Goal: Task Accomplishment & Management: Manage account settings

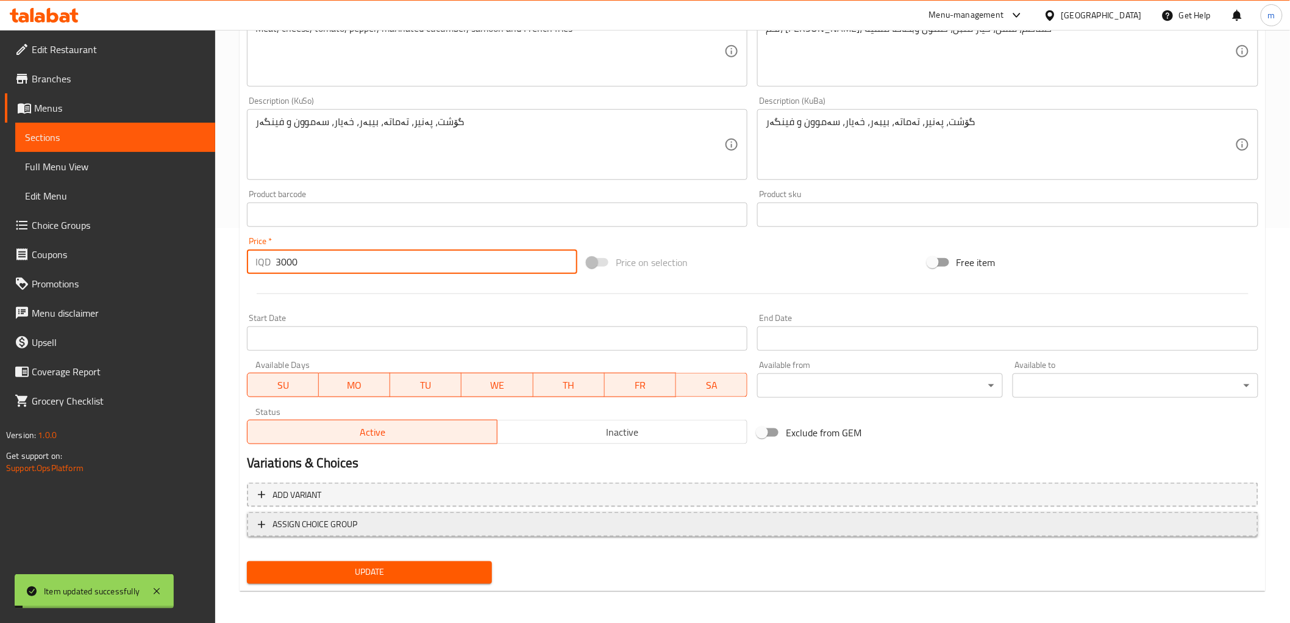
click at [557, 516] on span "ASSIGN CHOICE GROUP" at bounding box center [753, 523] width 990 height 15
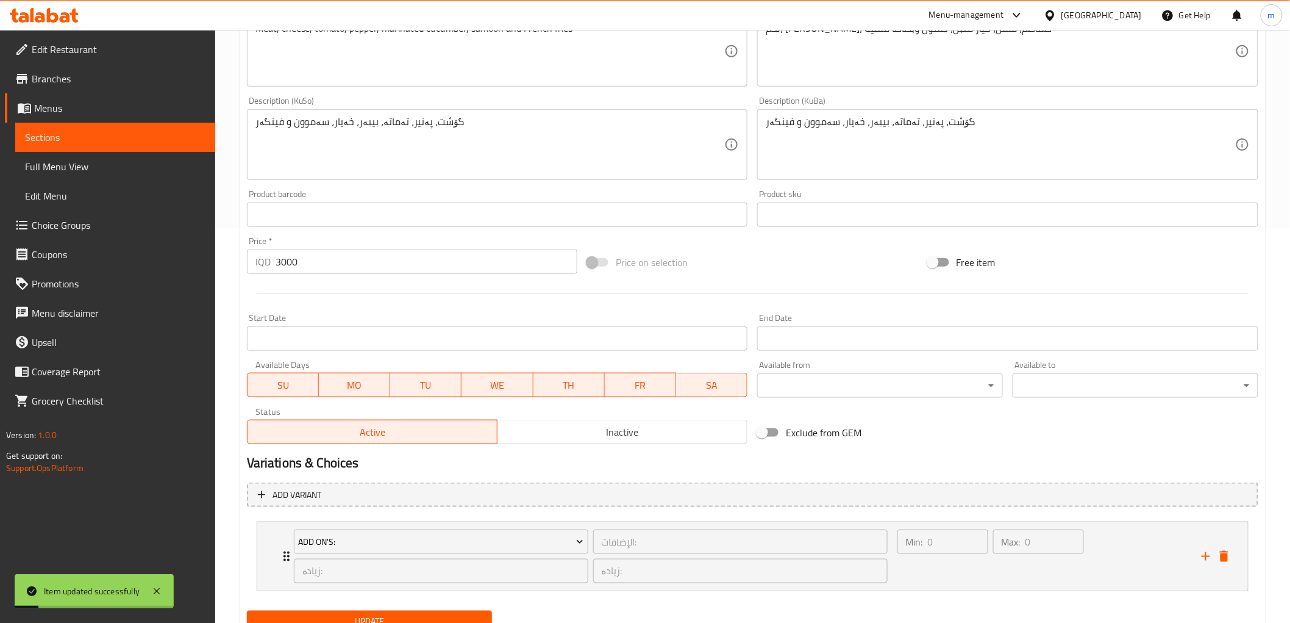
click at [410, 614] on span "Update" at bounding box center [370, 621] width 226 height 15
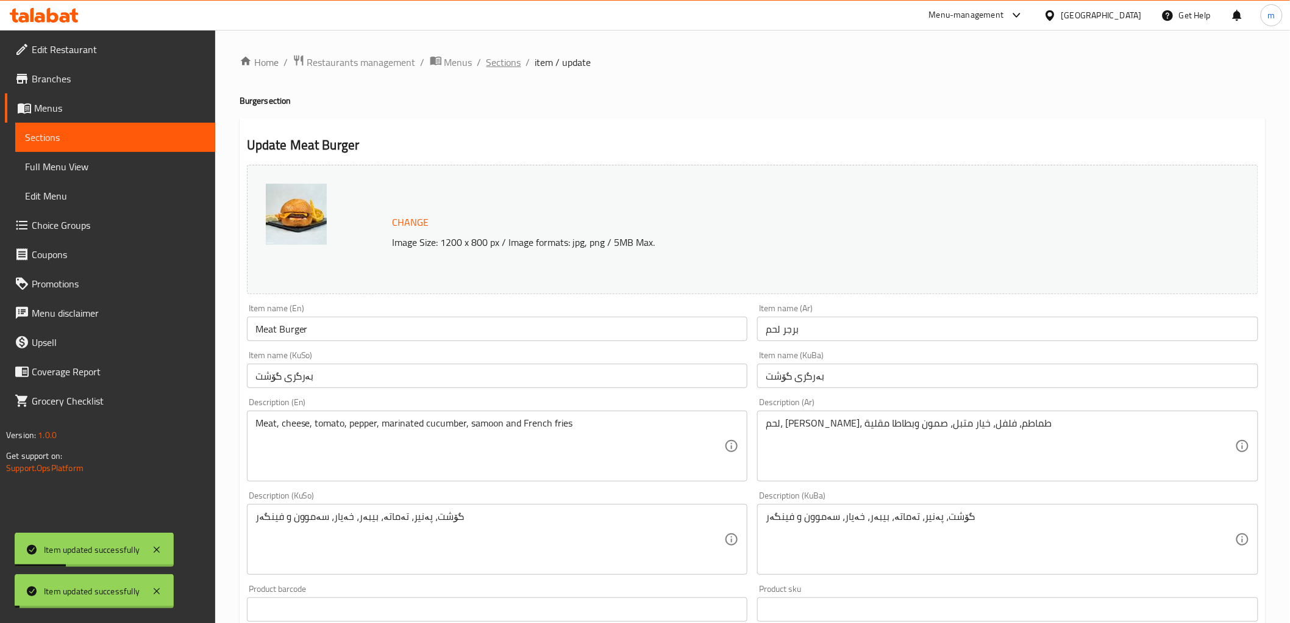
click at [498, 57] on span "Sections" at bounding box center [504, 62] width 35 height 15
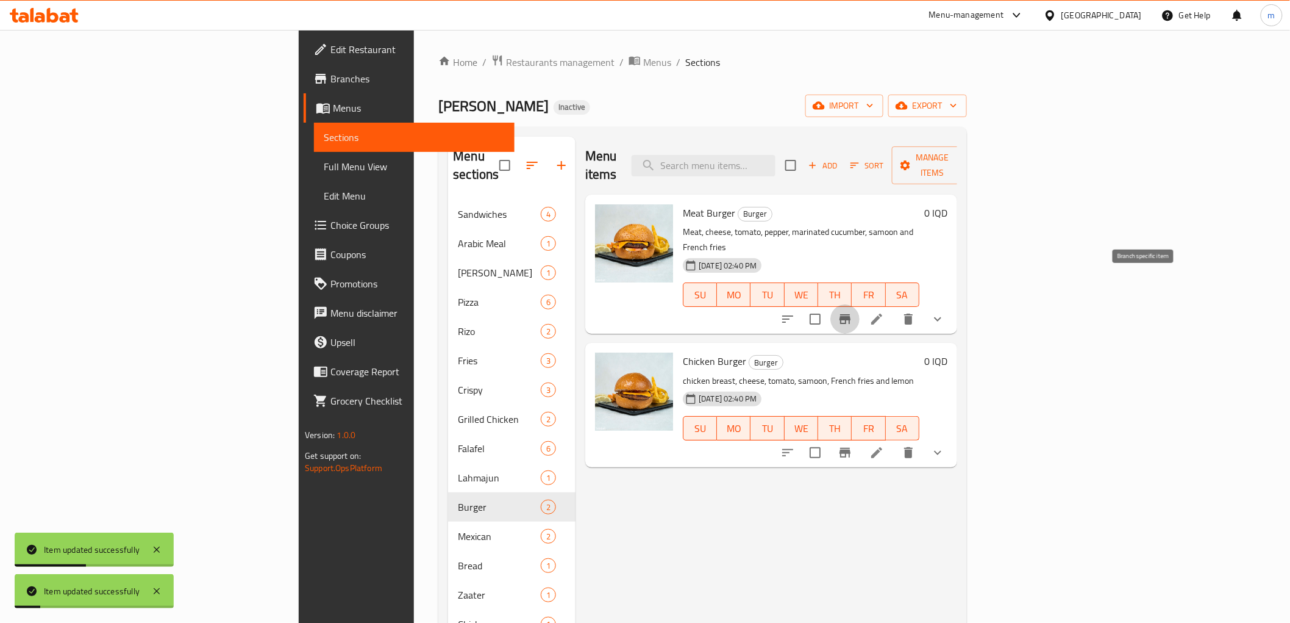
click at [851, 314] on icon "Branch-specific-item" at bounding box center [845, 319] width 11 height 10
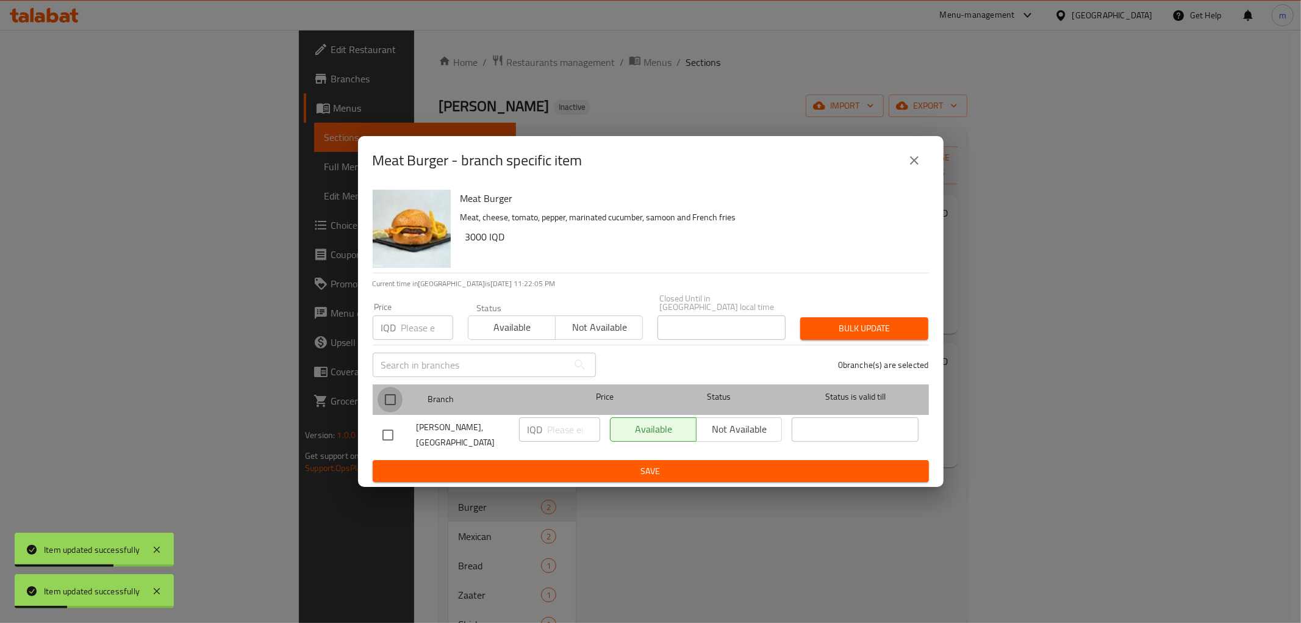
click at [388, 395] on input "checkbox" at bounding box center [390, 400] width 26 height 26
checkbox input "true"
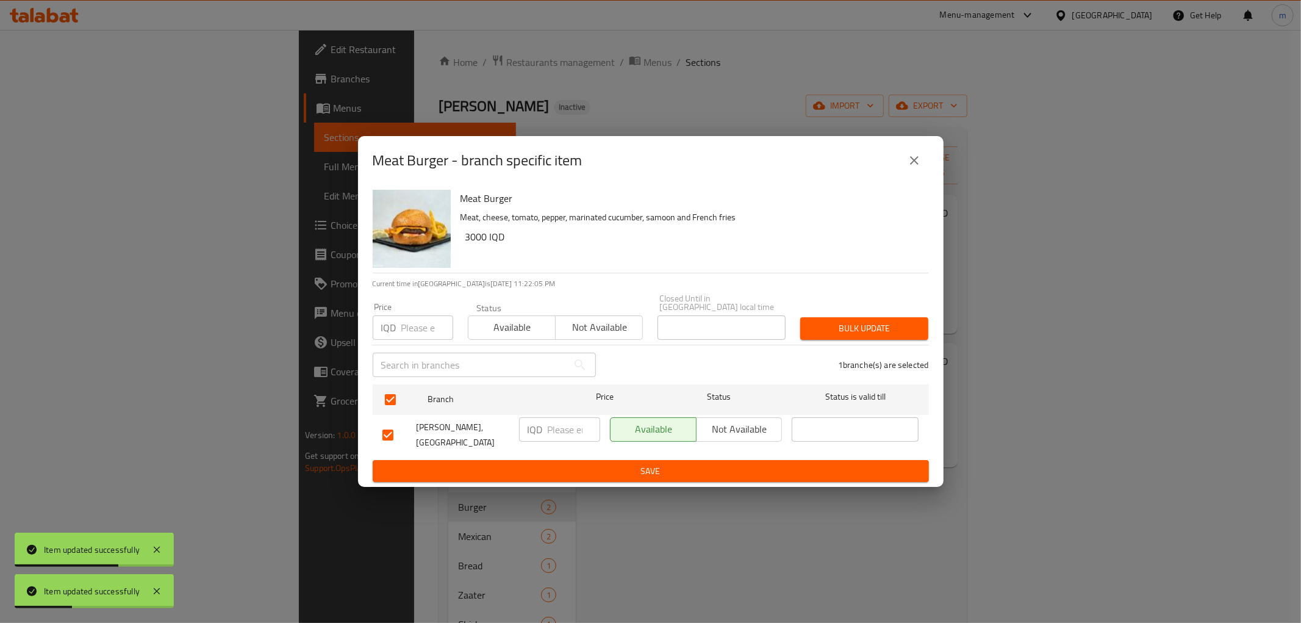
click at [567, 428] on input "number" at bounding box center [574, 429] width 52 height 24
paste input "3000"
type input "3000"
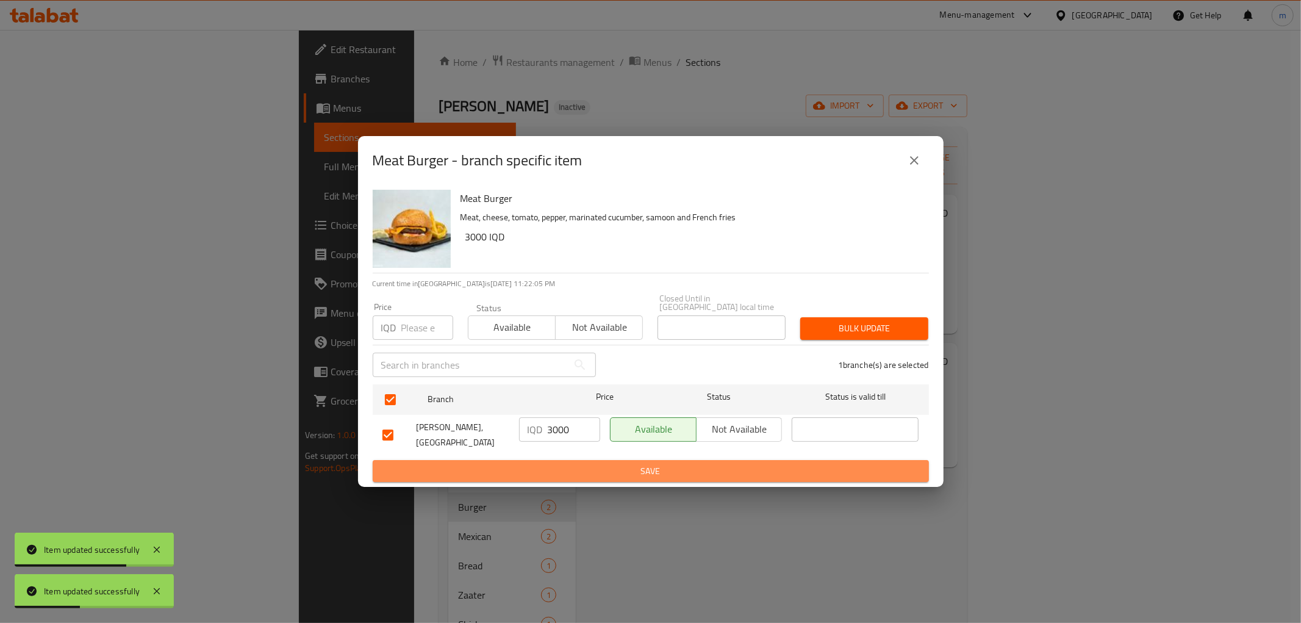
click at [557, 463] on span "Save" at bounding box center [650, 470] width 537 height 15
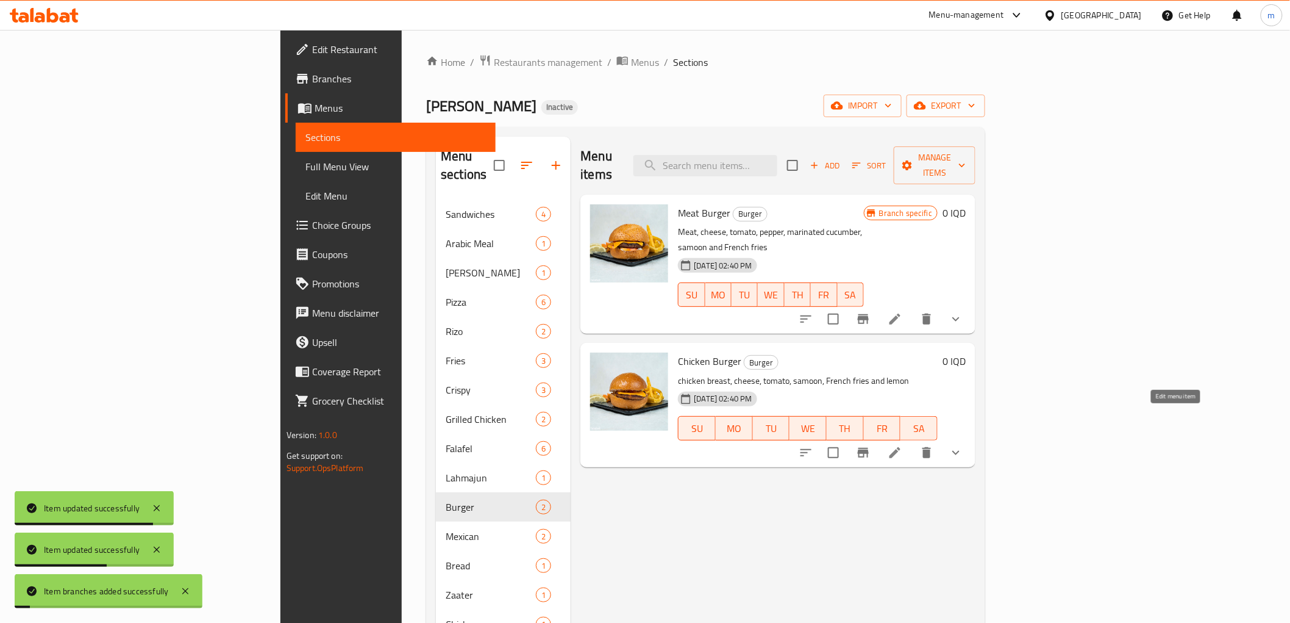
click at [902, 445] on icon at bounding box center [895, 452] width 15 height 15
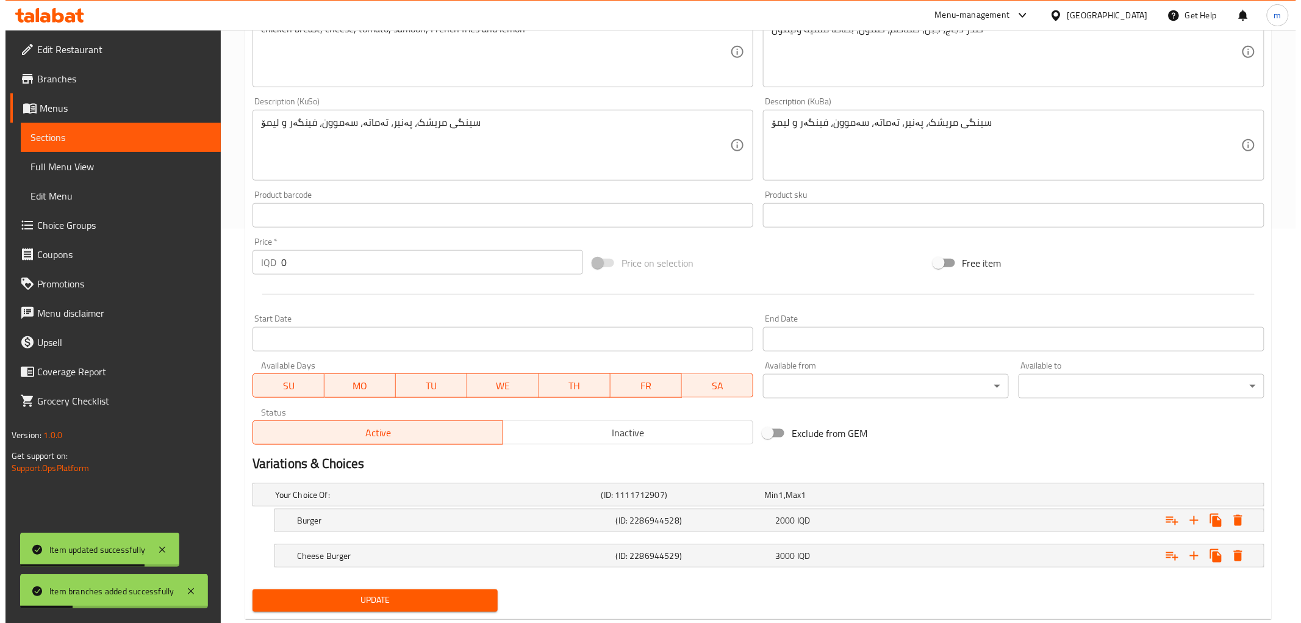
scroll to position [424, 0]
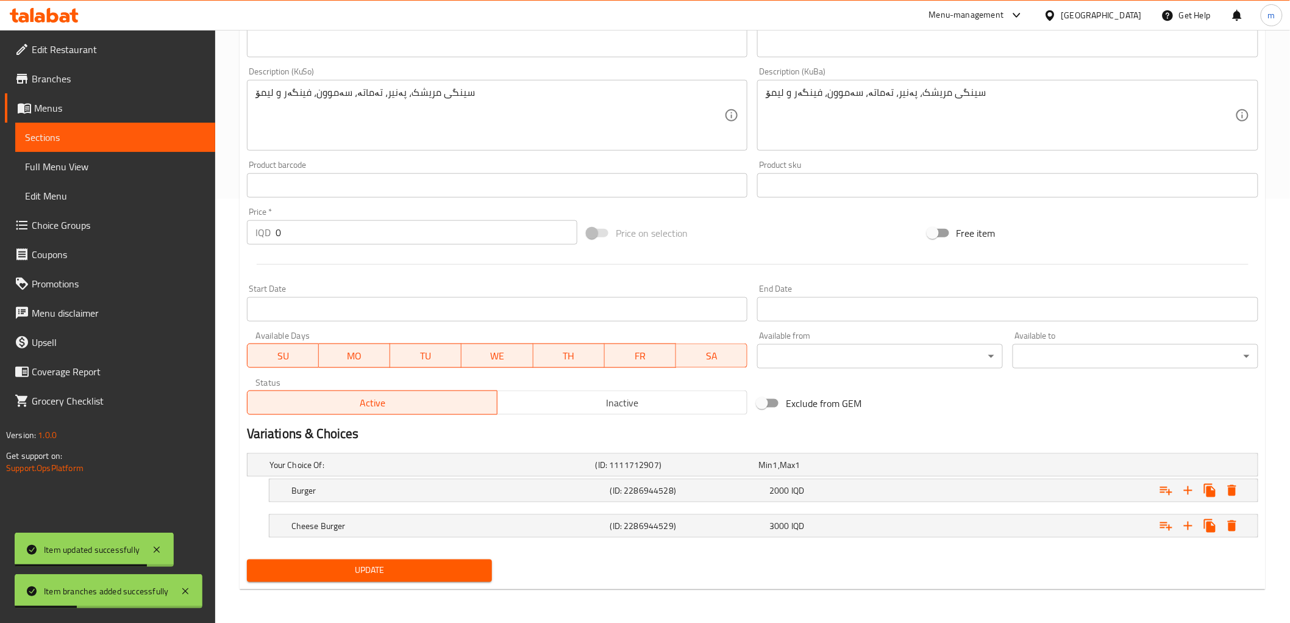
click at [1232, 509] on nav at bounding box center [753, 509] width 1012 height 10
click at [1232, 488] on icon "Expand" at bounding box center [1232, 490] width 9 height 11
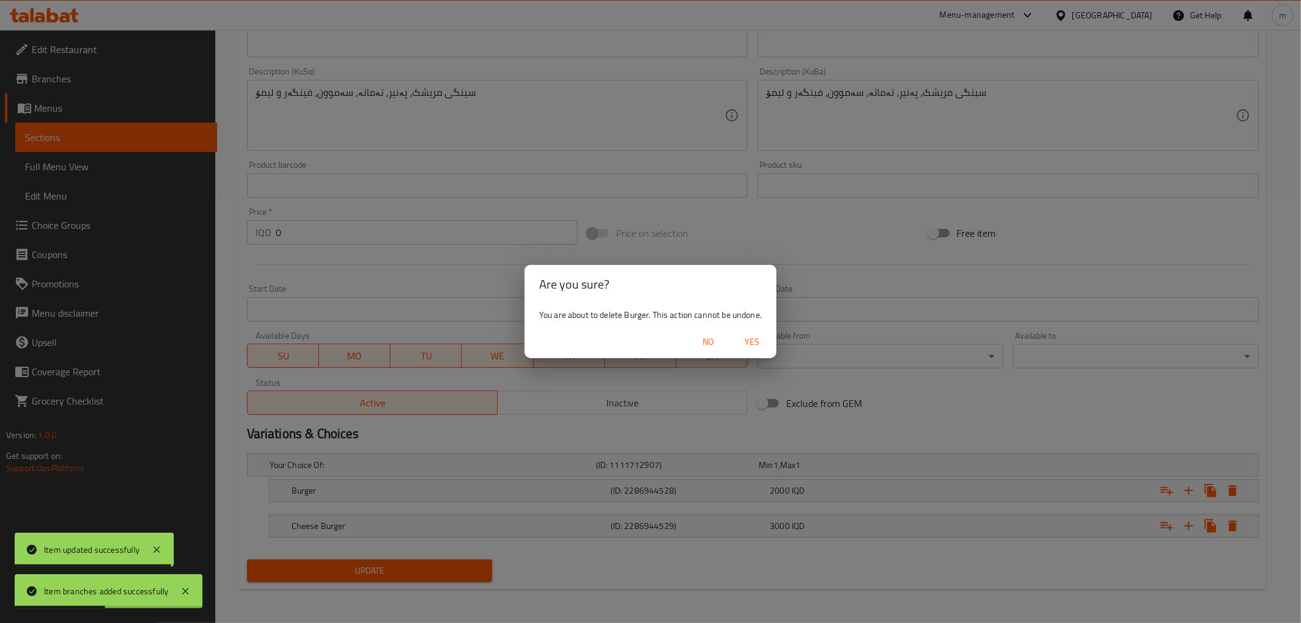
click at [743, 339] on span "Yes" at bounding box center [751, 341] width 29 height 15
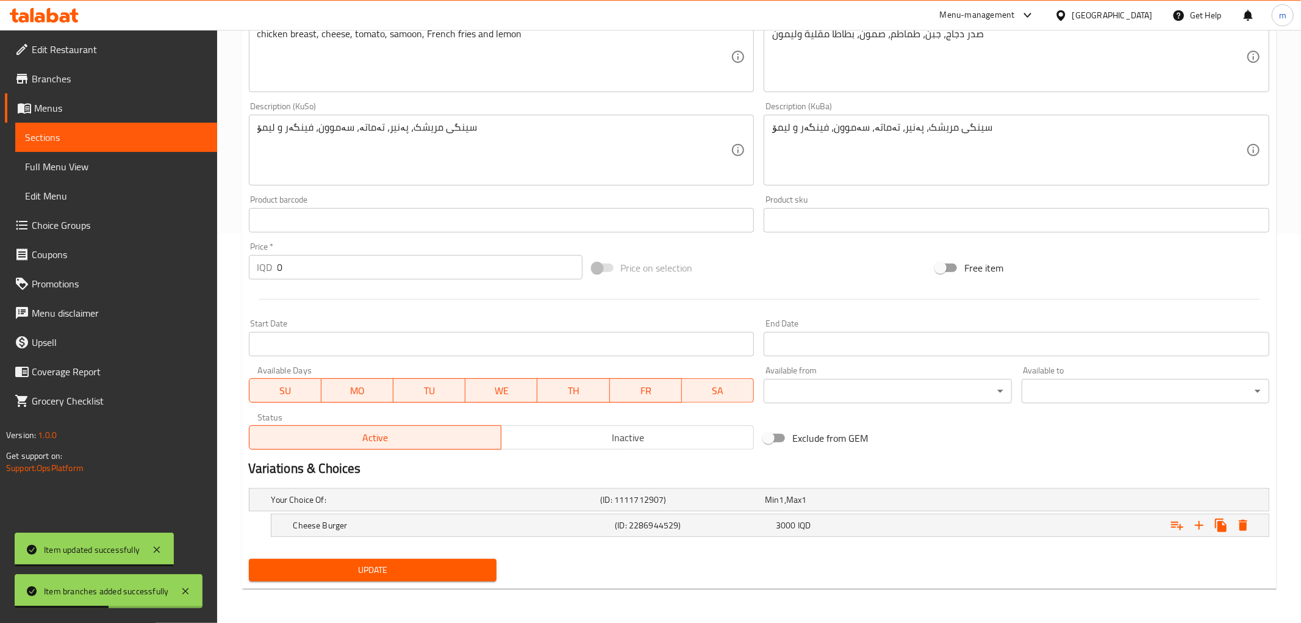
scroll to position [388, 0]
click at [1230, 524] on icon "Expand" at bounding box center [1232, 525] width 9 height 11
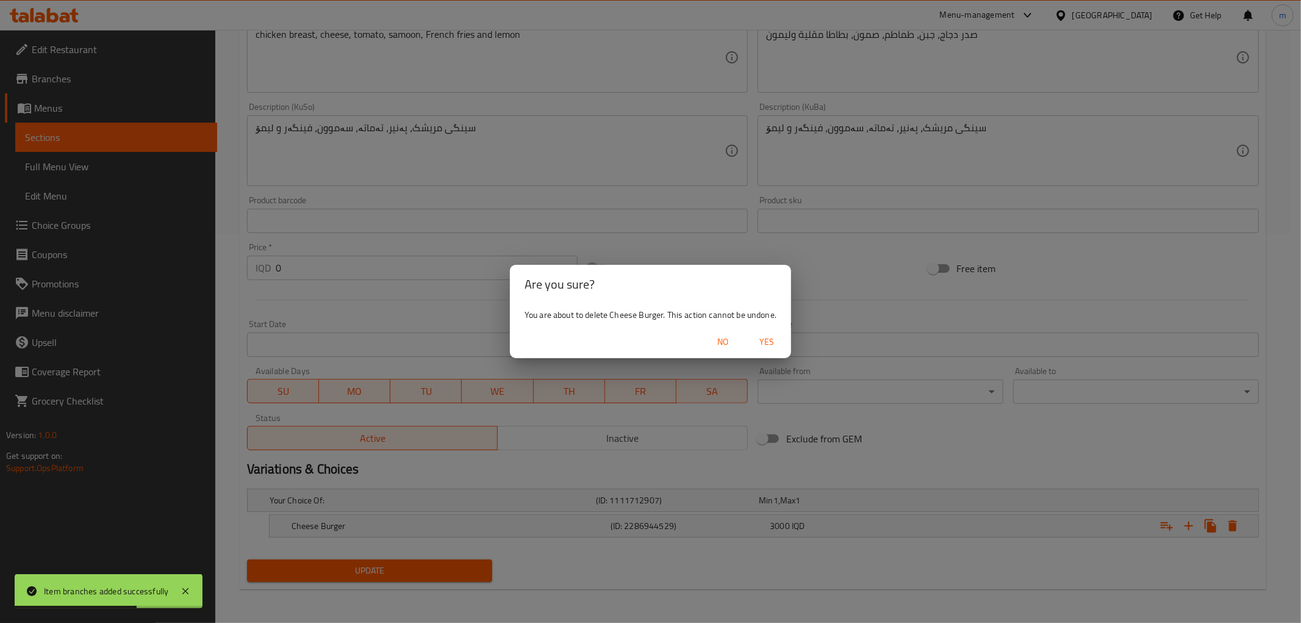
click at [760, 334] on span "Yes" at bounding box center [766, 341] width 29 height 15
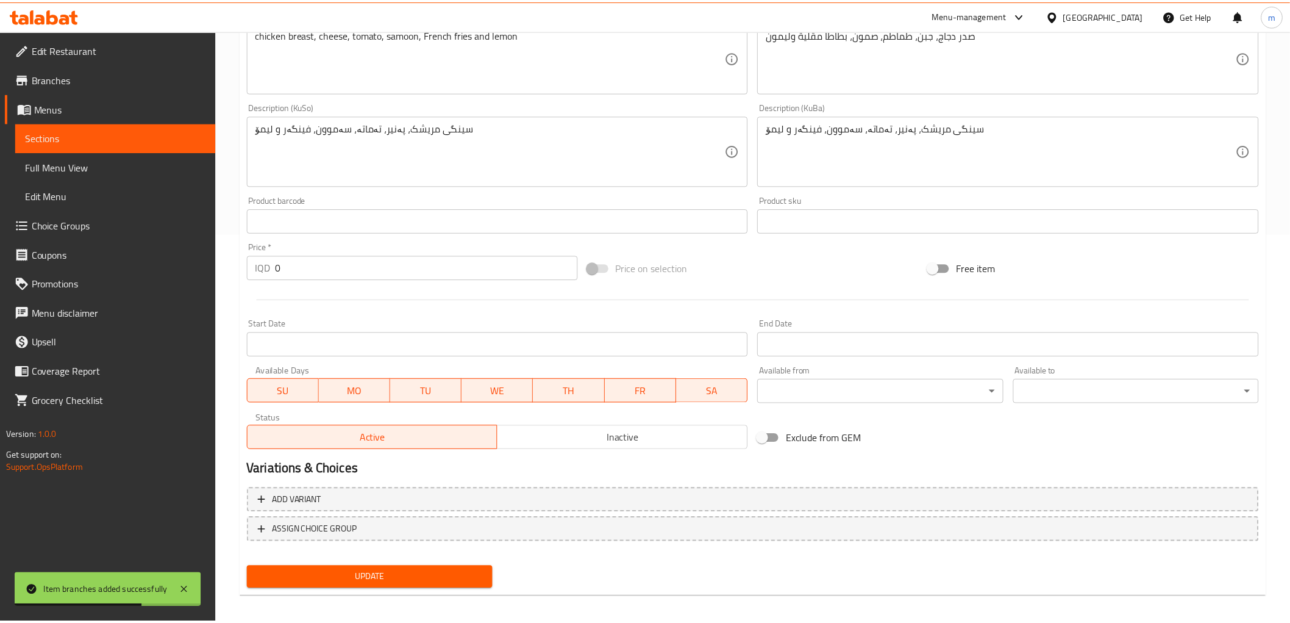
scroll to position [385, 0]
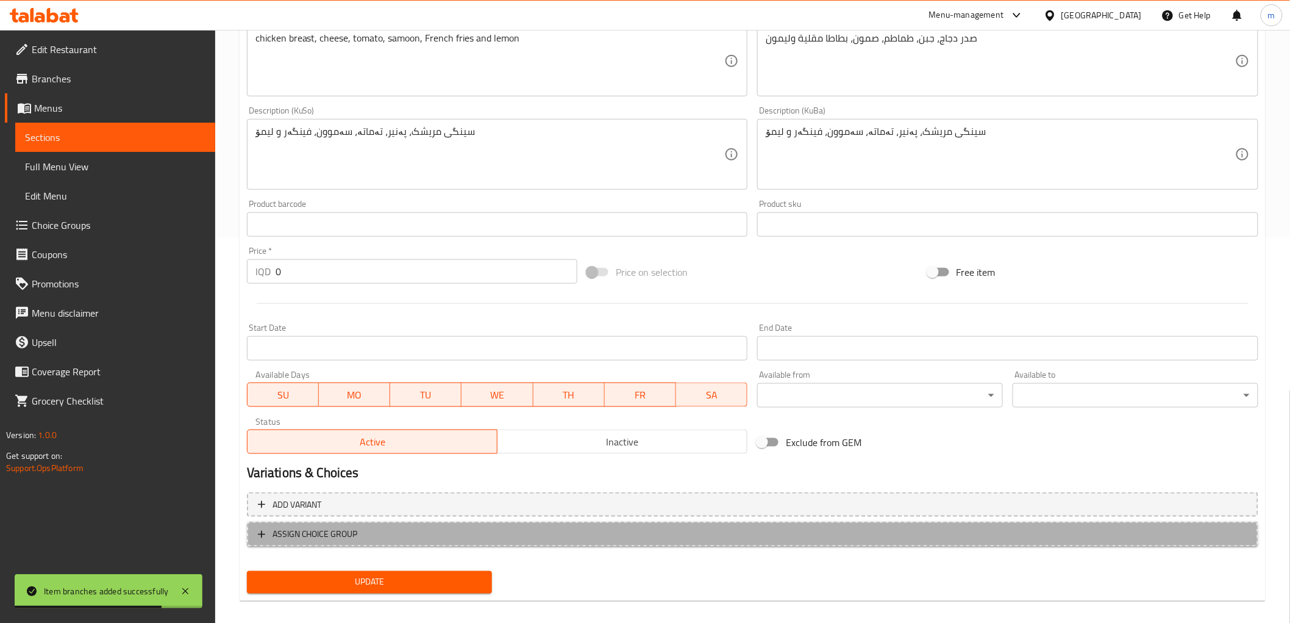
click at [413, 526] on span "ASSIGN CHOICE GROUP" at bounding box center [753, 533] width 990 height 15
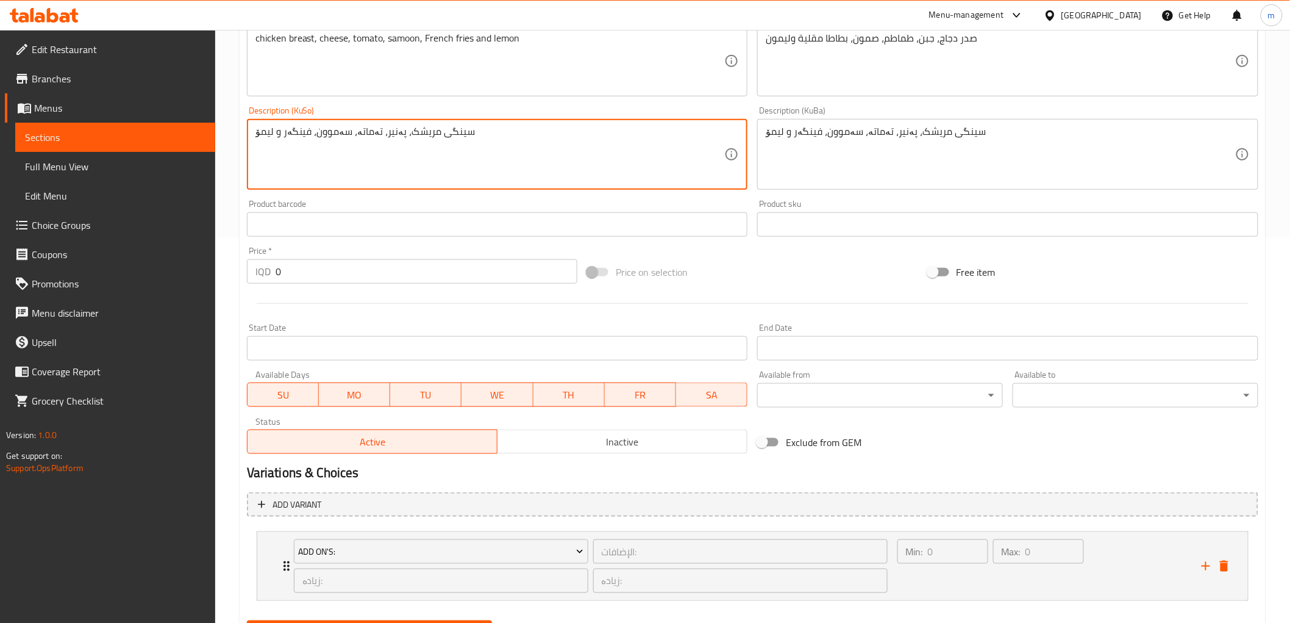
paste input "200"
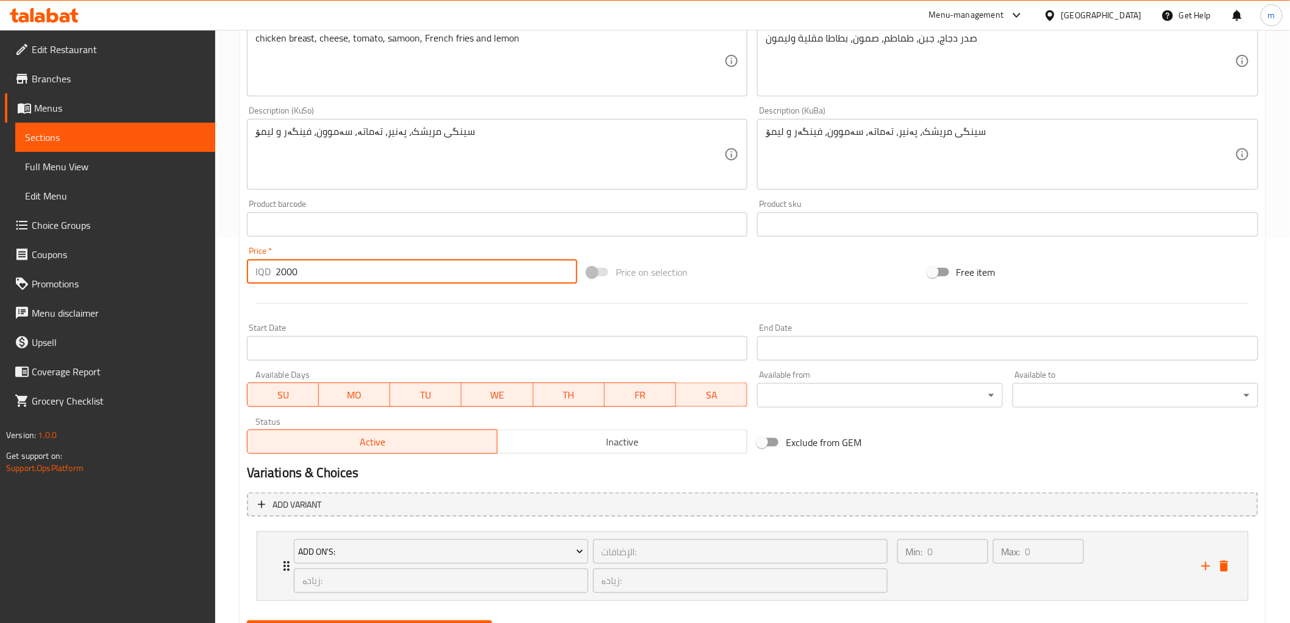
drag, startPoint x: 261, startPoint y: 272, endPoint x: 254, endPoint y: 274, distance: 7.7
click at [254, 274] on div "IQD 2000 Price *" at bounding box center [412, 271] width 330 height 24
type input "2000"
click at [247, 620] on button "Update" at bounding box center [370, 631] width 246 height 23
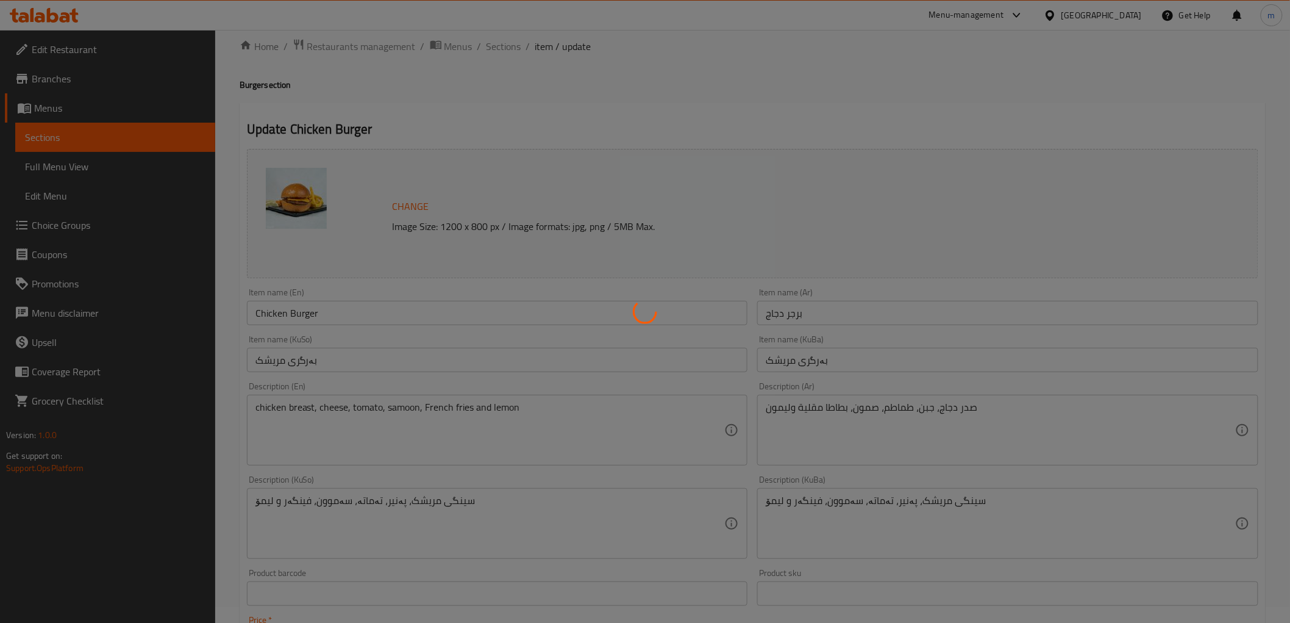
scroll to position [0, 0]
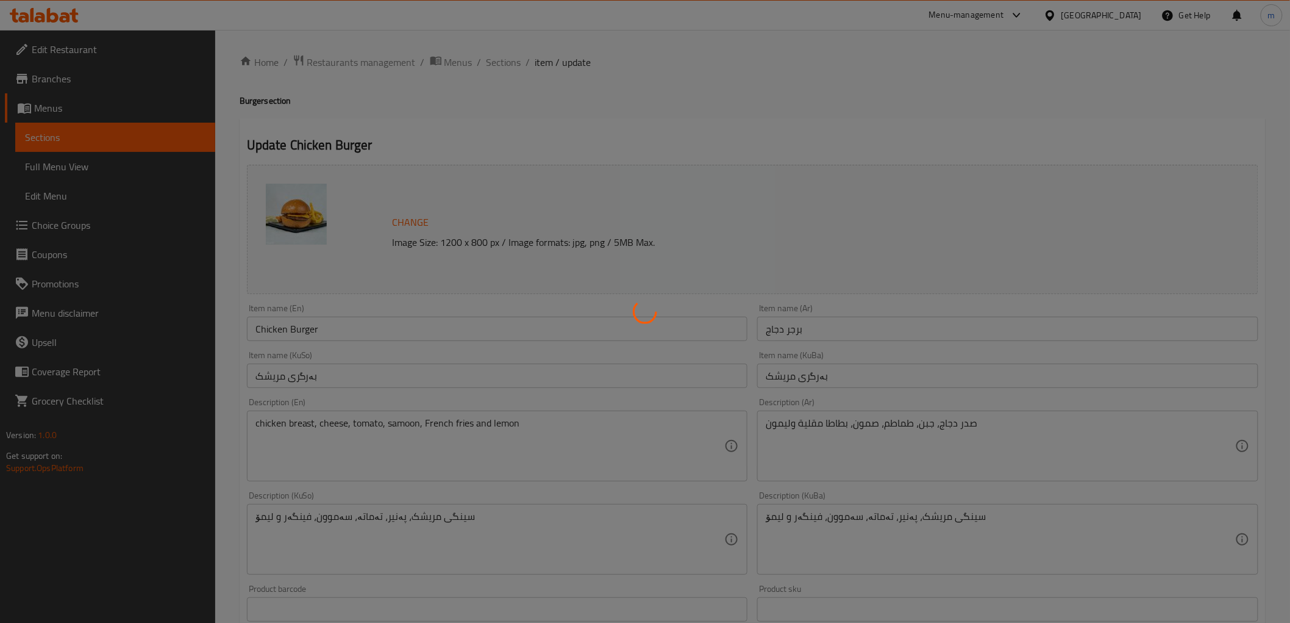
click at [504, 61] on div at bounding box center [645, 311] width 1290 height 623
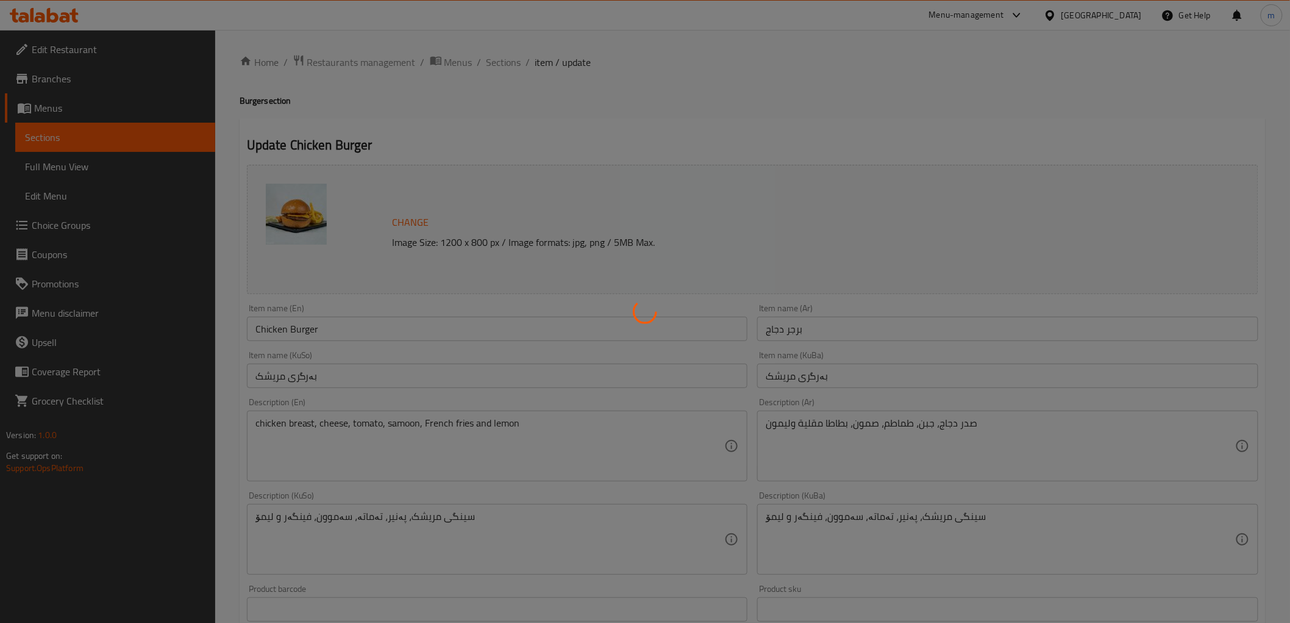
click at [504, 61] on div at bounding box center [645, 311] width 1290 height 623
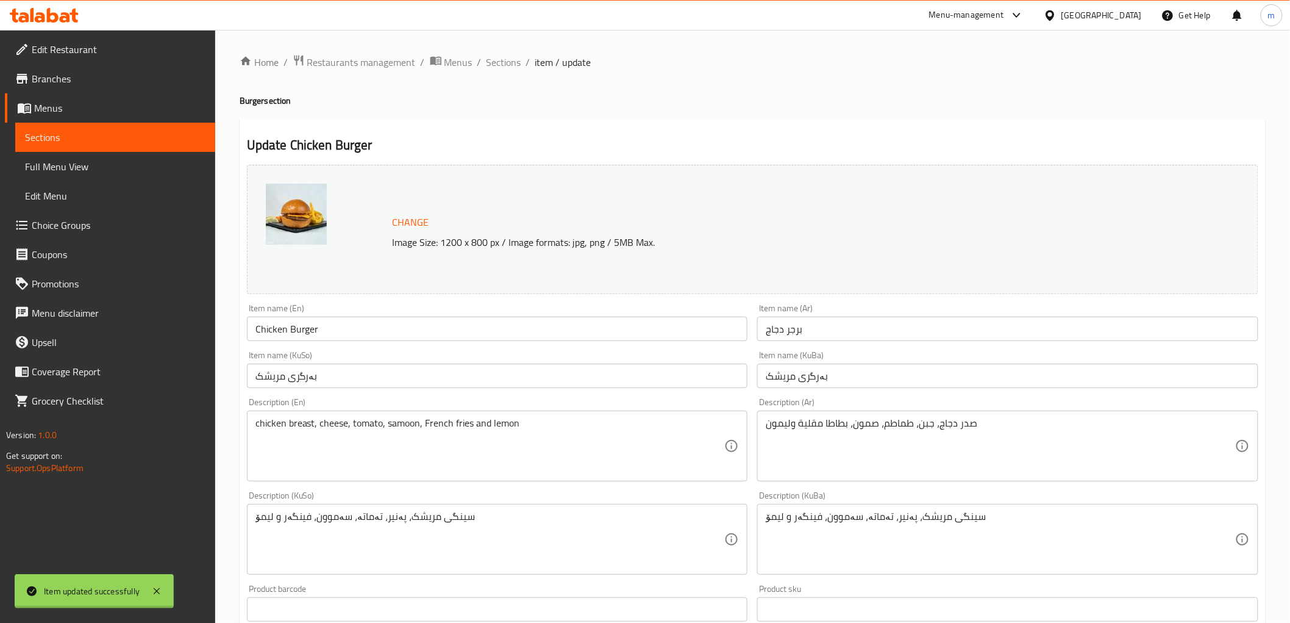
click at [504, 61] on div "Home / Restaurants management / Menus / Sections / item / update Burger section…" at bounding box center [753, 549] width 1026 height 990
click at [504, 61] on span "Sections" at bounding box center [504, 62] width 35 height 15
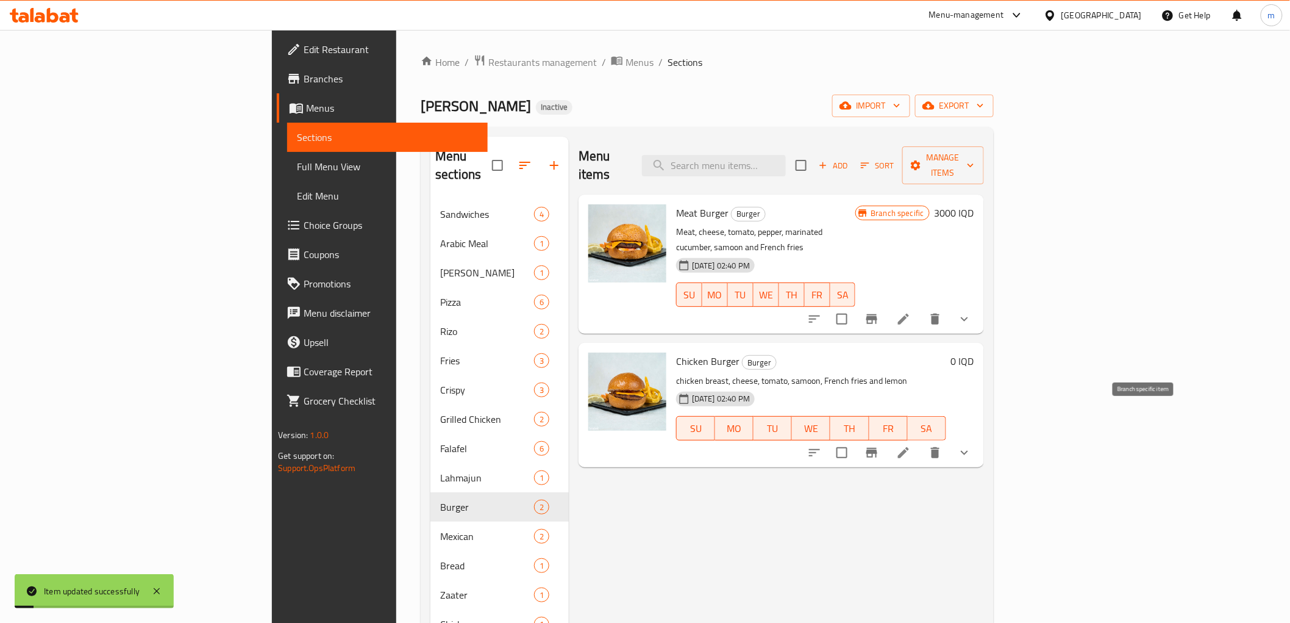
click at [879, 445] on icon "Branch-specific-item" at bounding box center [872, 452] width 15 height 15
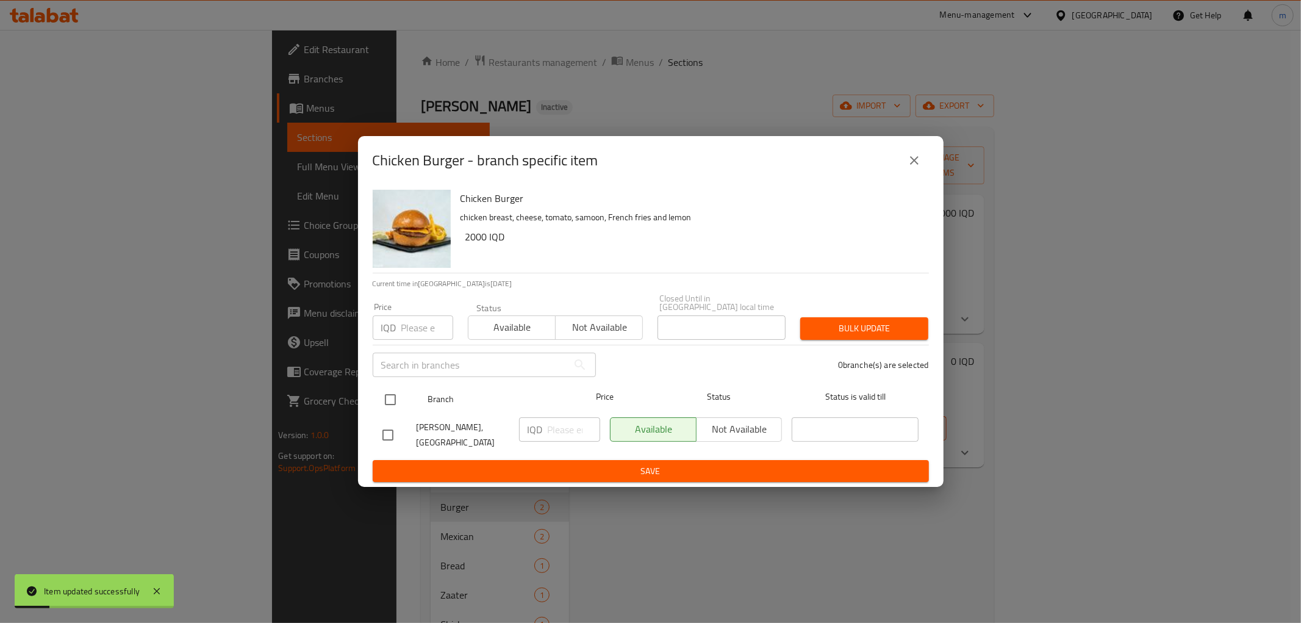
click at [391, 404] on input "checkbox" at bounding box center [390, 400] width 26 height 26
checkbox input "true"
drag, startPoint x: 538, startPoint y: 434, endPoint x: 547, endPoint y: 440, distance: 10.1
click at [540, 435] on div "IQD ​" at bounding box center [559, 429] width 81 height 24
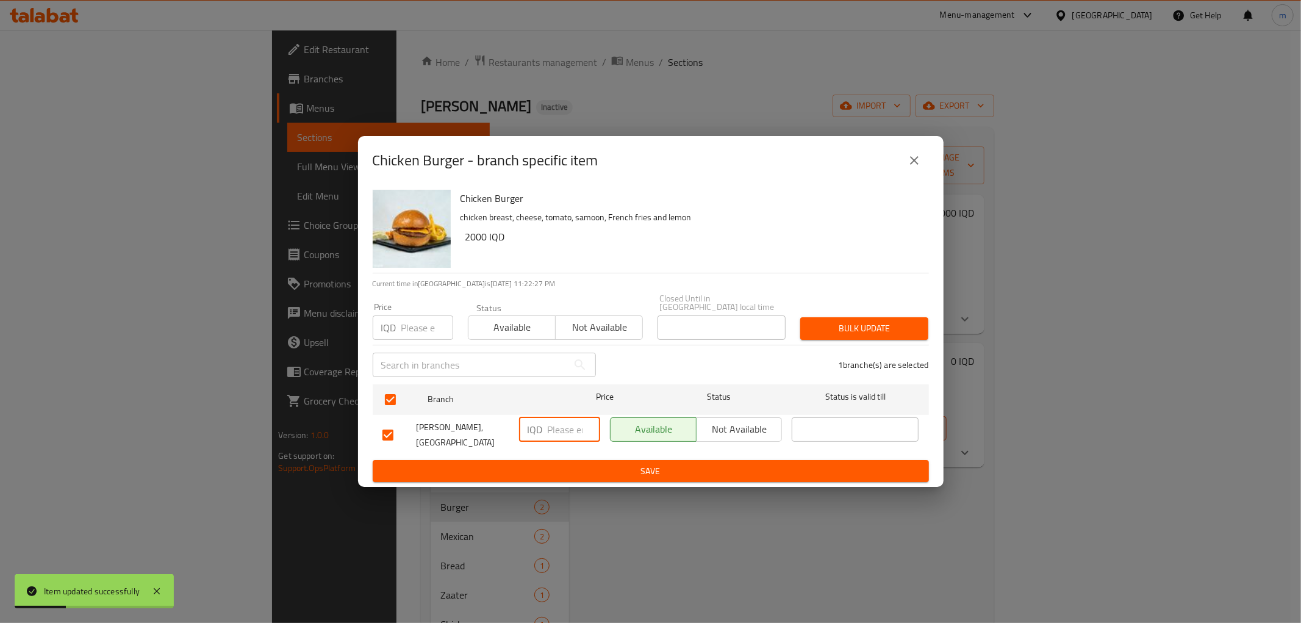
paste input "2000"
type input "2000"
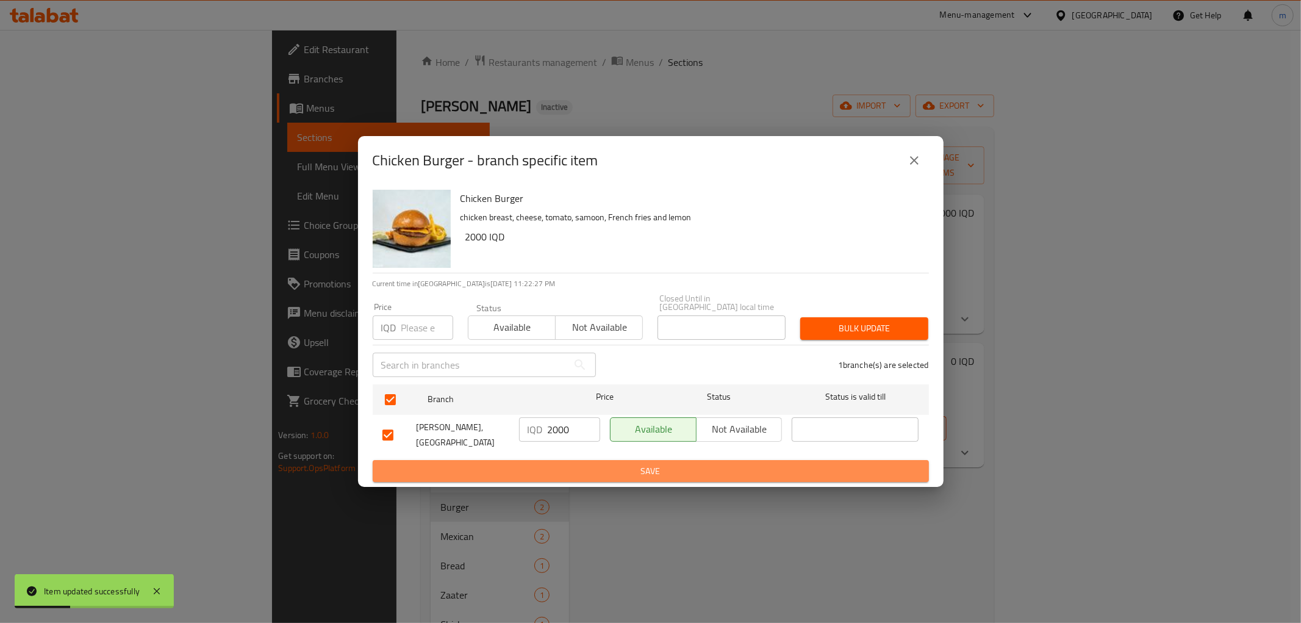
click at [563, 466] on span "Save" at bounding box center [650, 470] width 537 height 15
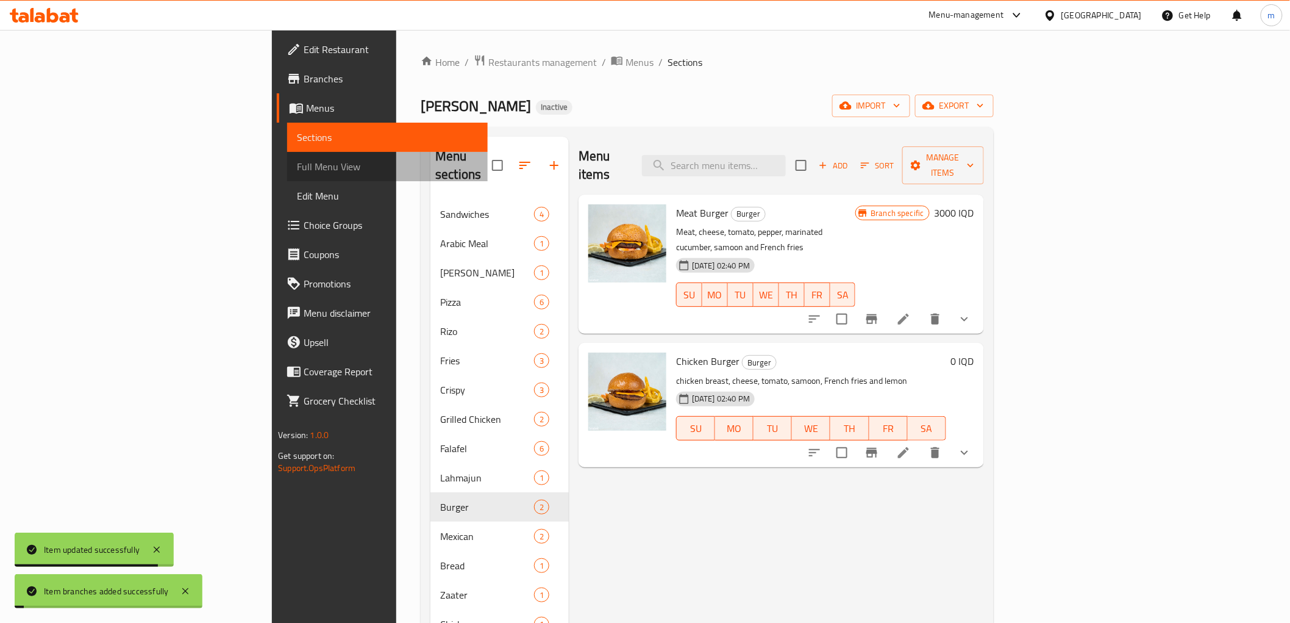
click at [297, 171] on span "Full Menu View" at bounding box center [387, 166] width 180 height 15
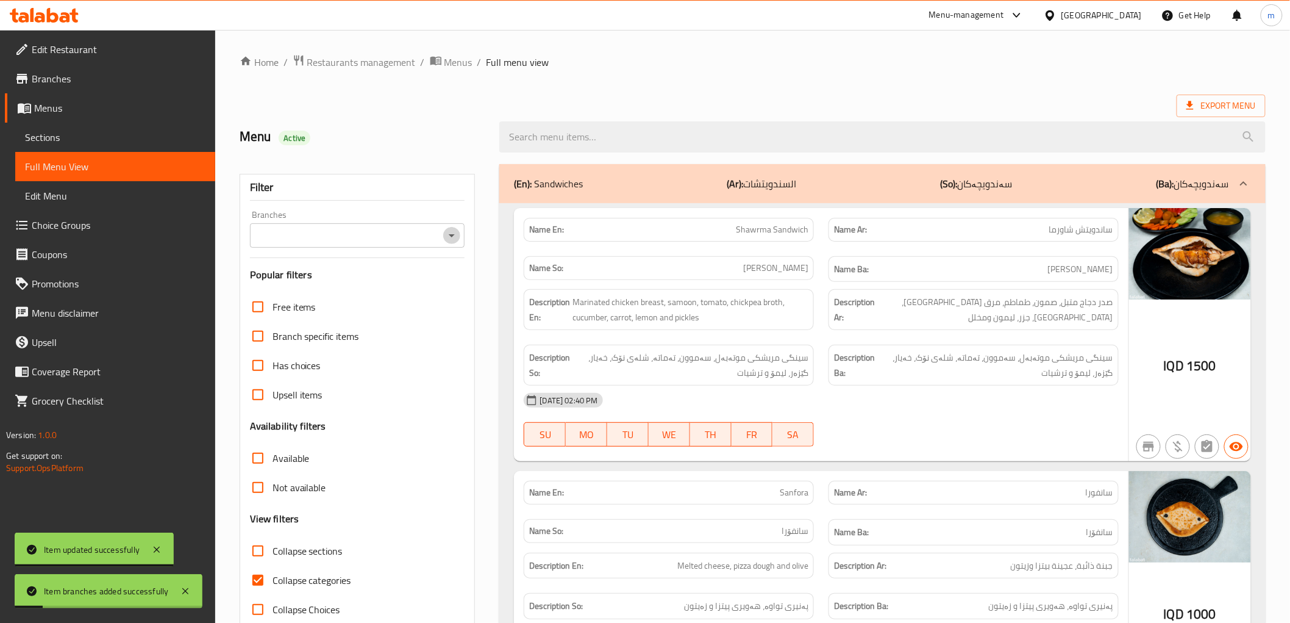
click at [450, 232] on icon "Open" at bounding box center [452, 235] width 15 height 15
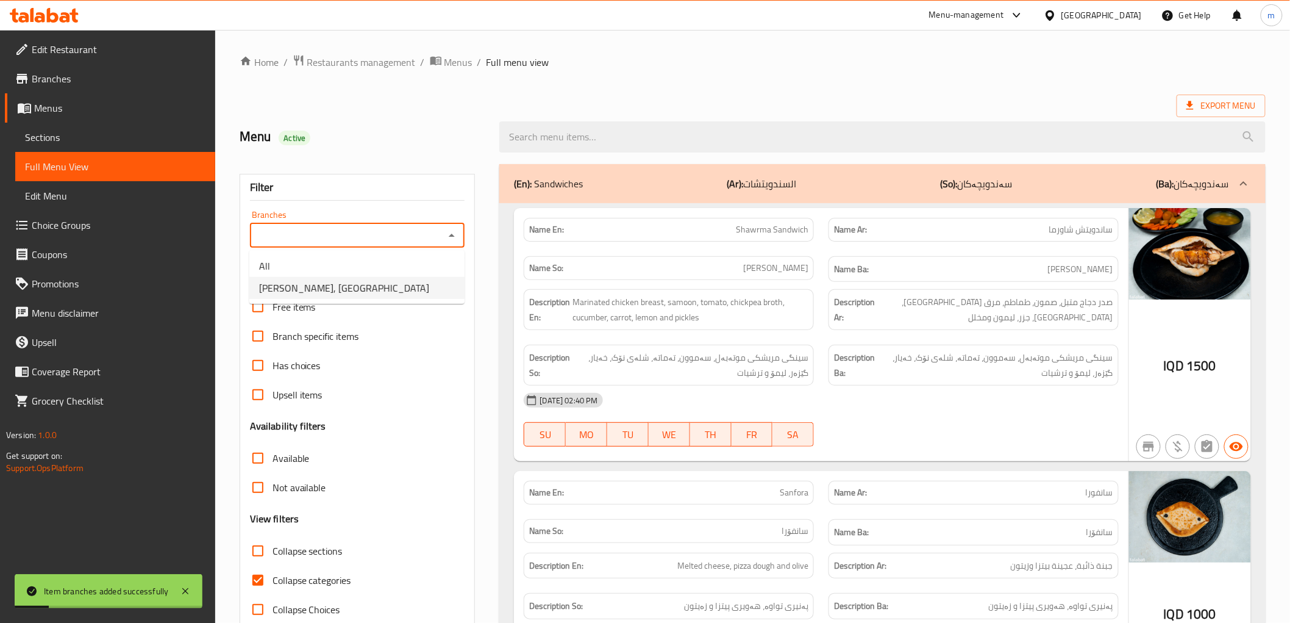
click at [372, 307] on div "Free items" at bounding box center [357, 306] width 215 height 29
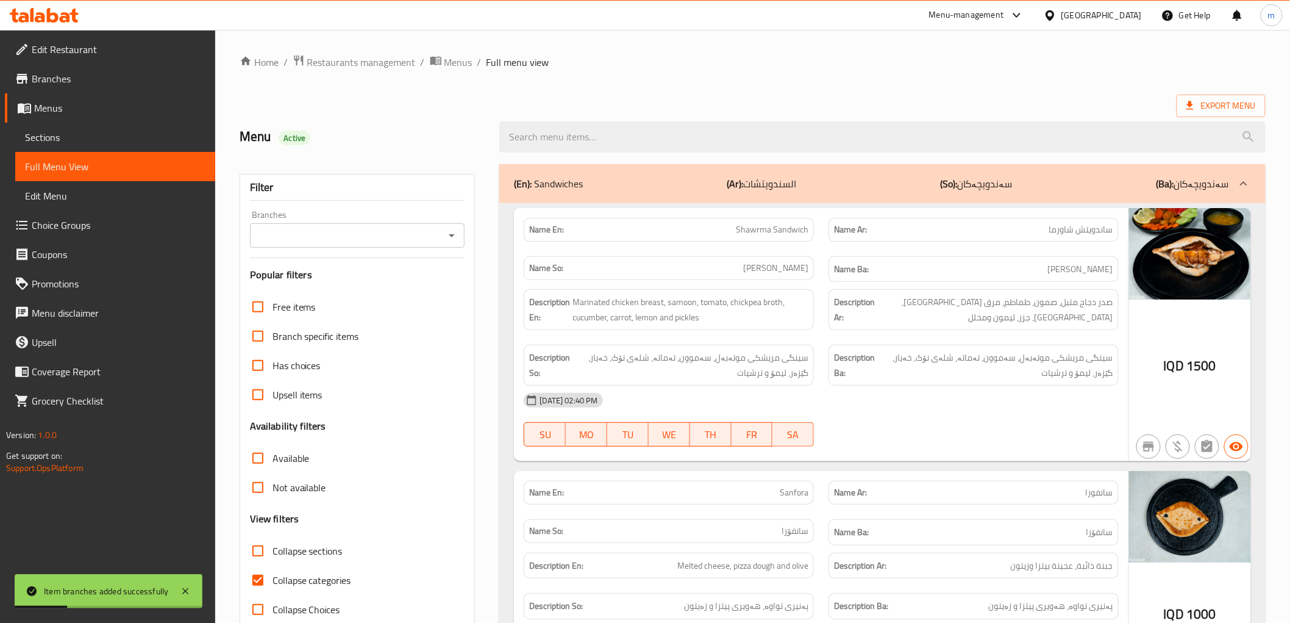
click at [452, 238] on icon "Open" at bounding box center [452, 235] width 15 height 15
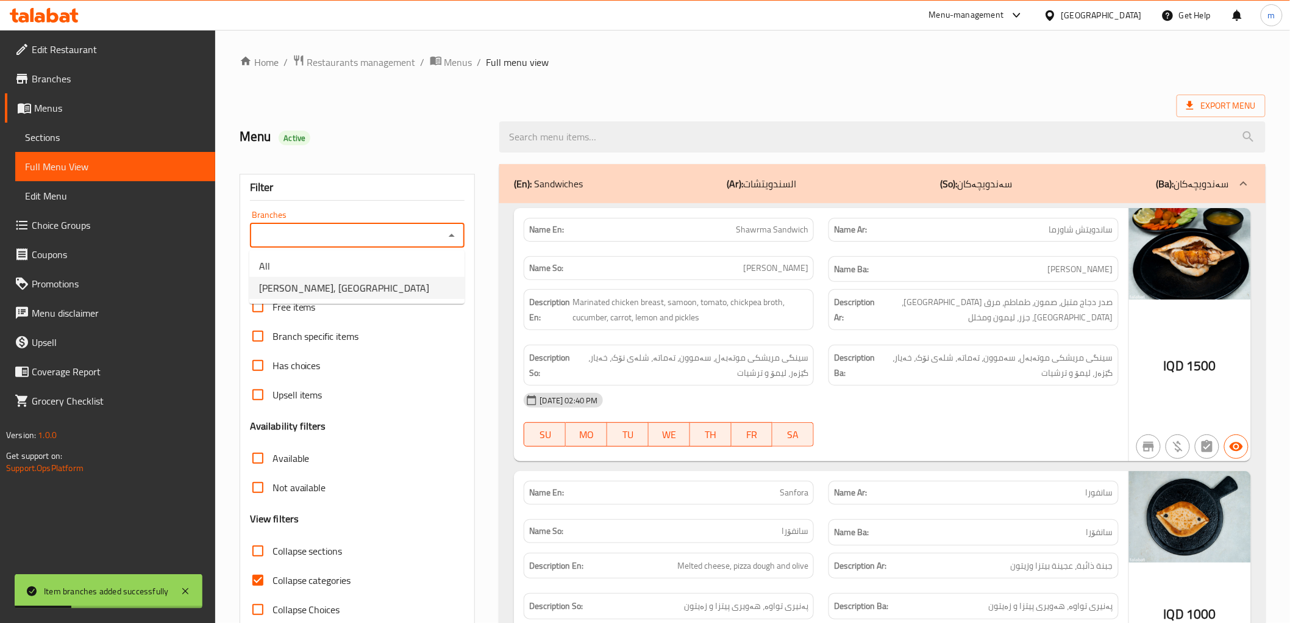
click at [397, 287] on li "[PERSON_NAME], [GEOGRAPHIC_DATA]" at bounding box center [356, 288] width 215 height 22
type input "[PERSON_NAME], [GEOGRAPHIC_DATA]"
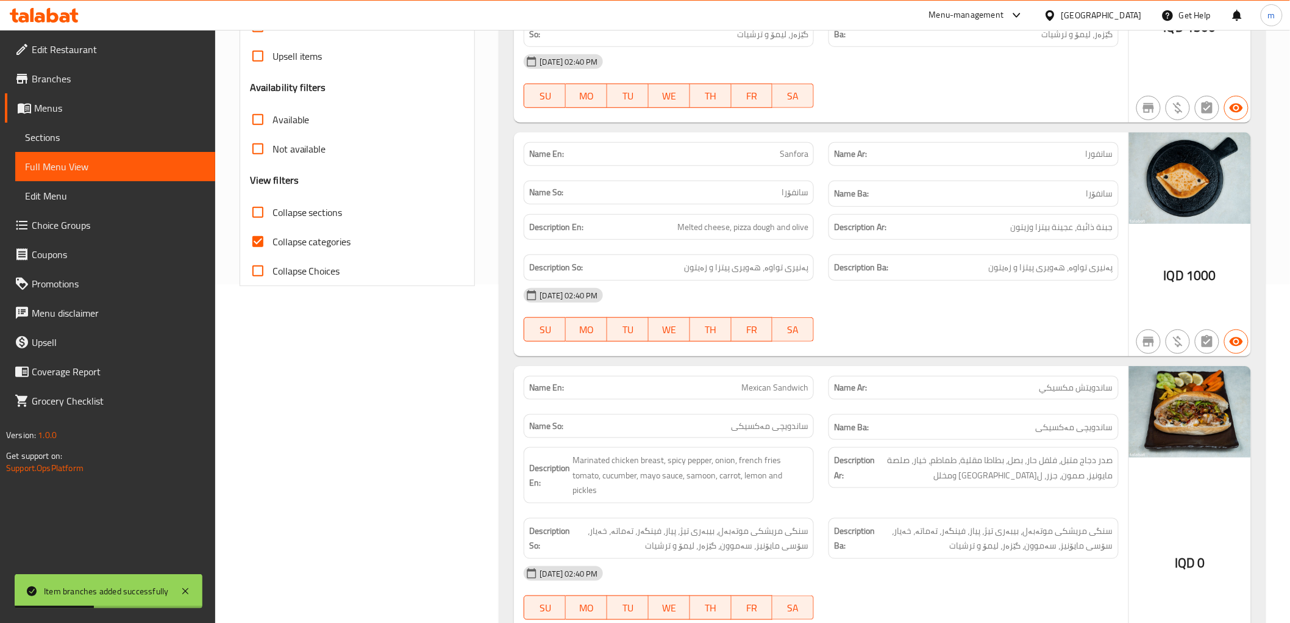
click at [251, 224] on input "Collapse sections" at bounding box center [257, 212] width 29 height 29
checkbox input "true"
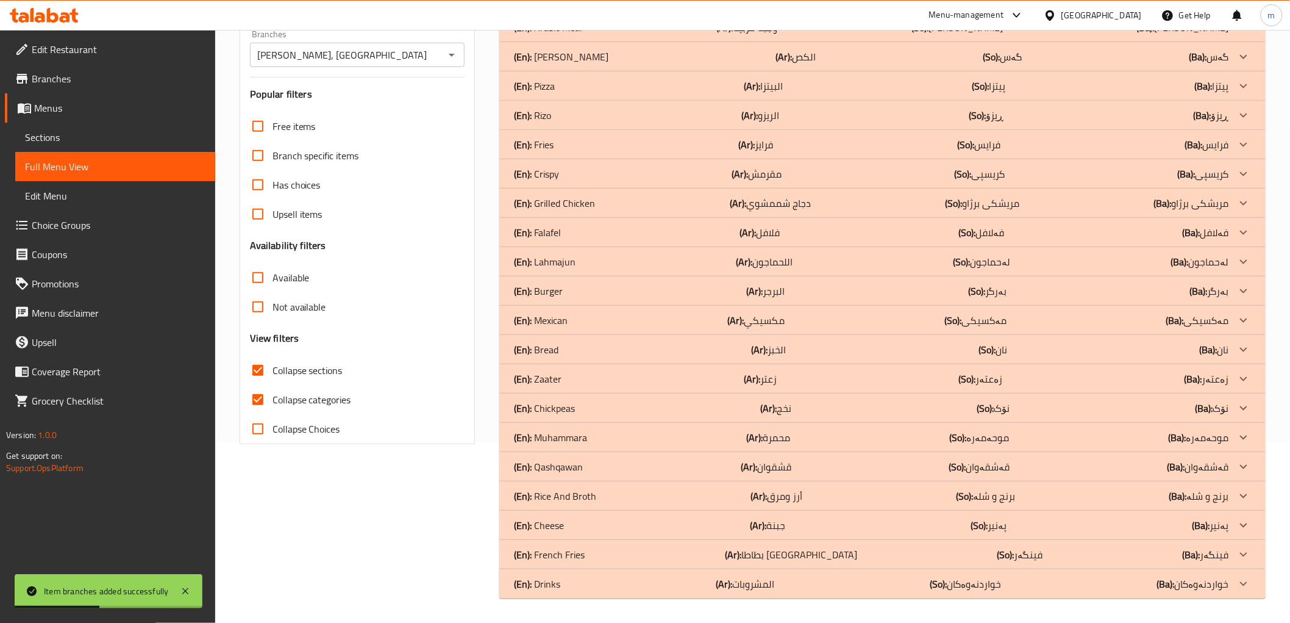
click at [263, 385] on input "Collapse categories" at bounding box center [257, 399] width 29 height 29
checkbox input "false"
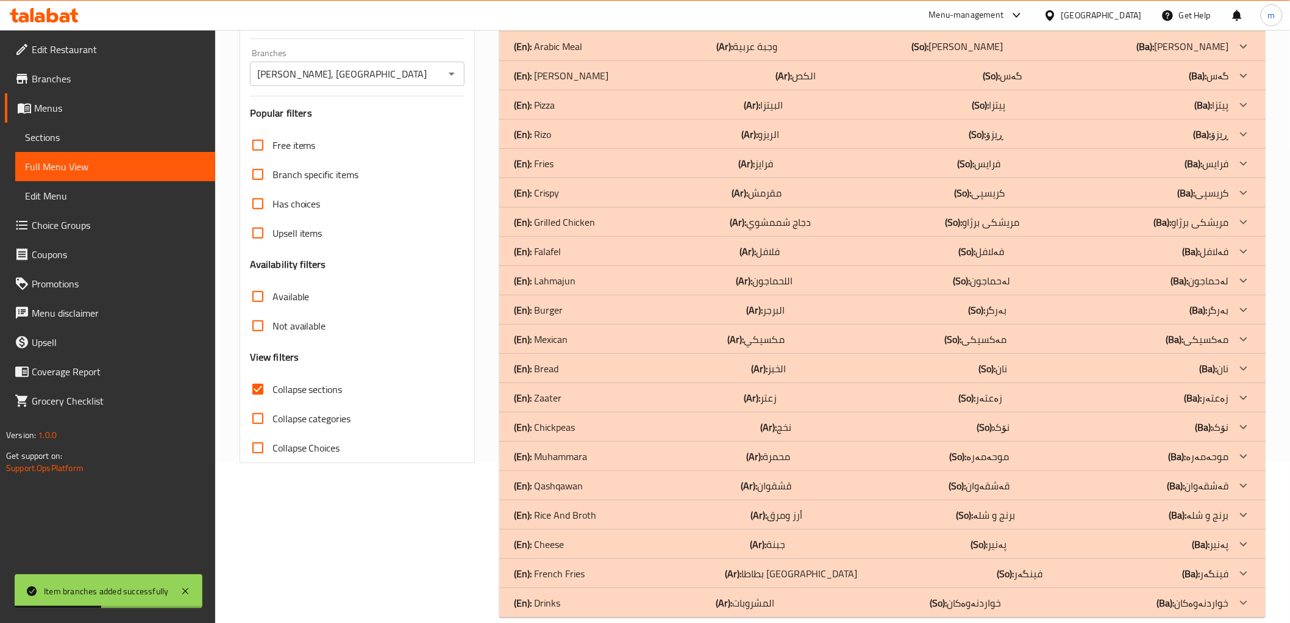
scroll to position [0, 0]
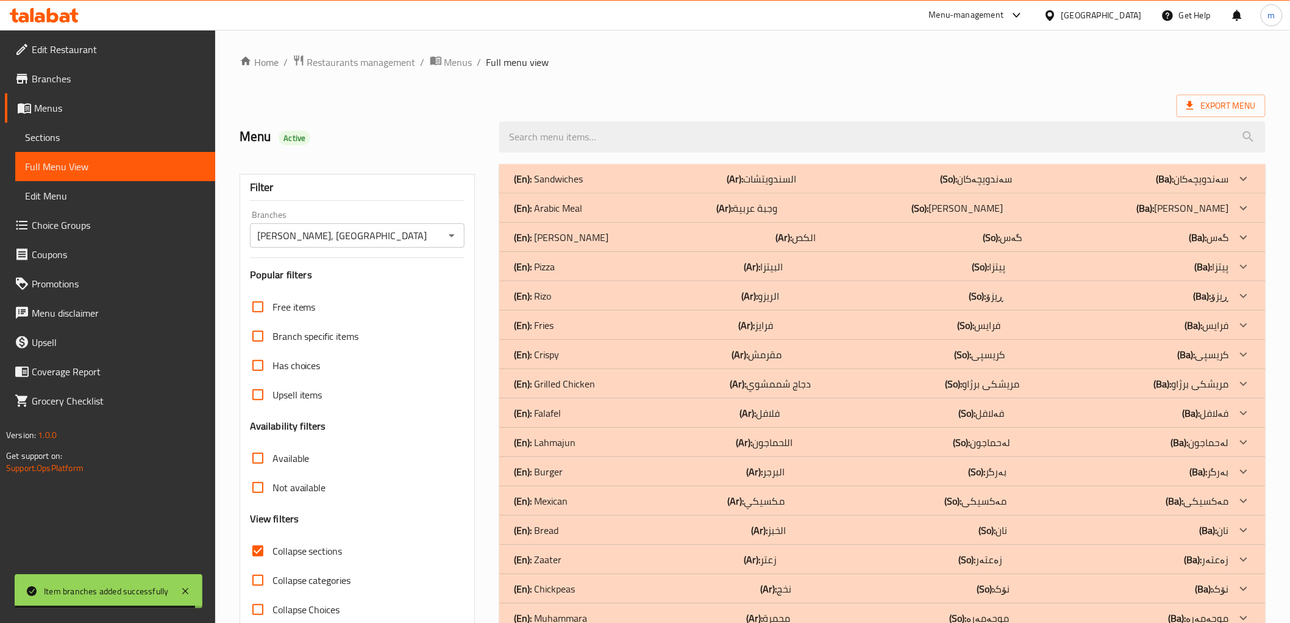
click at [574, 265] on div "(En): Pizza (Ar): البيتزا (So): پیتزا (Ba): پیتزا" at bounding box center [871, 266] width 715 height 15
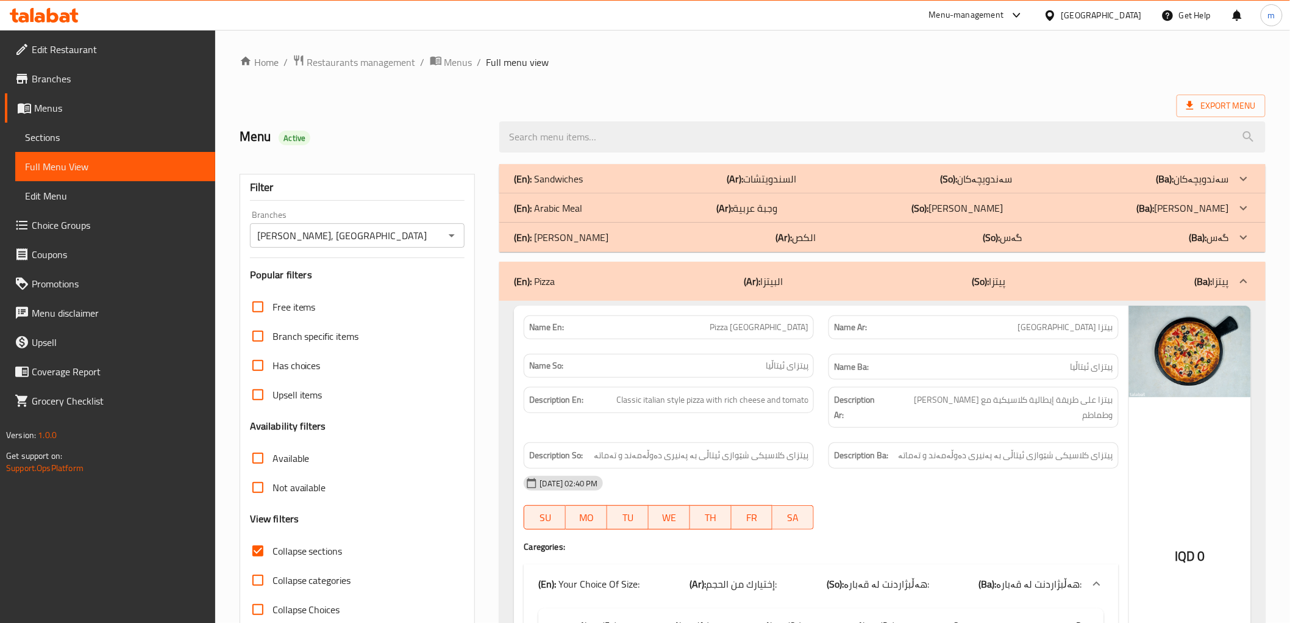
click at [738, 293] on div "(En): Pizza (Ar): البيتزا (So): پیتزا (Ba): پیتزا" at bounding box center [882, 281] width 766 height 39
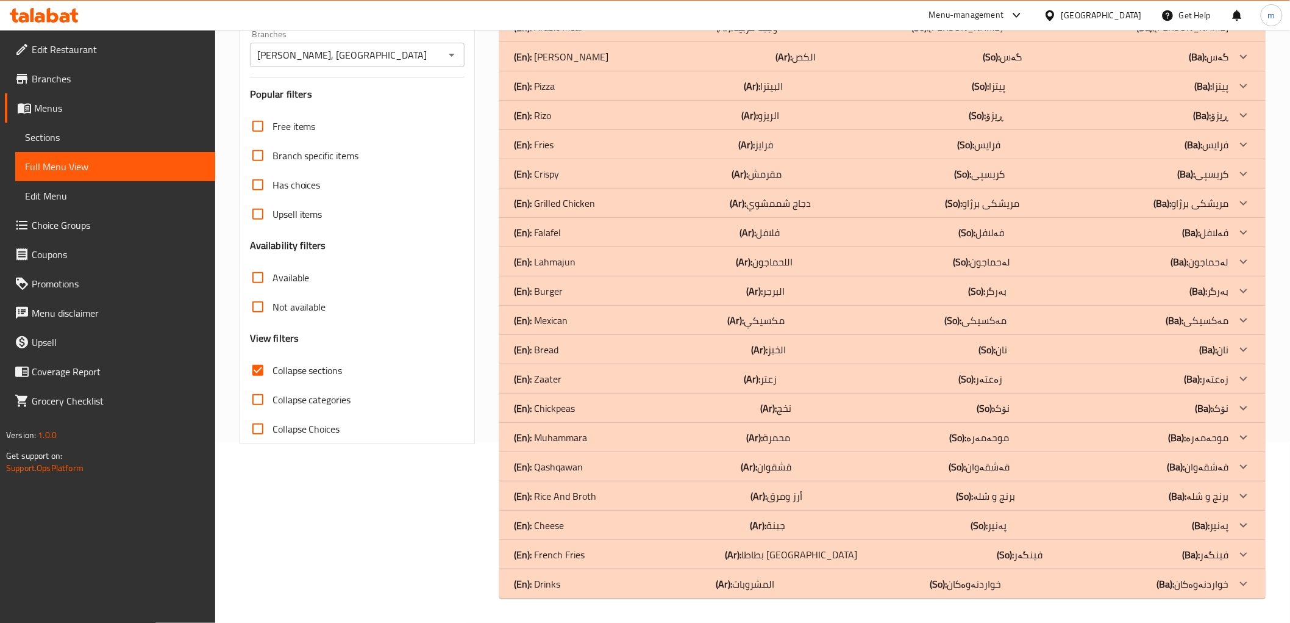
scroll to position [180, 0]
click at [577, 293] on div "(En): Burger (Ar): البرجر (So): بەرگر (Ba): بەرگر" at bounding box center [871, 291] width 715 height 15
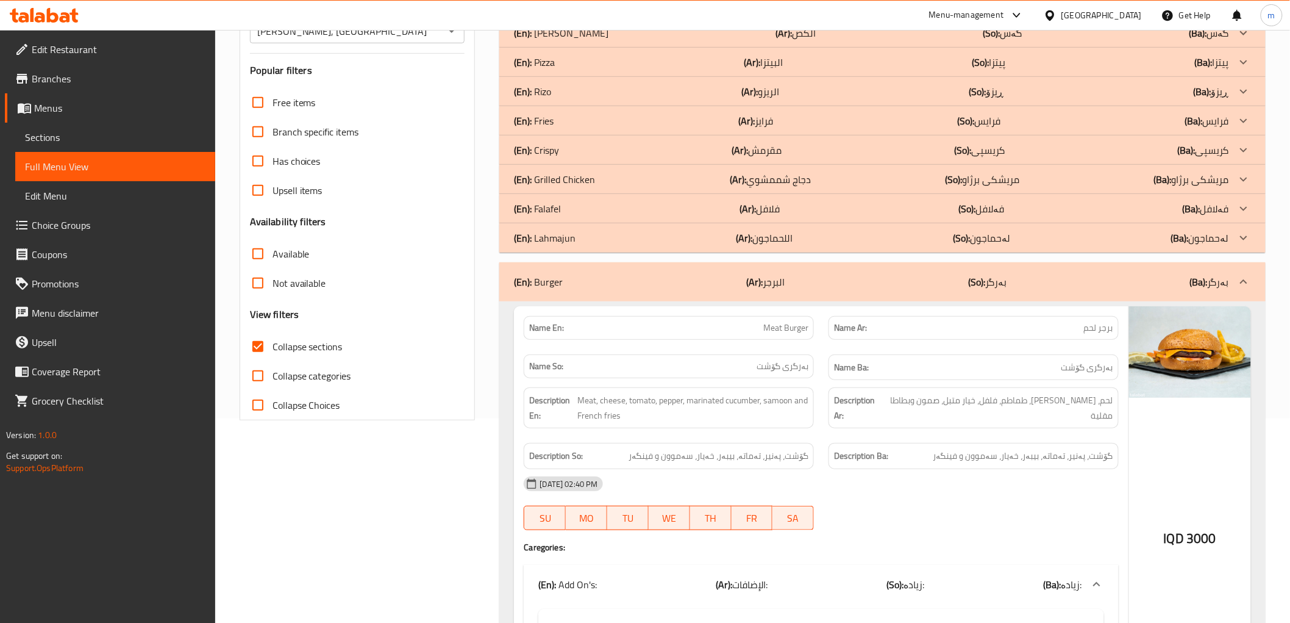
scroll to position [338, 0]
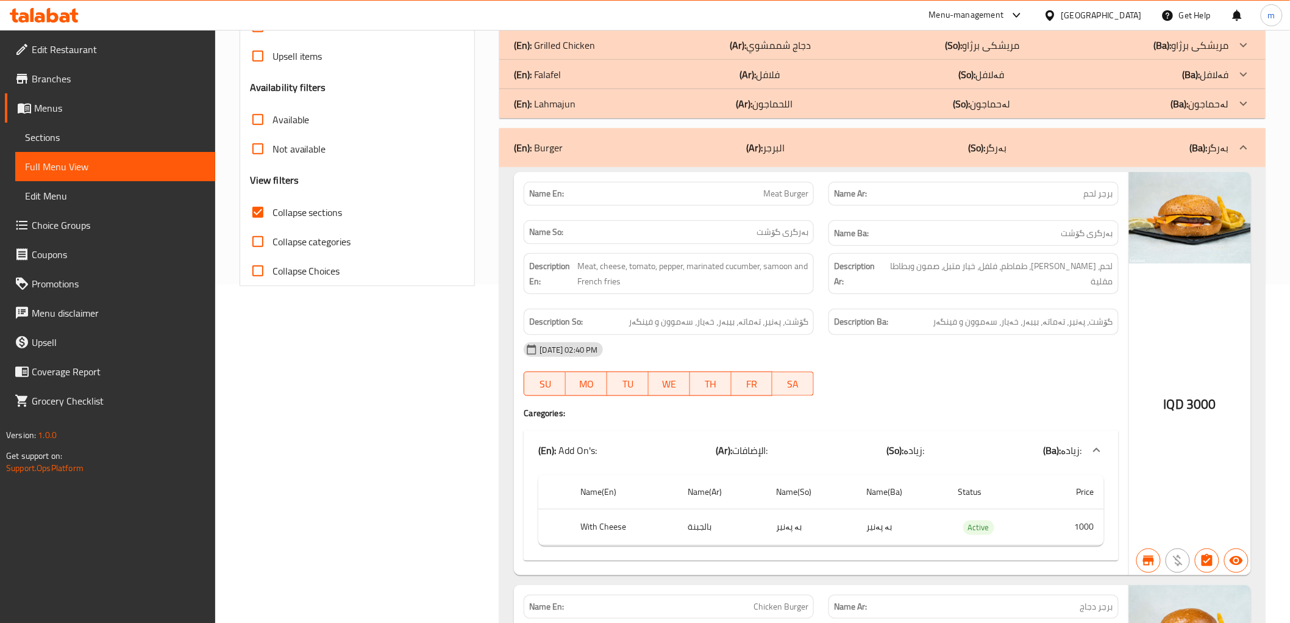
drag, startPoint x: 748, startPoint y: 141, endPoint x: 679, endPoint y: 241, distance: 121.6
click at [748, 141] on b "(Ar):" at bounding box center [754, 147] width 16 height 18
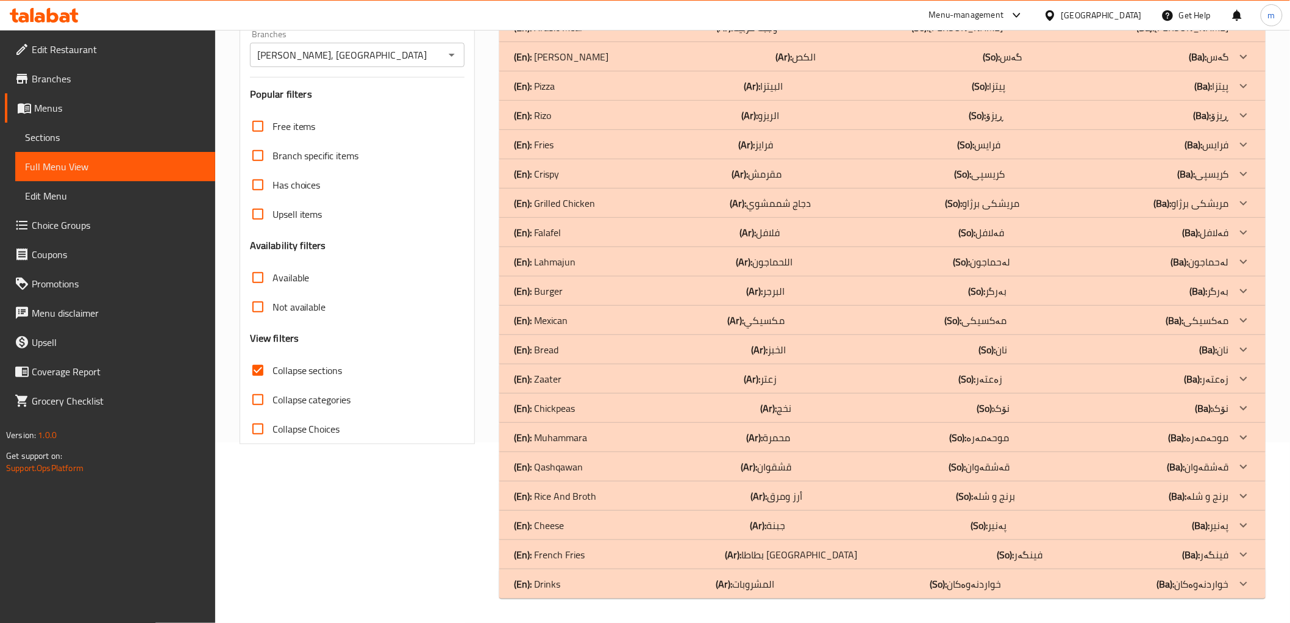
scroll to position [0, 0]
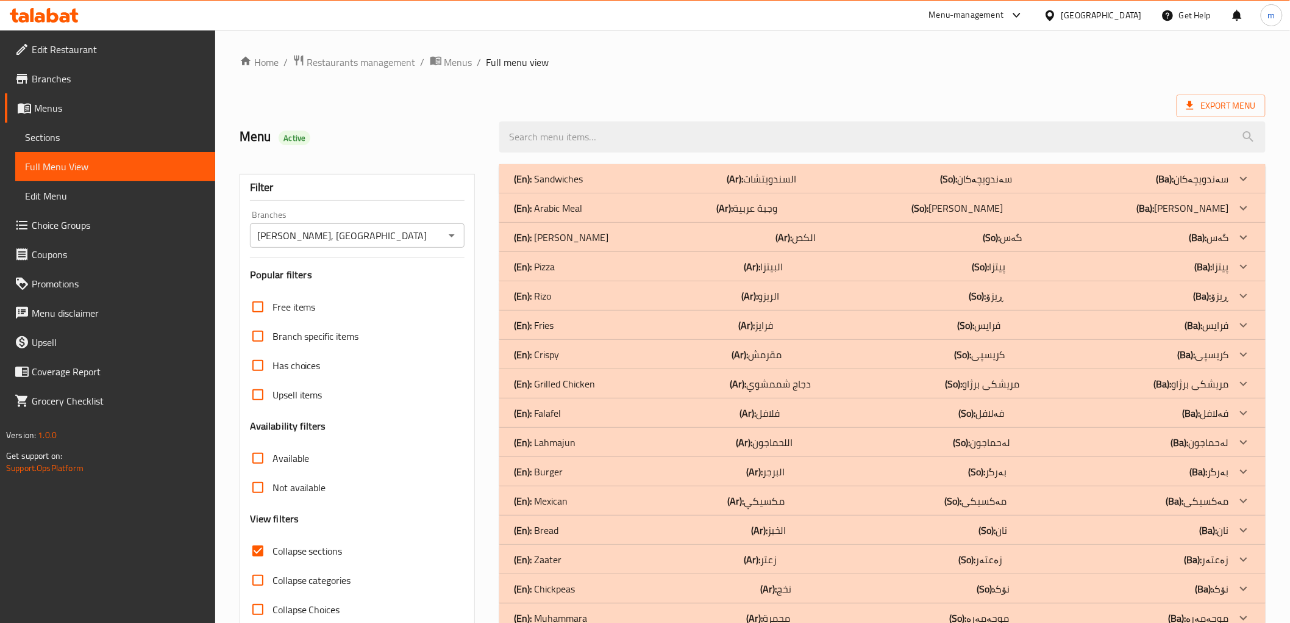
click at [571, 299] on div "(En): Rizo (Ar): الريزو (So): ڕیزۆ (Ba): ڕیزۆ" at bounding box center [871, 295] width 715 height 15
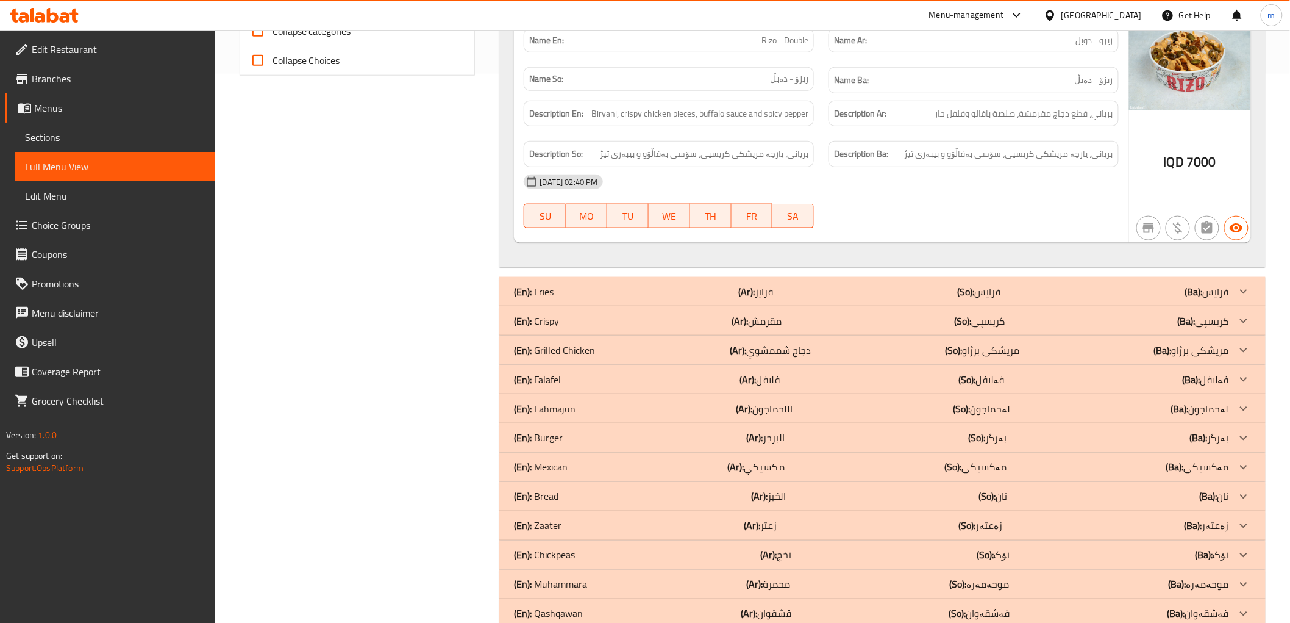
scroll to position [564, 0]
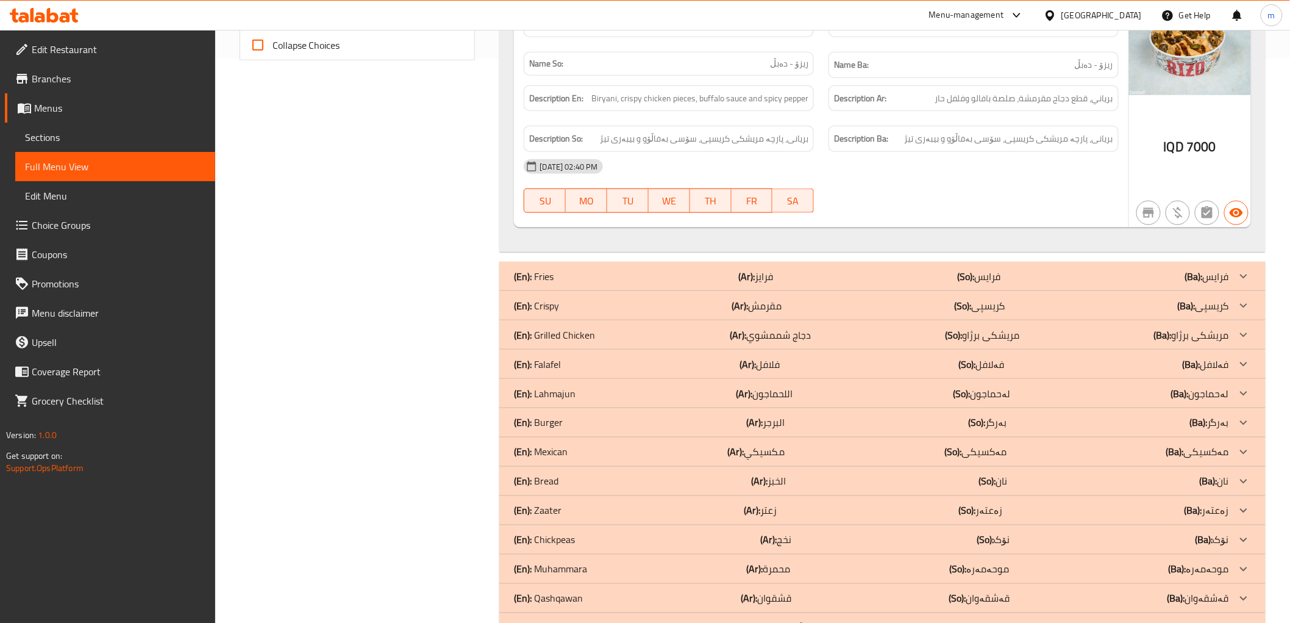
drag, startPoint x: 650, startPoint y: 322, endPoint x: 685, endPoint y: 322, distance: 34.8
click at [650, 322] on div "(En): Grilled Chicken (Ar): دجاج شممشوي (So): مریشکی برژاو (Ba): مریشکی برژاو" at bounding box center [882, 334] width 766 height 29
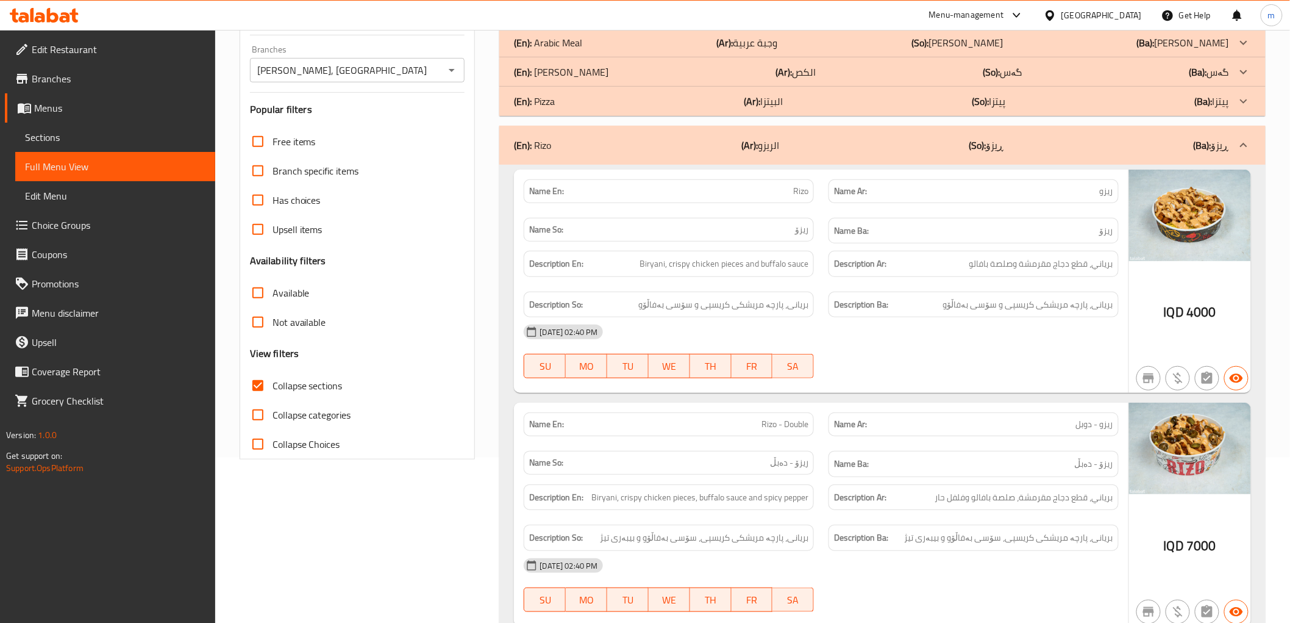
scroll to position [0, 0]
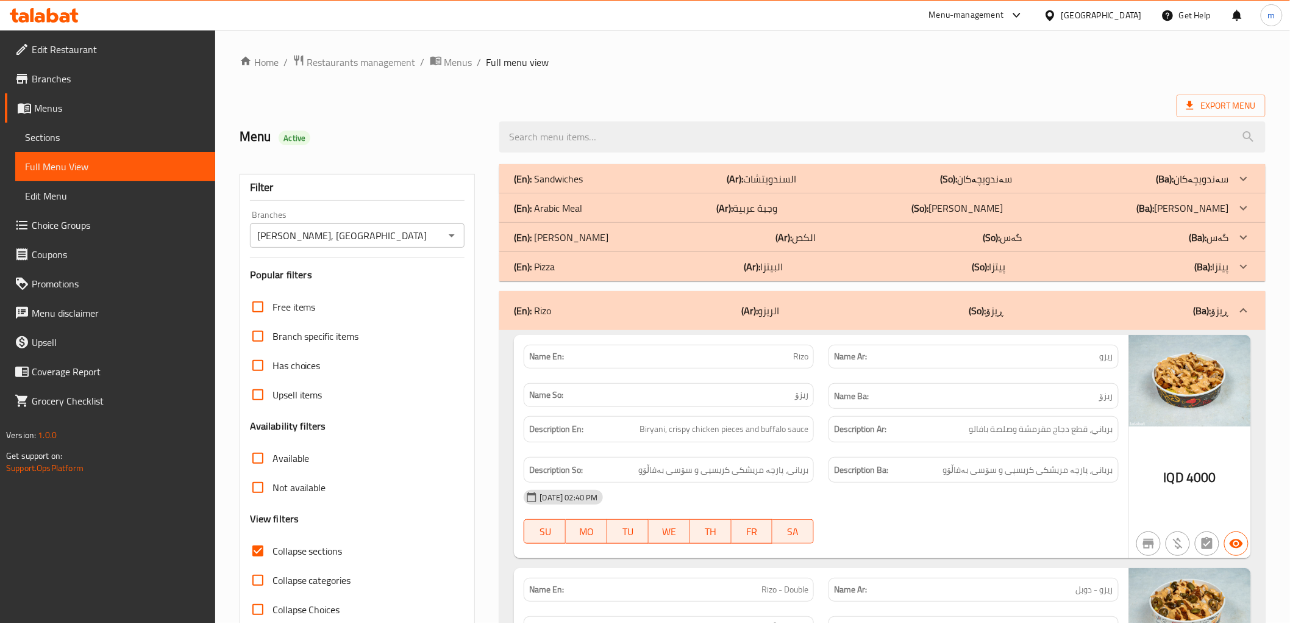
click at [655, 172] on div "(En): Sandwiches (Ar): السندويتشات (So): سەندویچەکان (Ba): سەندویچەکان" at bounding box center [871, 178] width 715 height 15
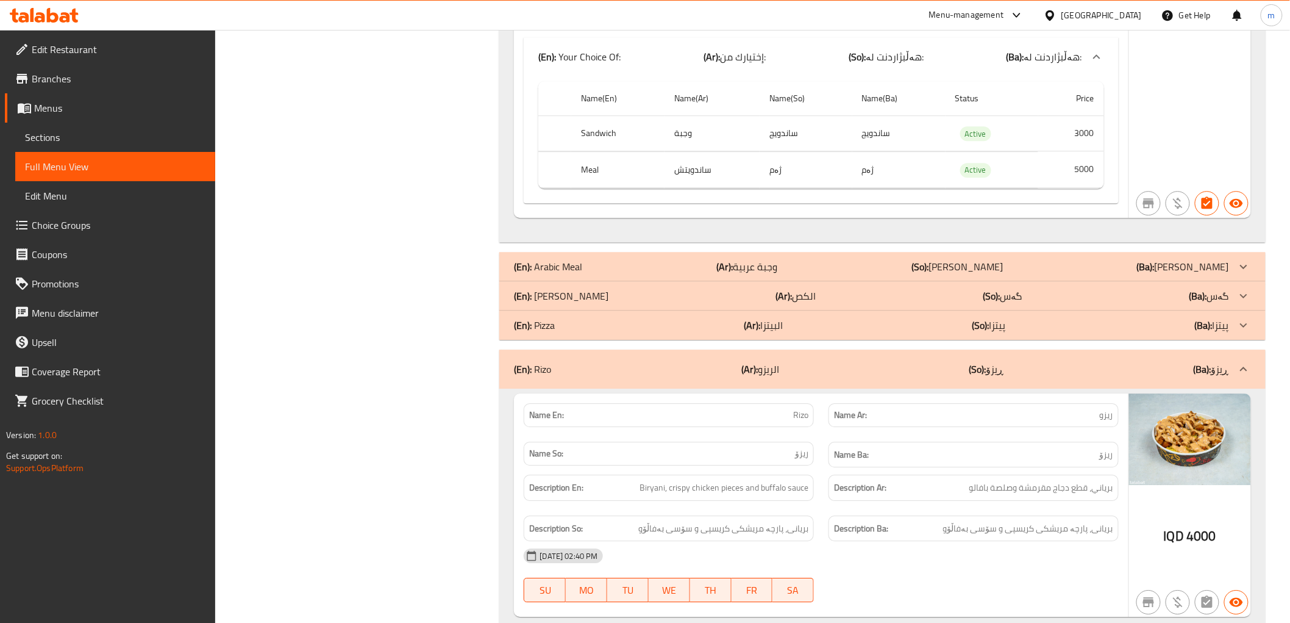
scroll to position [1468, 0]
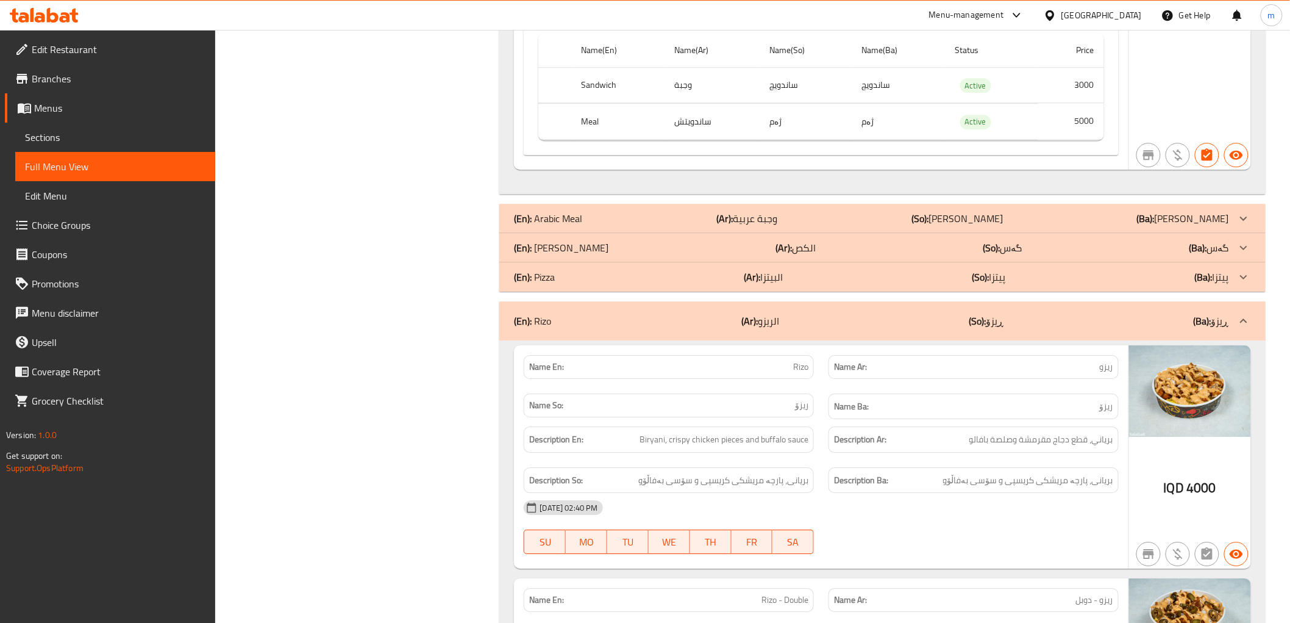
click at [765, 218] on p "(Ar): وجبة عربية" at bounding box center [746, 218] width 61 height 15
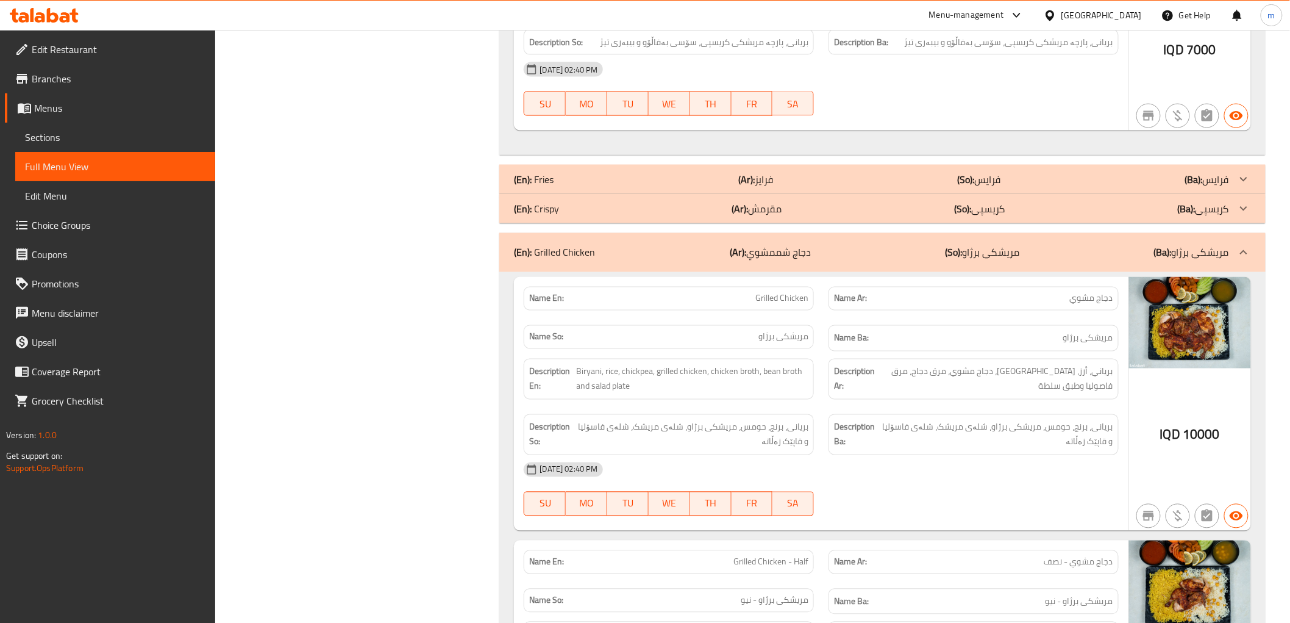
scroll to position [2710, 0]
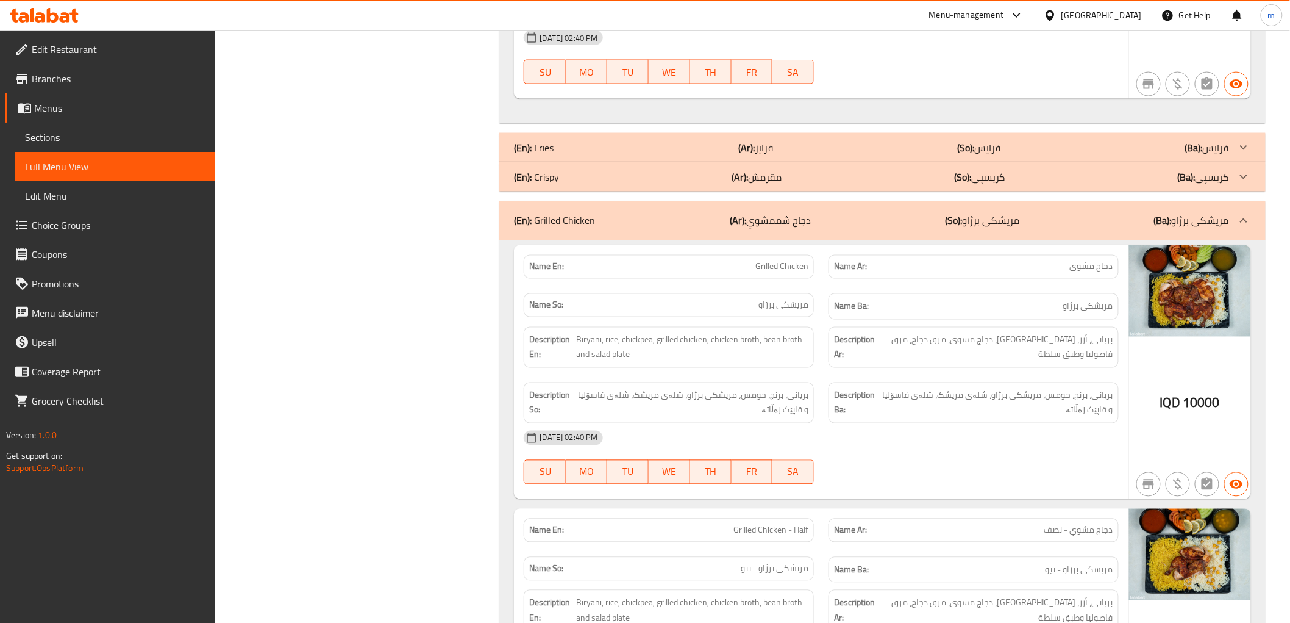
drag, startPoint x: 762, startPoint y: 134, endPoint x: 773, endPoint y: 234, distance: 99.9
click at [762, 140] on p "(Ar): فرايز" at bounding box center [755, 147] width 35 height 15
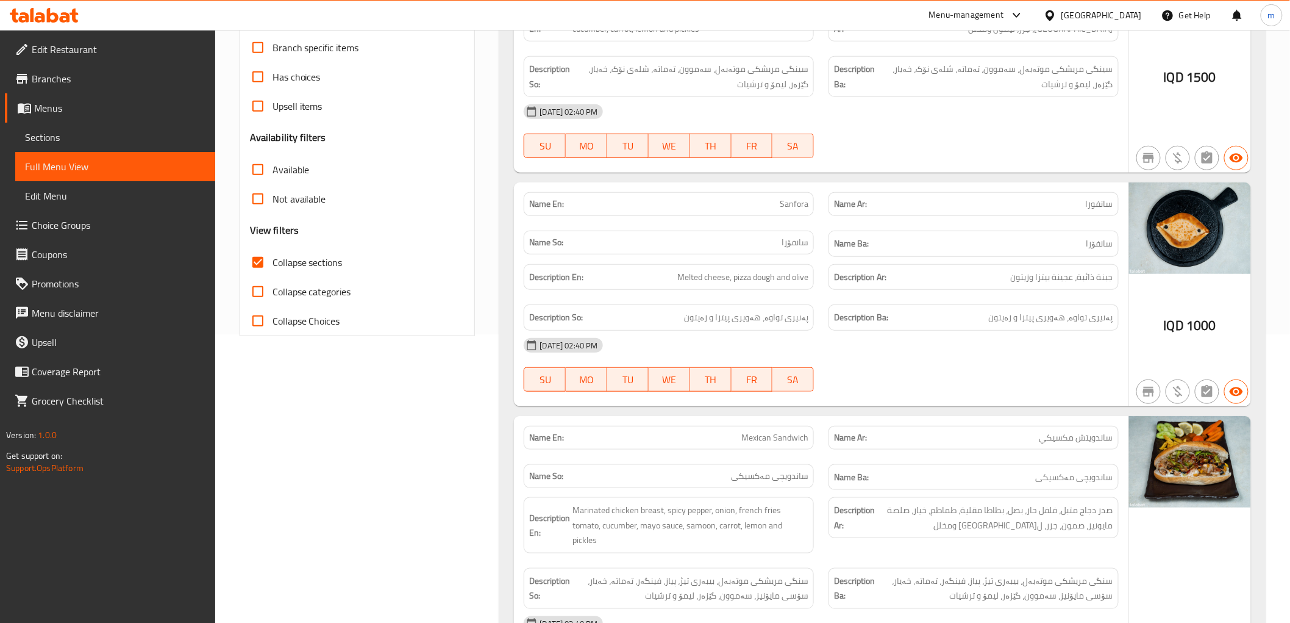
scroll to position [0, 0]
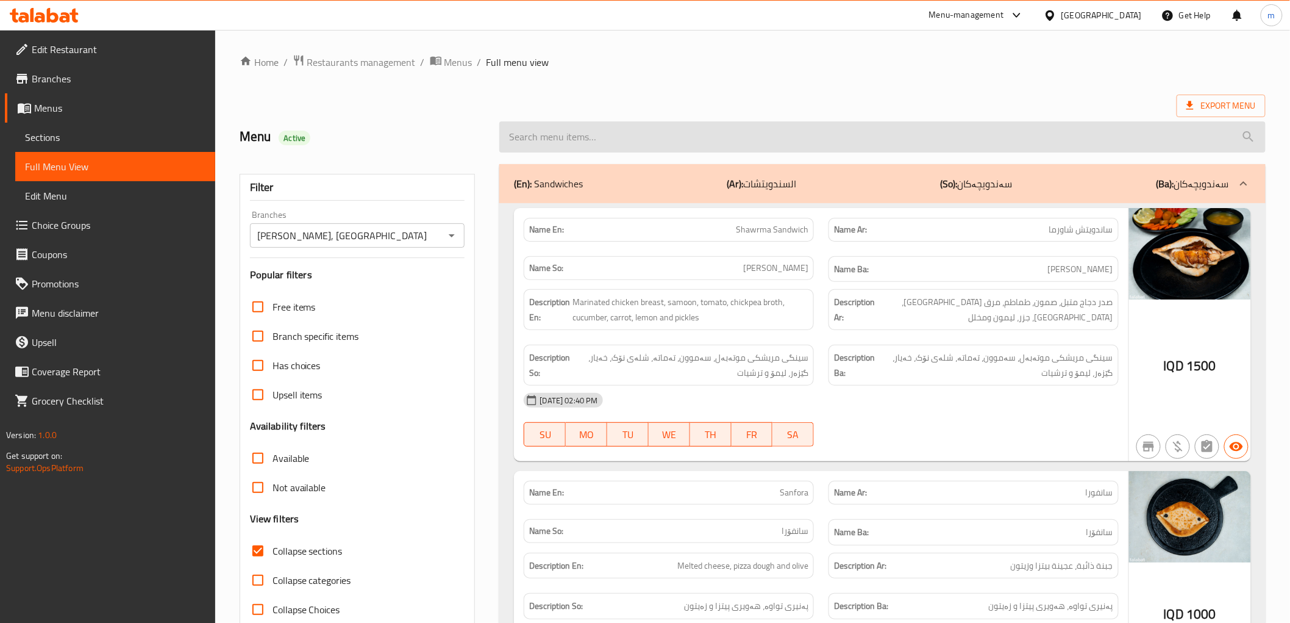
click at [671, 149] on input "search" at bounding box center [882, 136] width 766 height 31
paste input "Crispy Fish Meal"
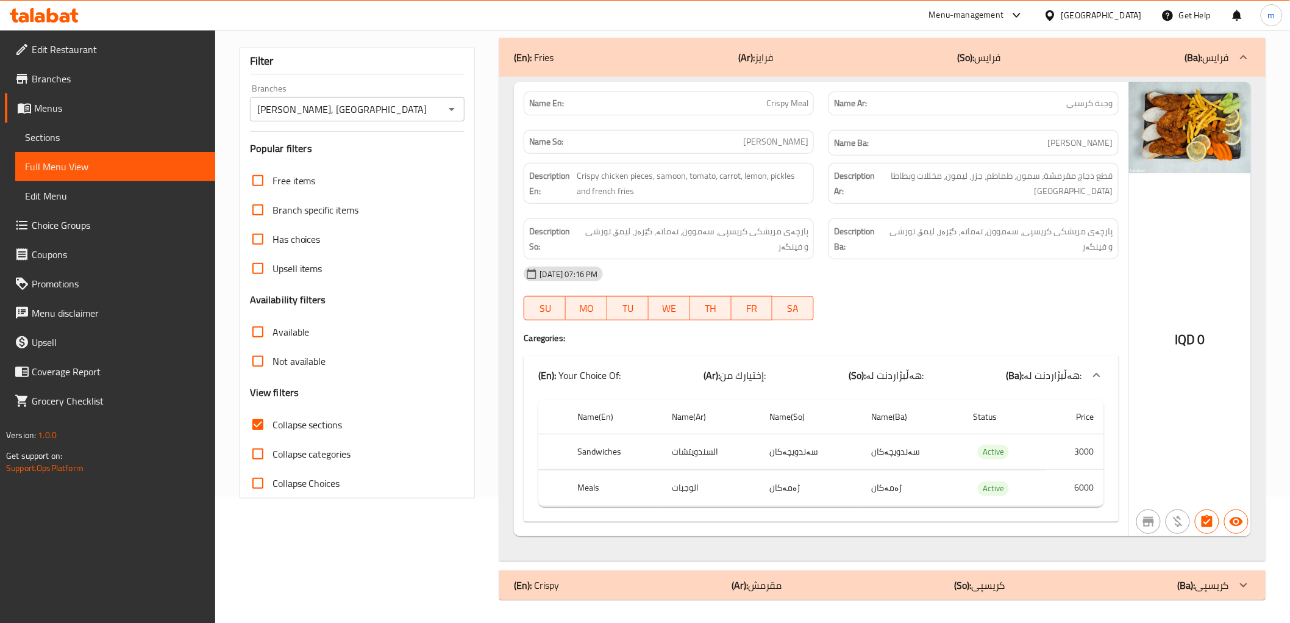
scroll to position [127, 0]
click at [799, 584] on div "(En): Crispy (Ar): مقرمش (So): کریسپی (Ba): کریسپی" at bounding box center [871, 584] width 715 height 15
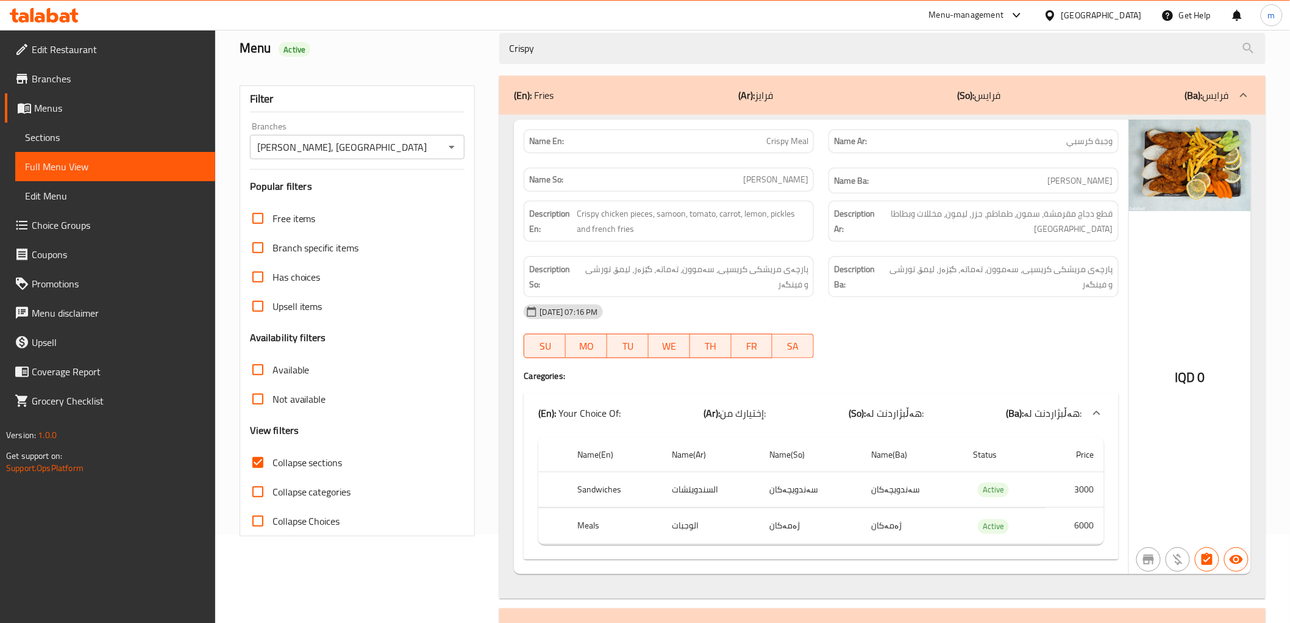
scroll to position [0, 0]
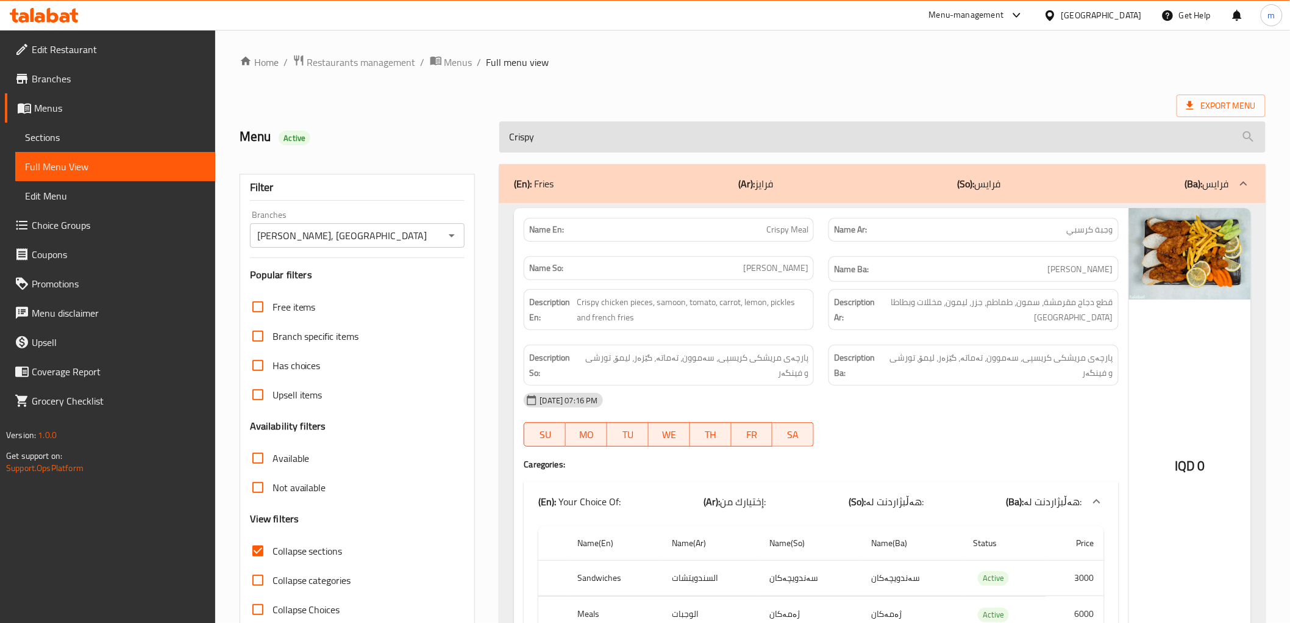
click at [577, 141] on input "Crispy" at bounding box center [882, 136] width 766 height 31
paste input "Fish Meal"
click at [577, 141] on input "Crispy" at bounding box center [882, 136] width 766 height 31
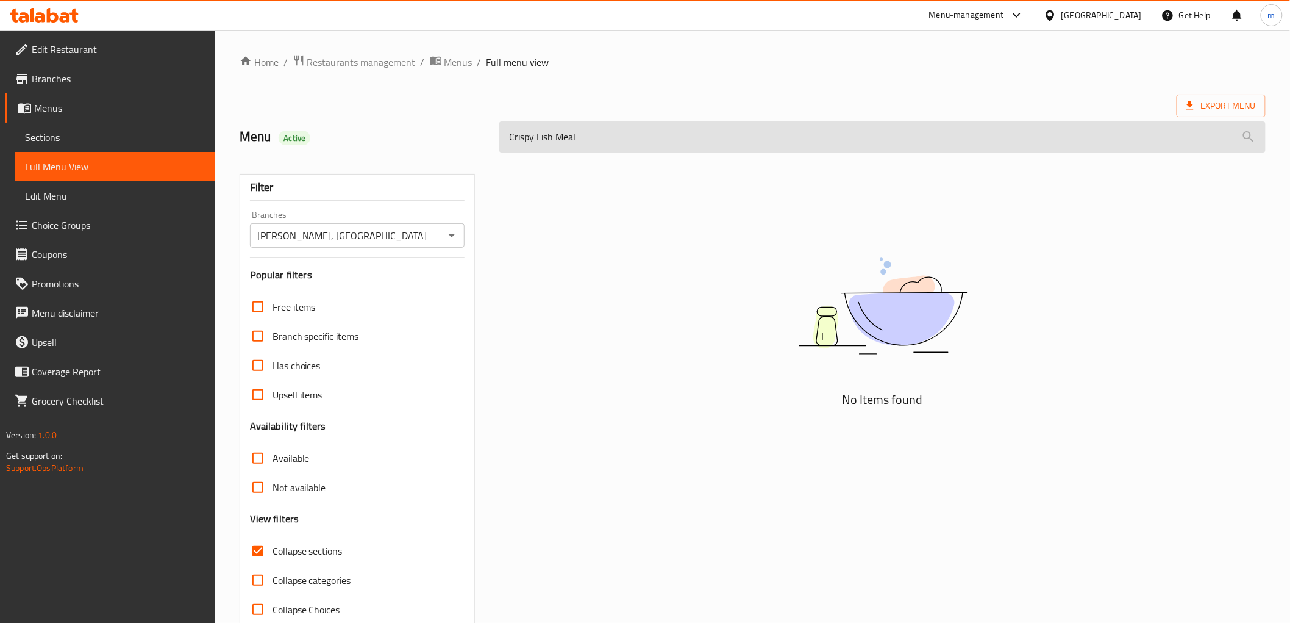
click at [526, 139] on input "Crispy Fish Meal" at bounding box center [882, 136] width 766 height 31
click at [543, 138] on input "Fish Meal" at bounding box center [882, 136] width 766 height 31
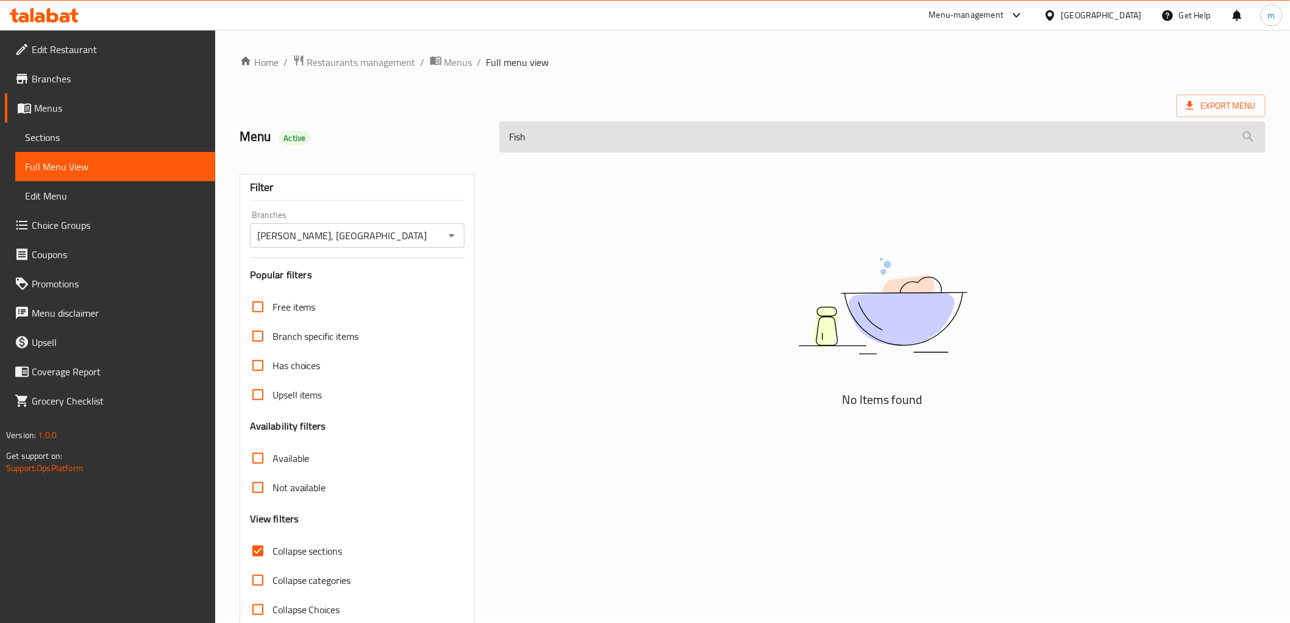
click at [573, 150] on input "Fish" at bounding box center [882, 136] width 766 height 31
click at [562, 138] on input "Fish" at bounding box center [882, 136] width 766 height 31
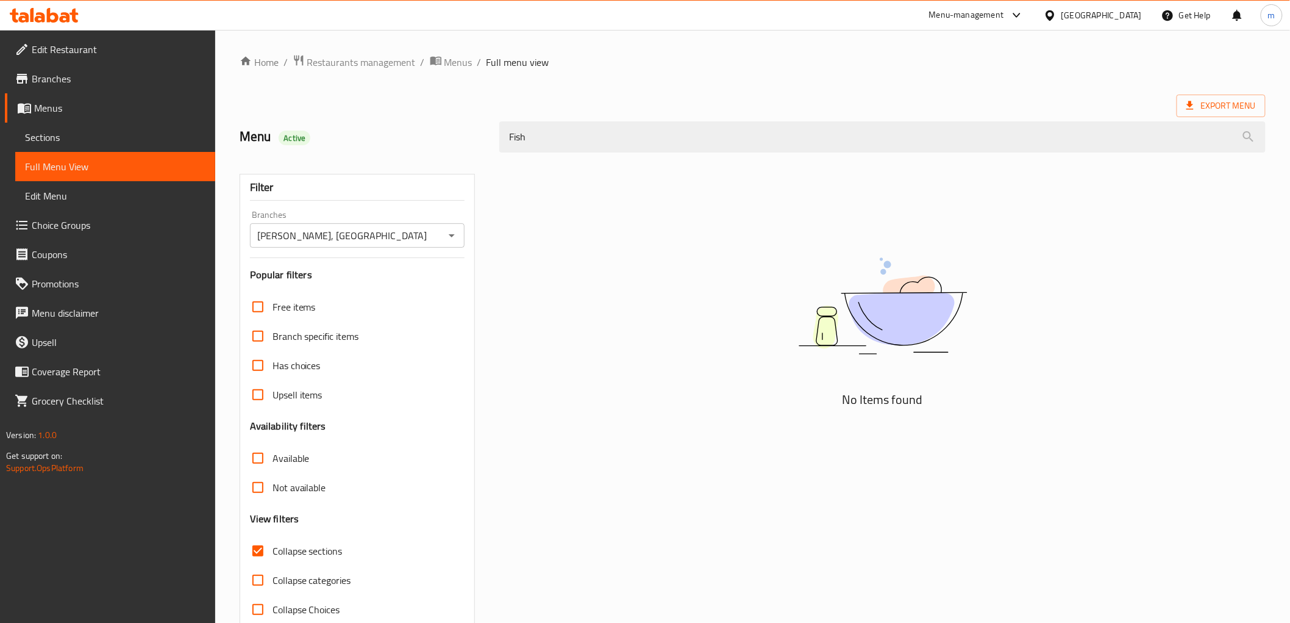
type input "Fish"
click at [56, 135] on span "Sections" at bounding box center [115, 137] width 180 height 15
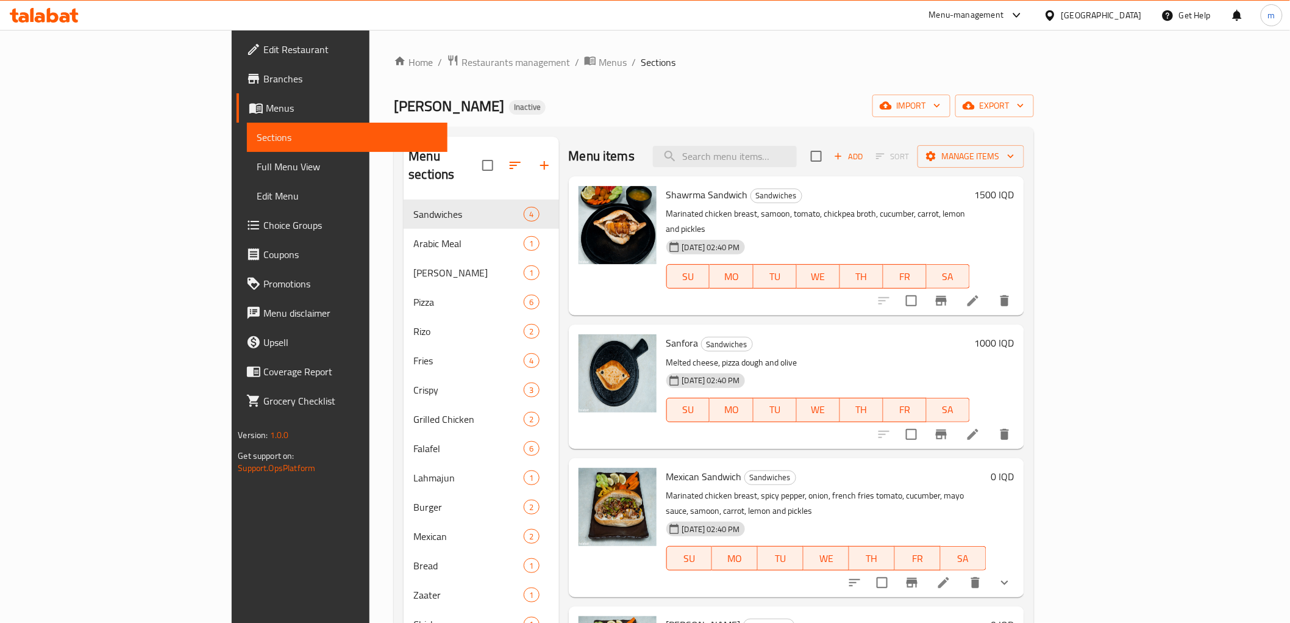
click at [797, 150] on input "search" at bounding box center [725, 156] width 144 height 21
paste input "Chicken Saj Sandwich"
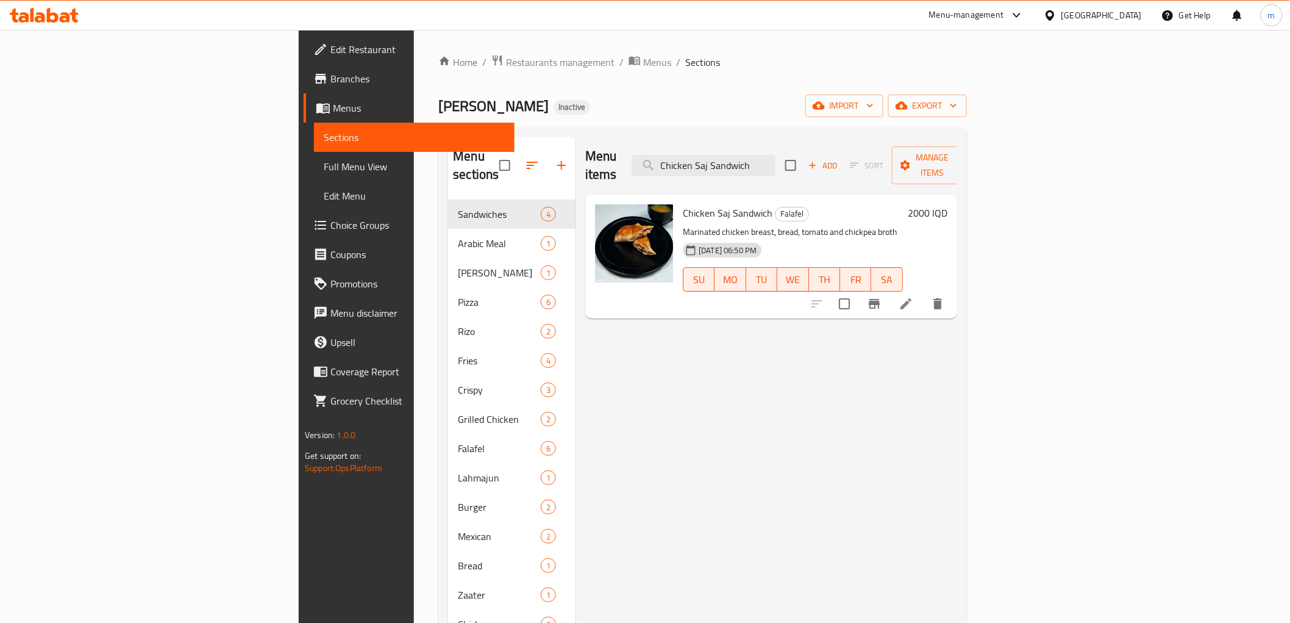
type input "Chicken Saj Sandwich"
click at [923, 293] on li at bounding box center [906, 304] width 34 height 22
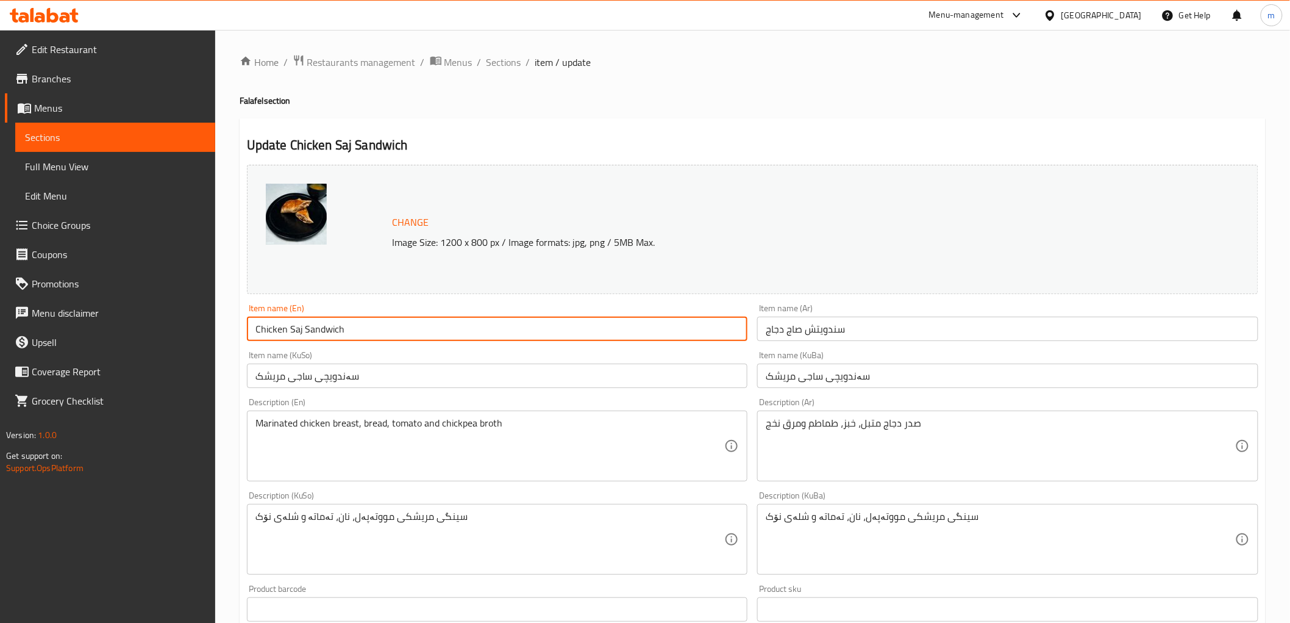
click at [281, 326] on input "Chicken Saj Sandwich" at bounding box center [497, 328] width 501 height 24
type input "Saj Sandwich"
click at [821, 331] on input "سندويتش صاج دجاج" at bounding box center [1007, 328] width 501 height 24
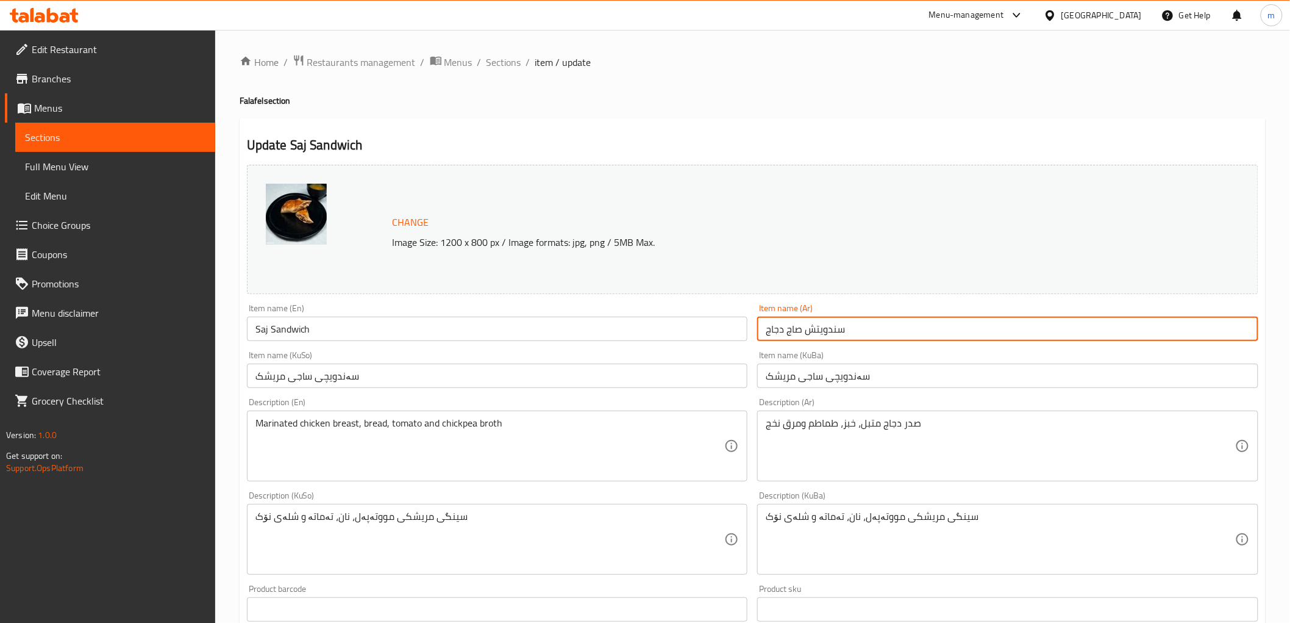
click at [821, 331] on input "سندويتش صاج دجاج" at bounding box center [1007, 328] width 501 height 24
click at [783, 327] on input "سندويتش صاج دجاج" at bounding box center [1007, 328] width 501 height 24
type input "سندويتش صاج"
click at [795, 380] on input "سەندویچی ساجی مریشک" at bounding box center [1007, 375] width 501 height 24
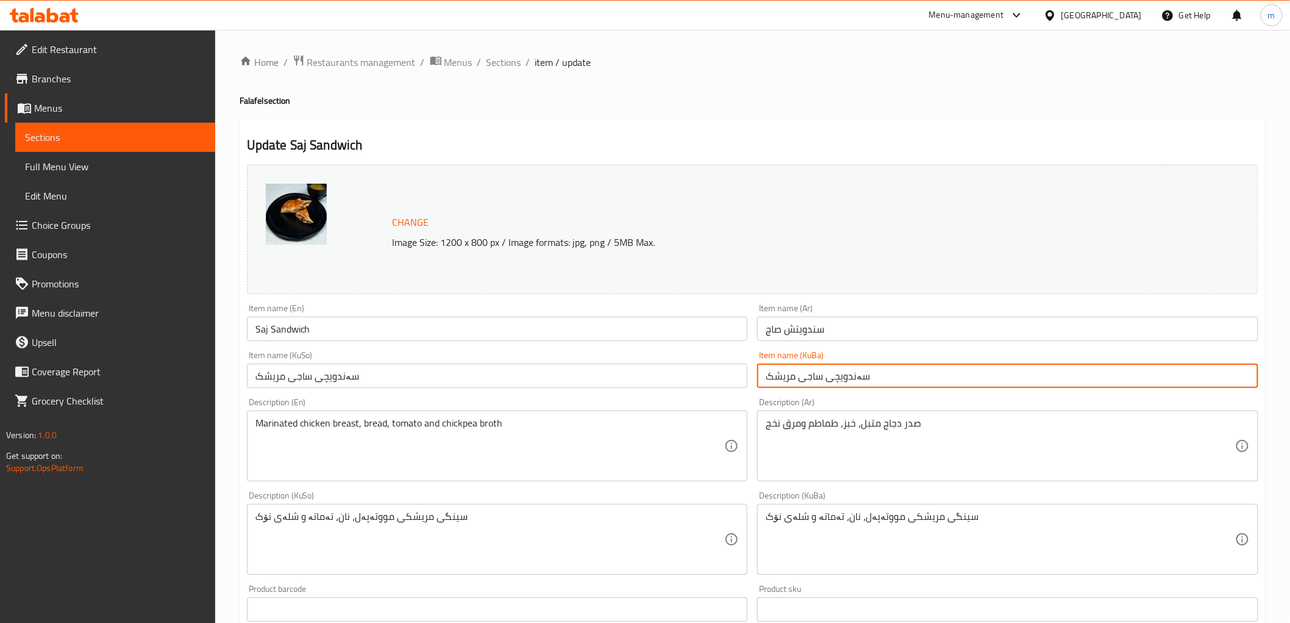
click at [790, 378] on input "سەندویچی ساجی مریشک" at bounding box center [1007, 375] width 501 height 24
click at [831, 376] on input "سەندویچی ساج" at bounding box center [1007, 375] width 501 height 24
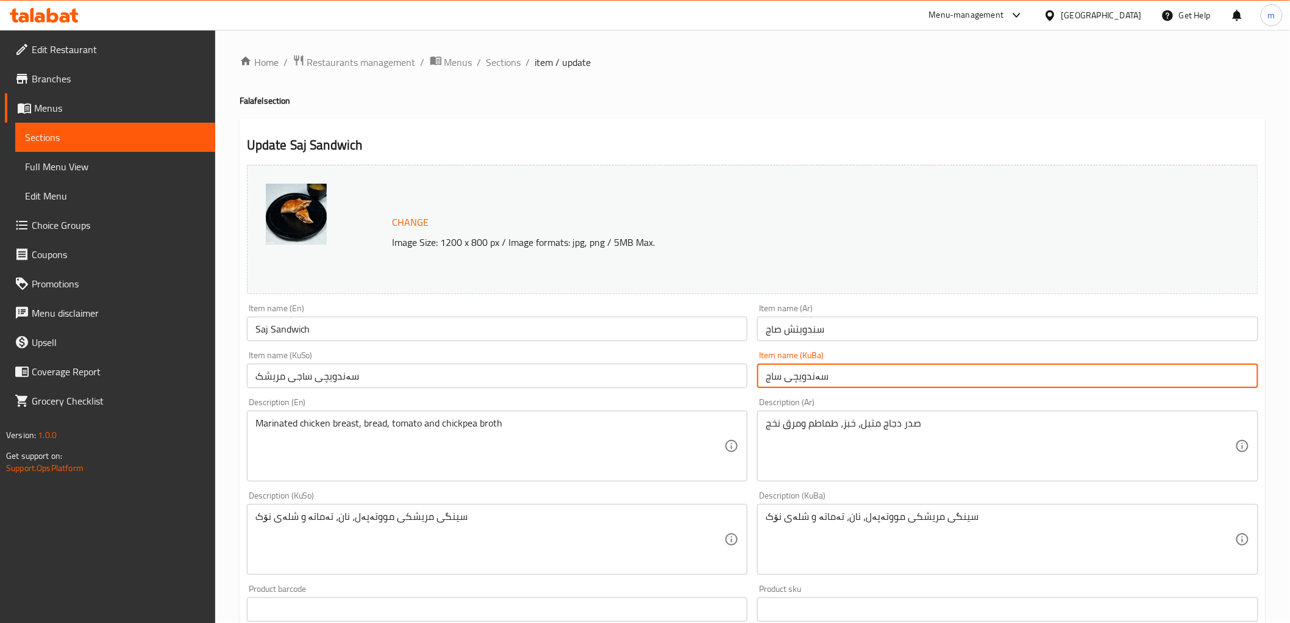
type input "سەندویچی ساج"
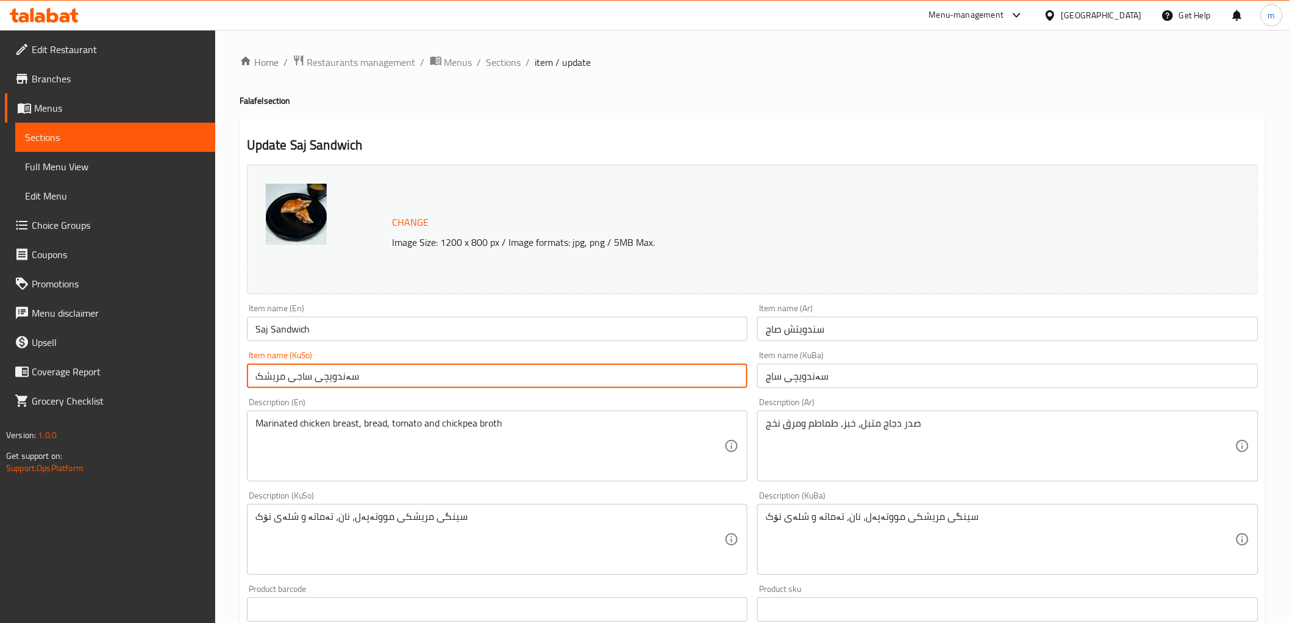
click at [698, 378] on input "سەندویچی ساجی مریشک" at bounding box center [497, 375] width 501 height 24
paste input "text"
click at [698, 378] on input "سەندویچی ساج" at bounding box center [497, 375] width 501 height 24
type input "سەندویچی ساج"
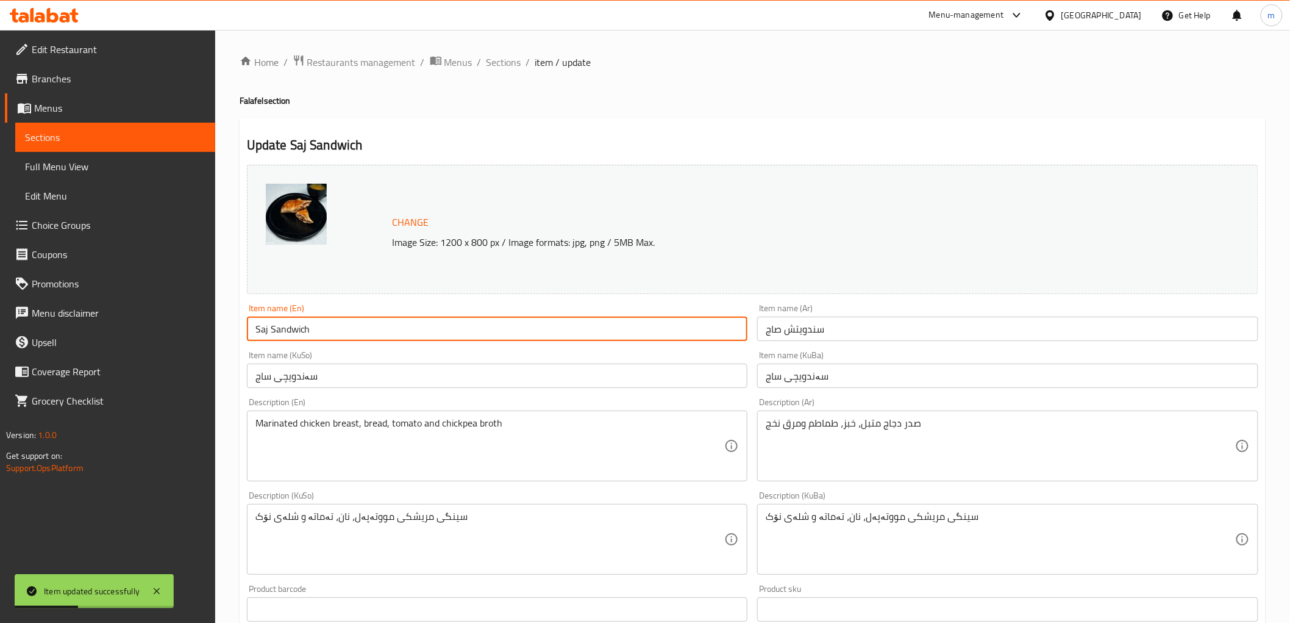
click at [296, 325] on input "Saj Sandwich" at bounding box center [497, 328] width 501 height 24
click at [492, 59] on span "Sections" at bounding box center [504, 62] width 35 height 15
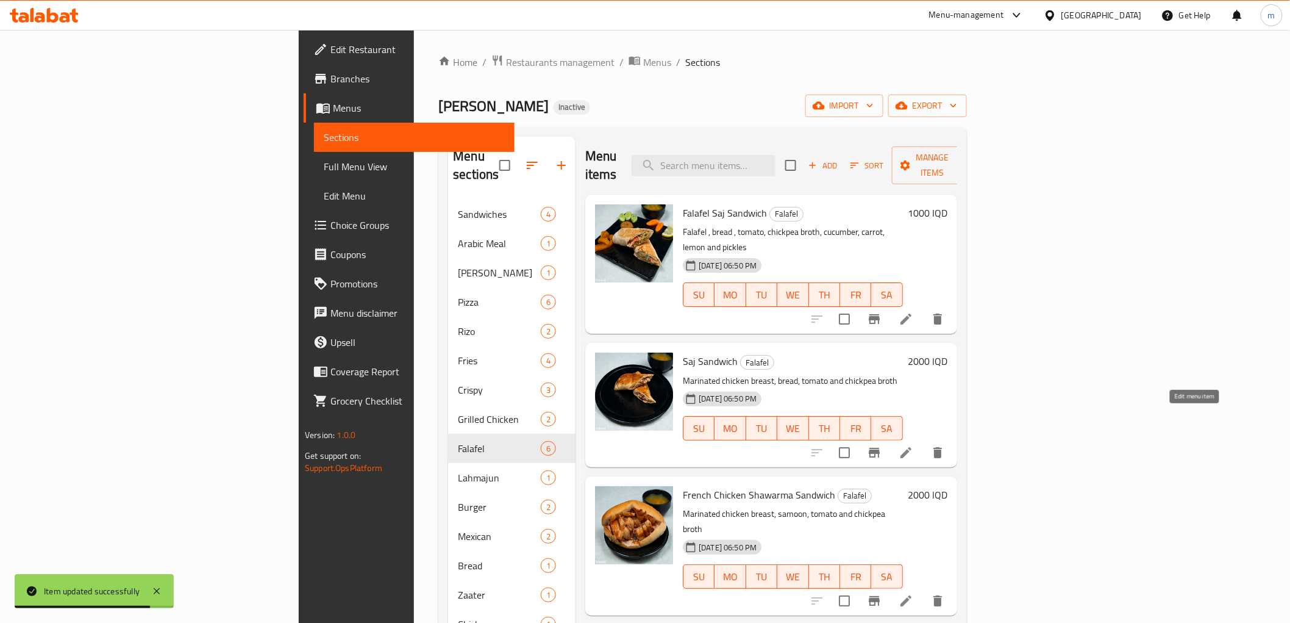
click at [912, 447] on icon at bounding box center [906, 452] width 11 height 11
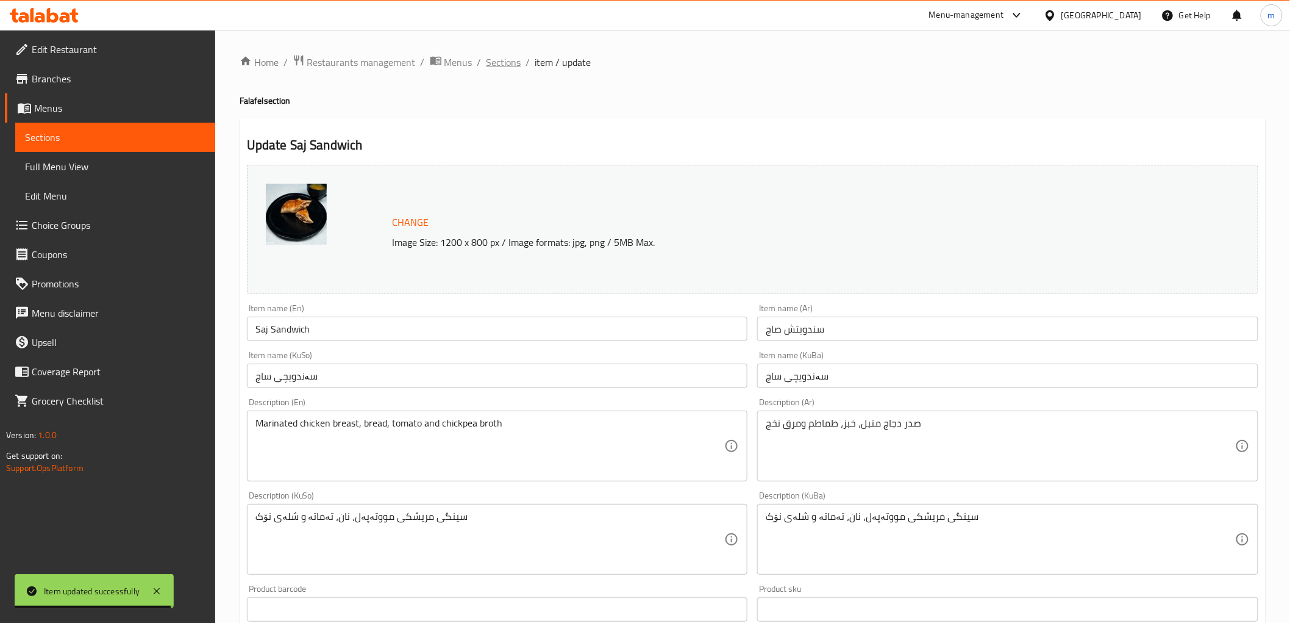
click at [504, 63] on span "Sections" at bounding box center [504, 62] width 35 height 15
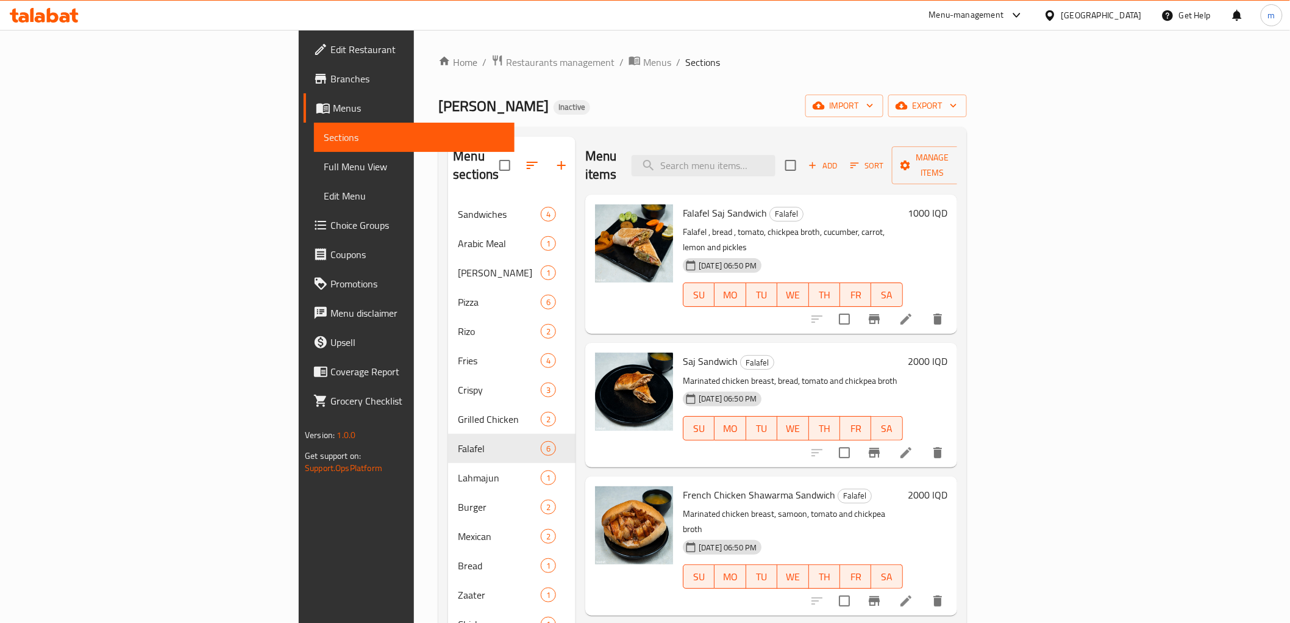
scroll to position [166, 0]
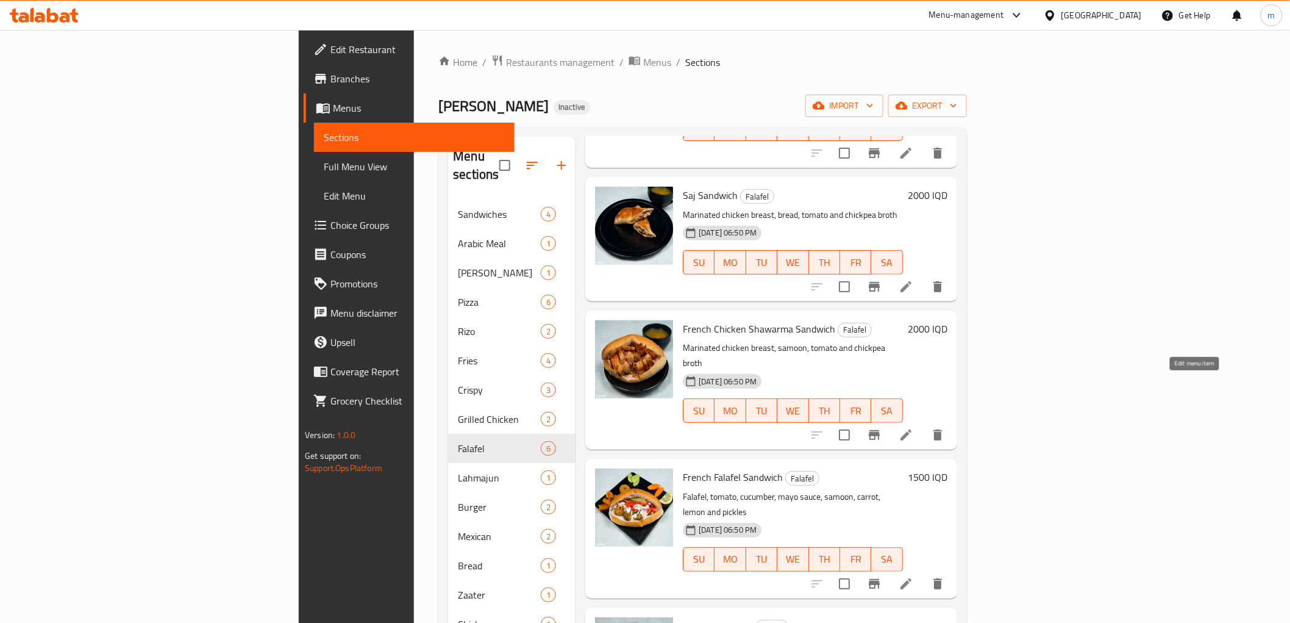
click at [912, 429] on icon at bounding box center [906, 434] width 11 height 11
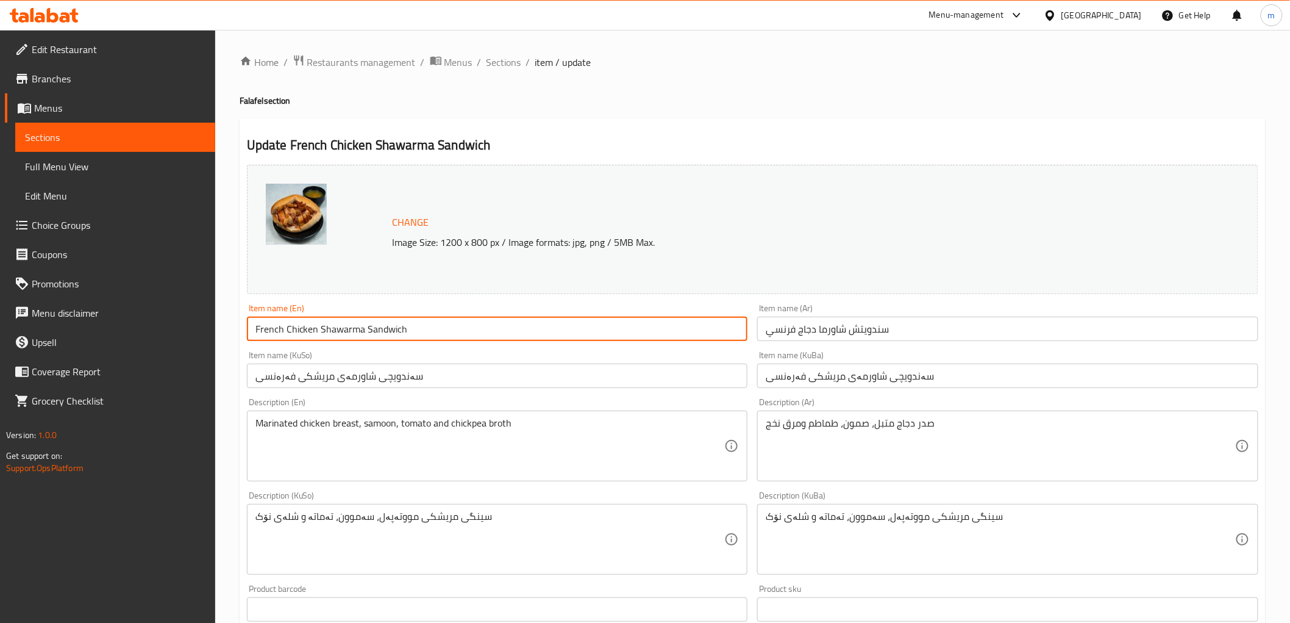
click at [307, 327] on input "French Chicken Shawarma Sandwich" at bounding box center [497, 328] width 501 height 24
type input "French Shawarma Sandwich"
click at [846, 324] on input "سندويتش شاورما دجاج فرنسي" at bounding box center [1007, 328] width 501 height 24
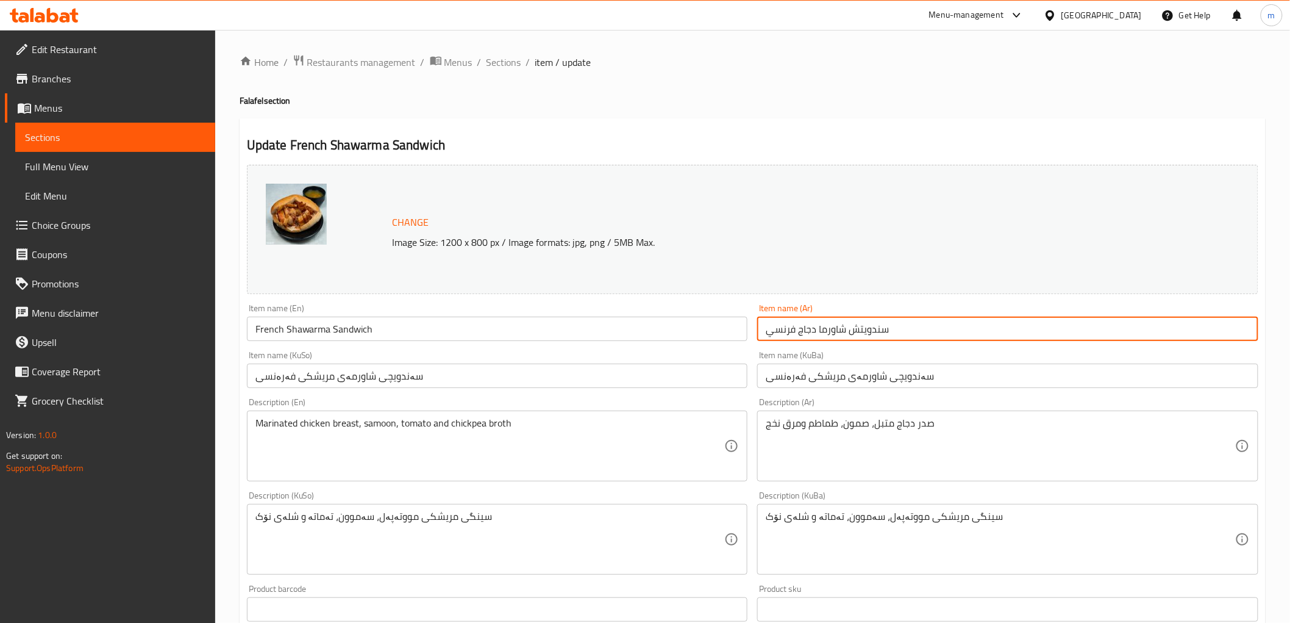
click at [846, 324] on input "سندويتش شاورما دجاج فرنسي" at bounding box center [1007, 328] width 501 height 24
click at [802, 327] on input "سندويتش شاورما دجاج فرنسي" at bounding box center [1007, 328] width 501 height 24
type input "سندويتش شاورما فرنسي"
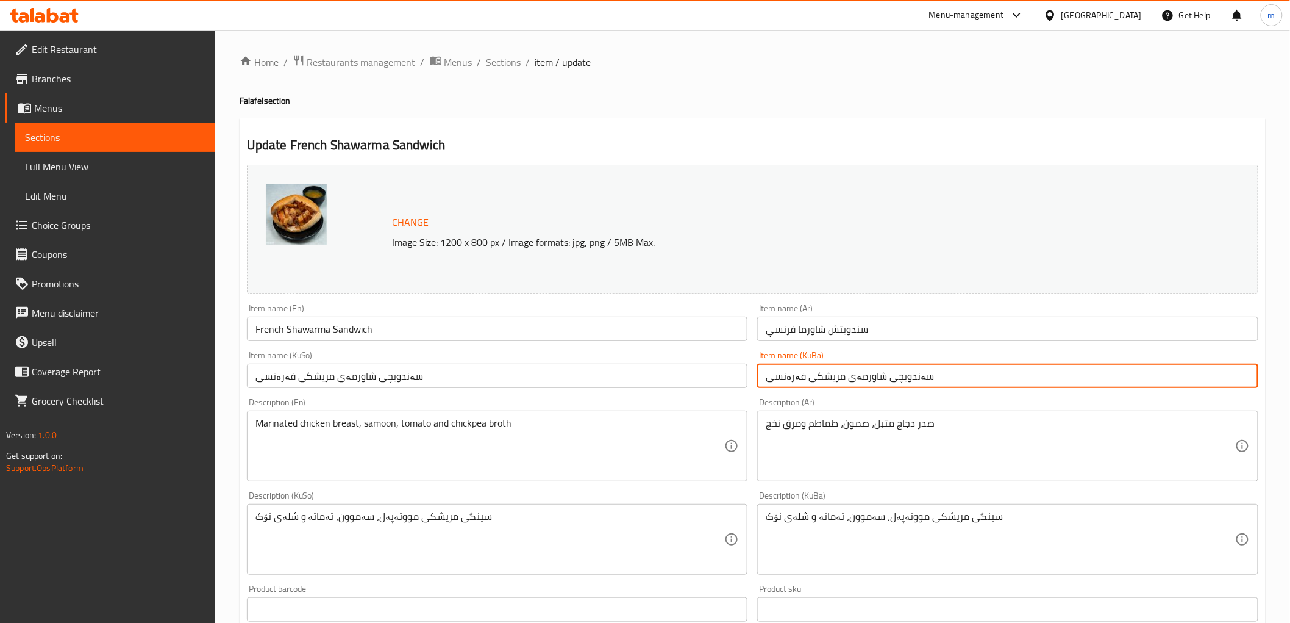
click at [834, 381] on input "سەندویچی شاورمەی مریشکی فەرەنسی" at bounding box center [1007, 375] width 501 height 24
click at [837, 373] on input "سەندویچی شاورمەی فەرەنسی" at bounding box center [1007, 375] width 501 height 24
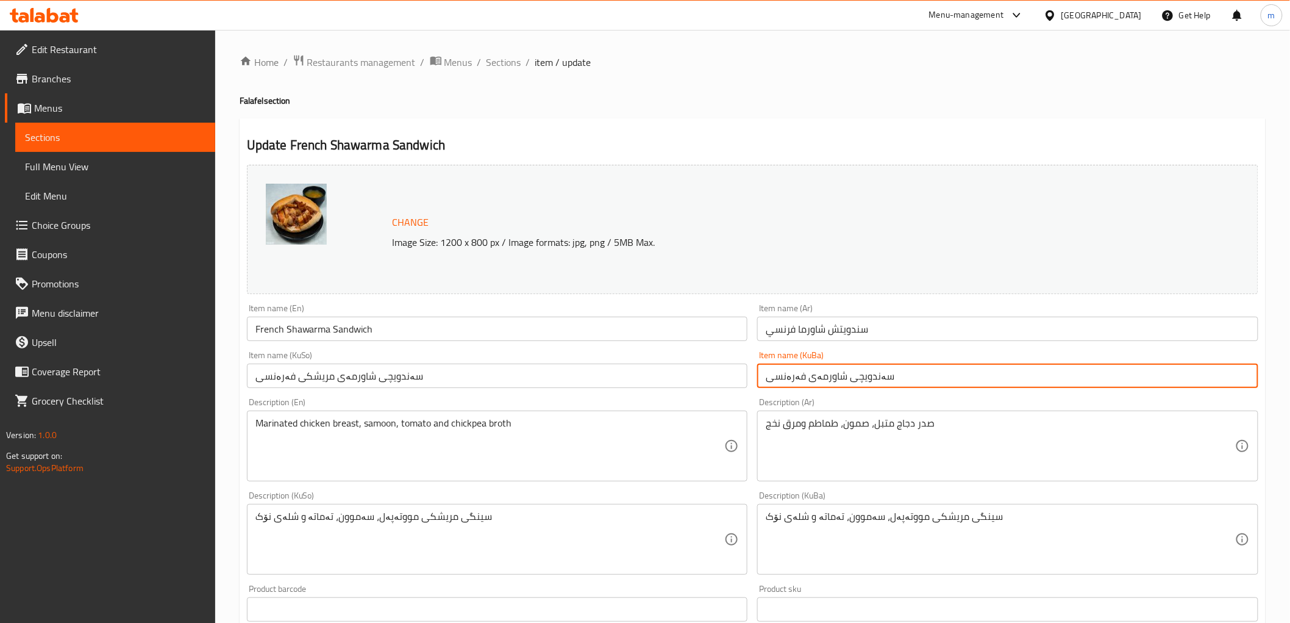
type input "سەندویچی شاورمەی فەرەنسی"
click at [624, 379] on input "سەندویچی شاورمەی مریشکی فەرەنسی" at bounding box center [497, 375] width 501 height 24
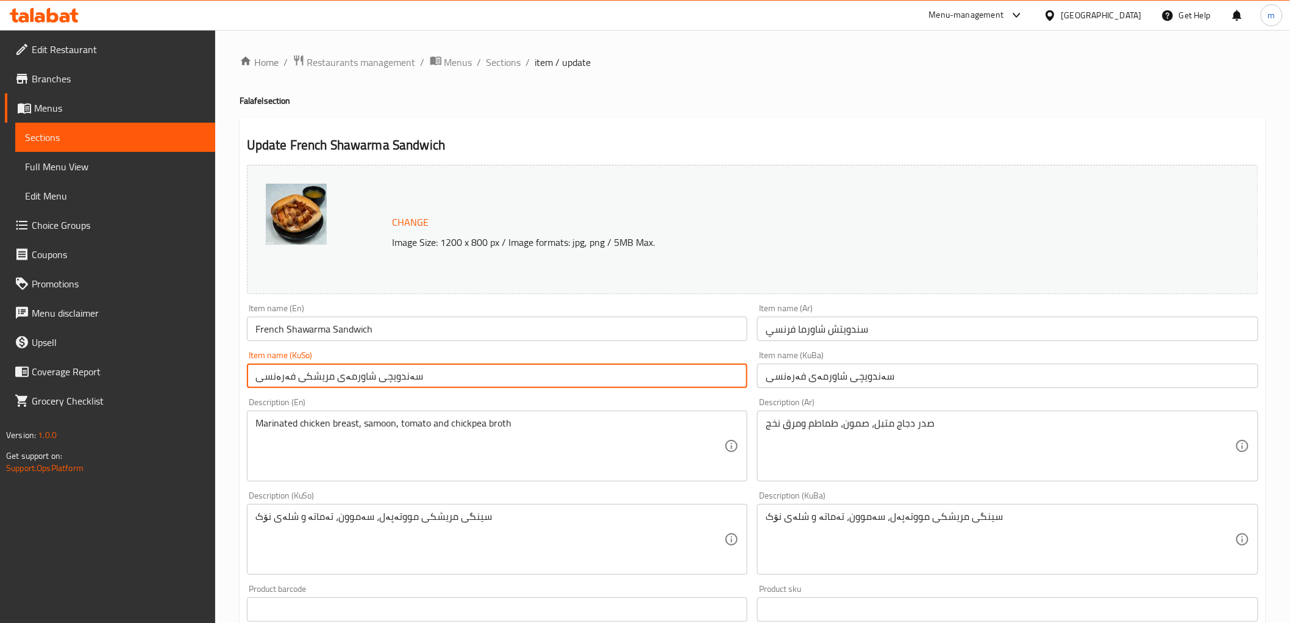
click at [624, 379] on input "سەندویچی شاورمەی مریشکی فەرەنسی" at bounding box center [497, 375] width 501 height 24
paste input "text"
click at [624, 379] on input "سەندویچی شاورمەی فەرەنسی" at bounding box center [497, 375] width 501 height 24
type input "سەندویچی شاورمەی فەرەنسی"
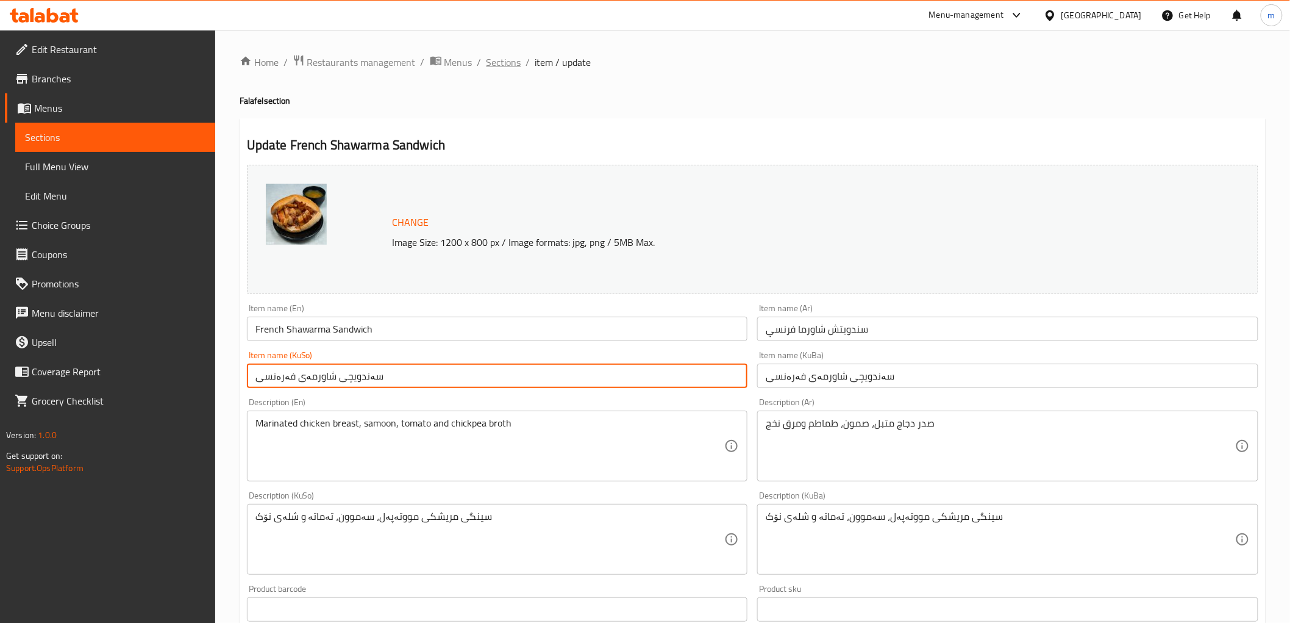
click at [507, 59] on span "Sections" at bounding box center [504, 62] width 35 height 15
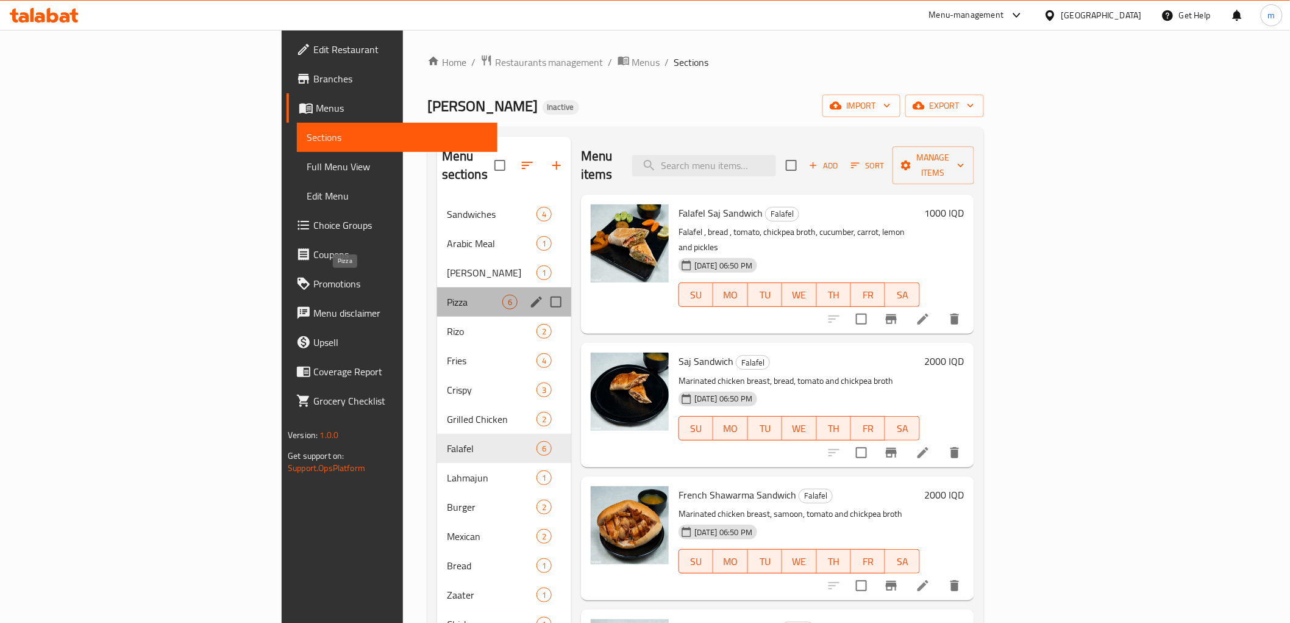
click at [447, 295] on span "Pizza" at bounding box center [474, 302] width 55 height 15
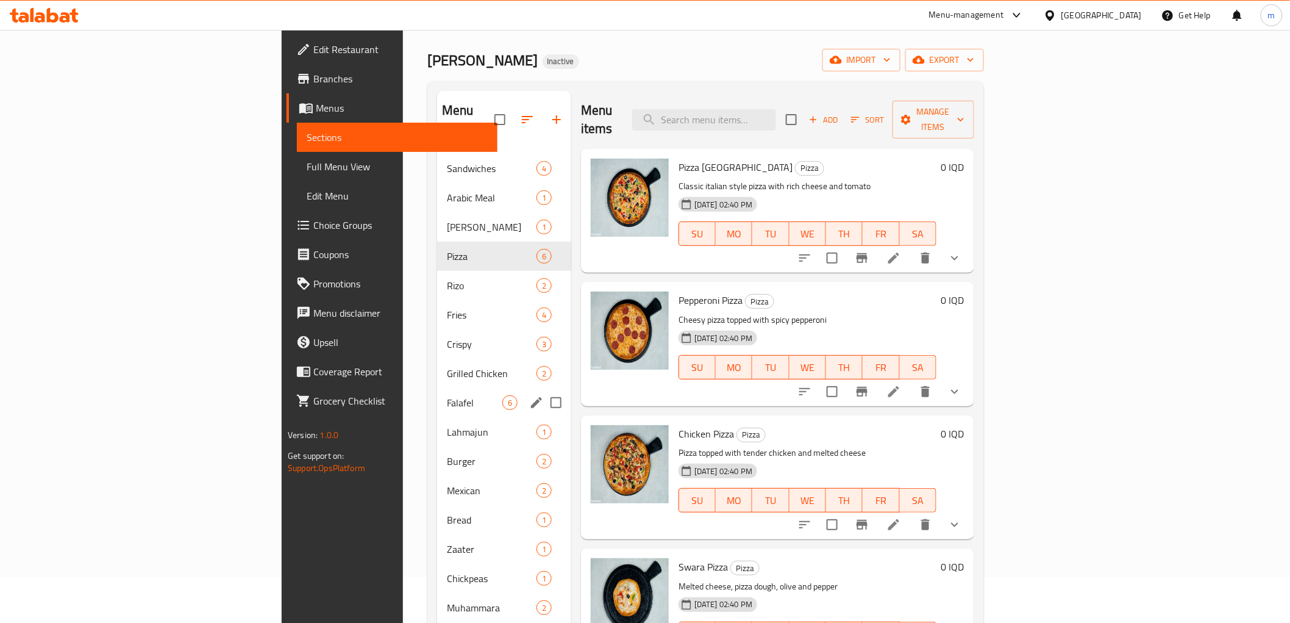
scroll to position [113, 0]
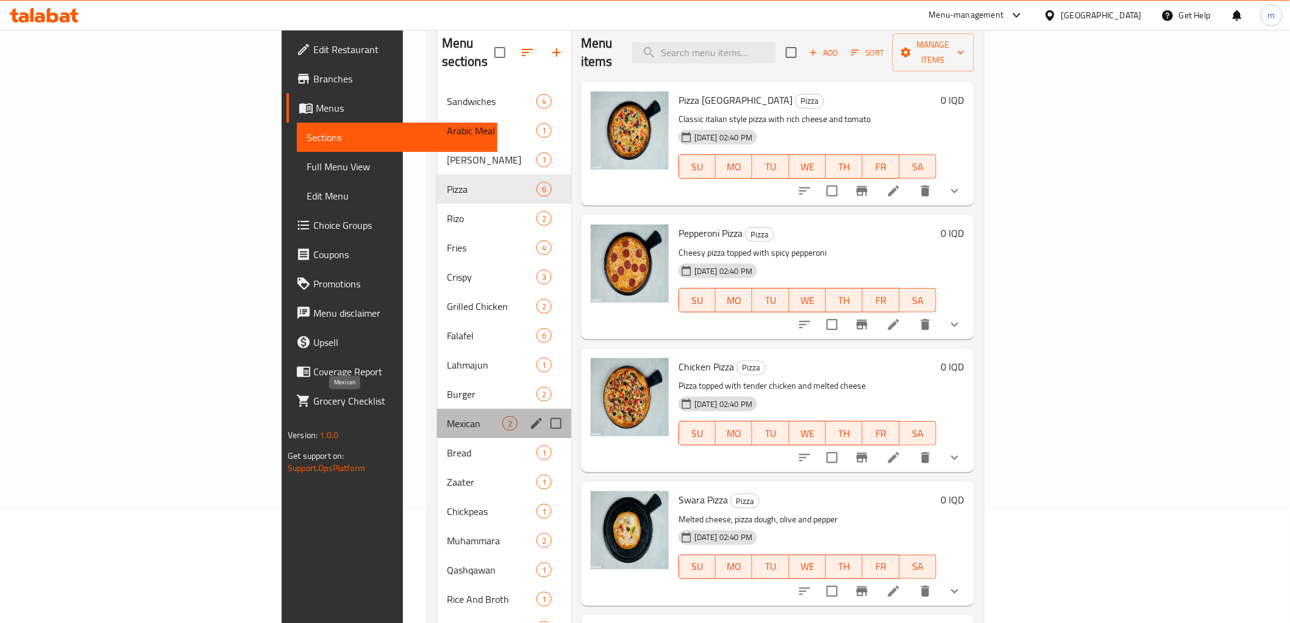
click at [447, 416] on span "Mexican" at bounding box center [474, 423] width 55 height 15
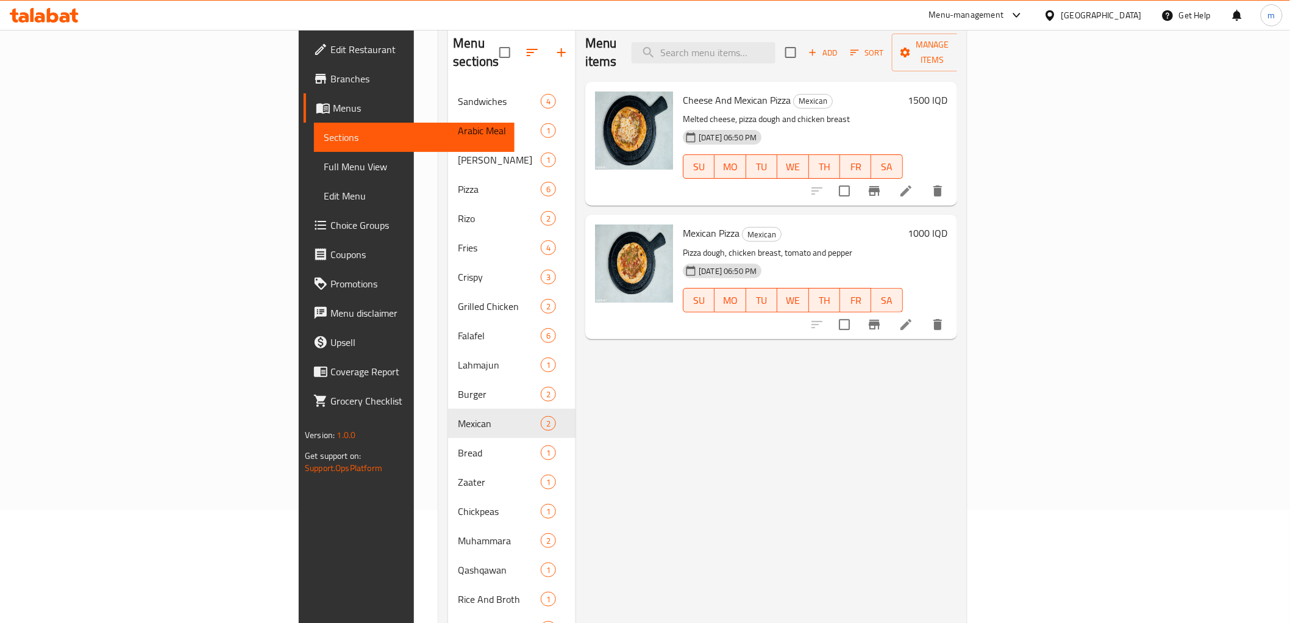
click at [923, 180] on li at bounding box center [906, 191] width 34 height 22
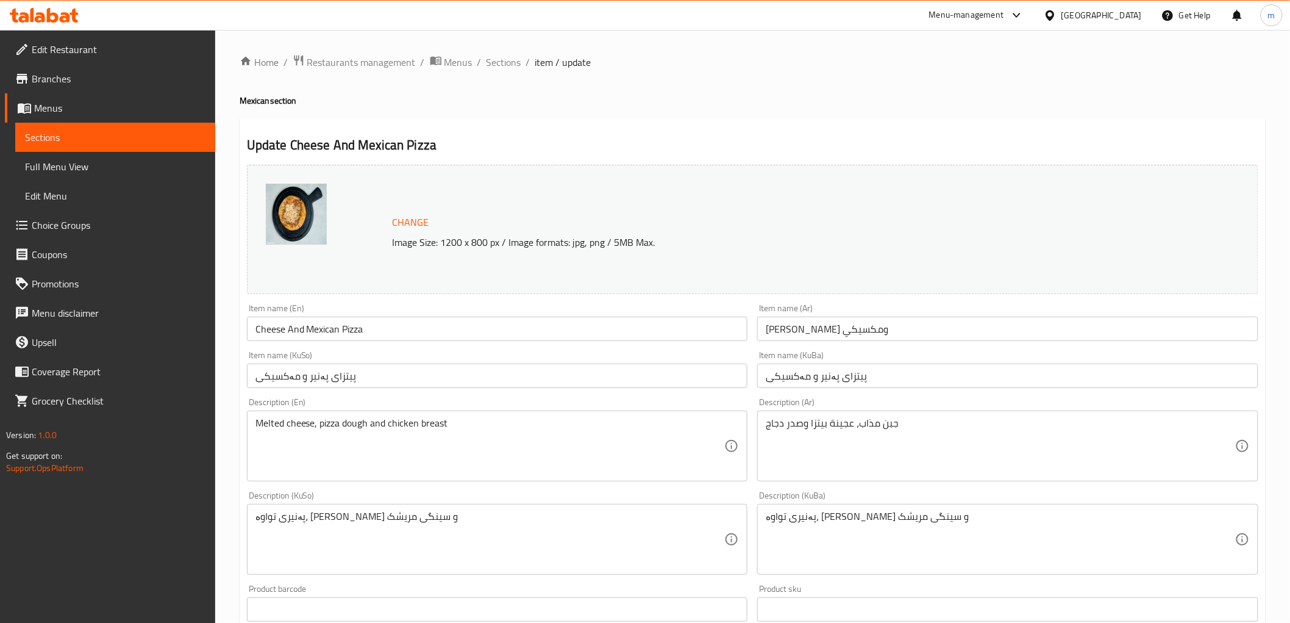
click at [354, 327] on input "Cheese And Mexican Pizza" at bounding box center [497, 328] width 501 height 24
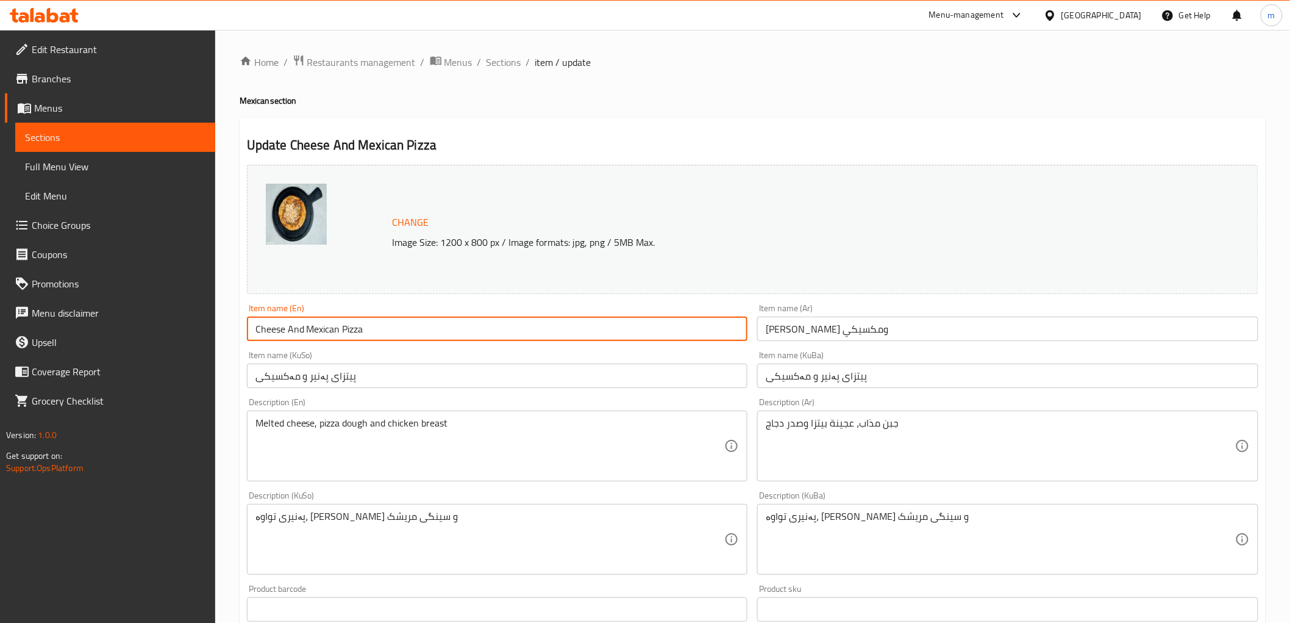
click at [354, 327] on input "Cheese And Mexican Pizza" at bounding box center [497, 328] width 501 height 24
type input "Cheese And [DEMOGRAPHIC_DATA]"
click at [854, 331] on input "بيتزا جبن ومكسيكي" at bounding box center [1007, 328] width 501 height 24
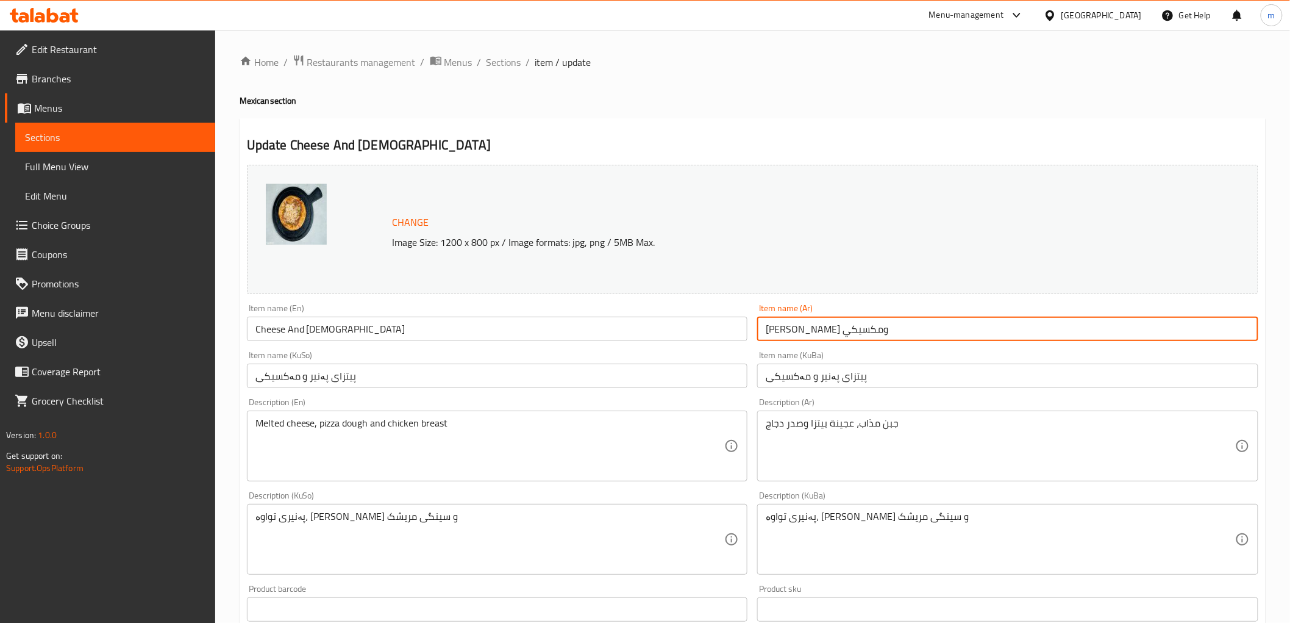
click at [845, 328] on input "بيتزا جبن ومكسيكي" at bounding box center [1007, 328] width 501 height 24
type input "جبن ومكسيكي"
click at [855, 374] on input "پیتزای پەنیر و مەکسیکی" at bounding box center [1007, 375] width 501 height 24
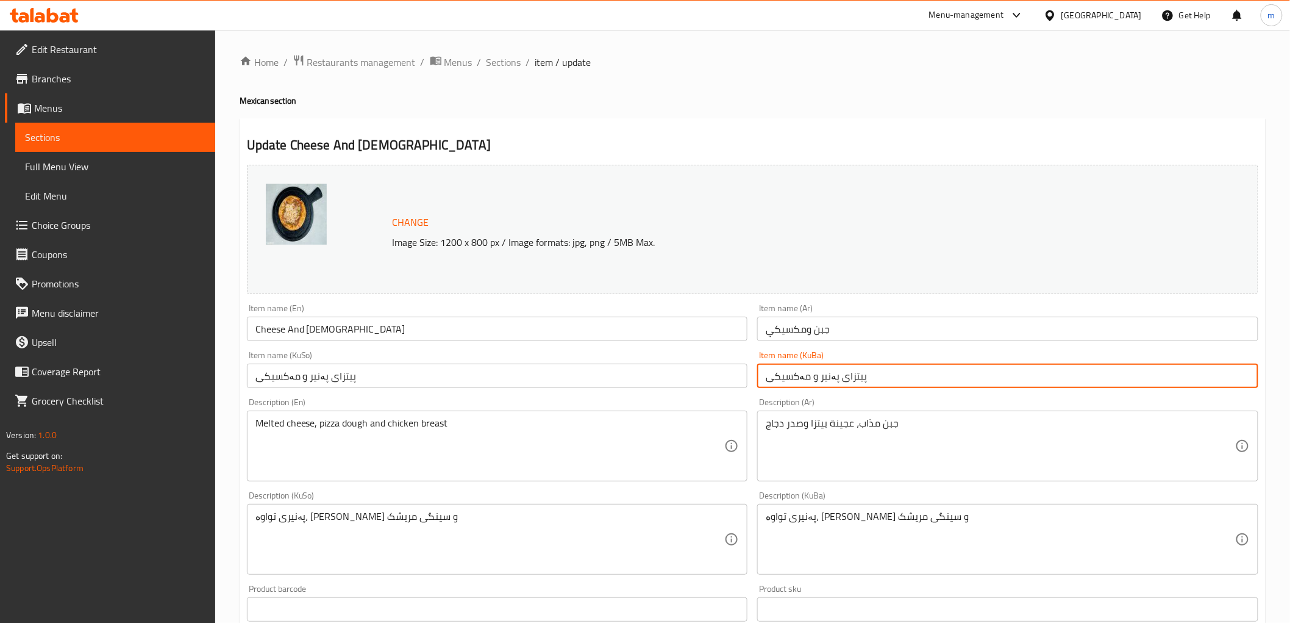
click at [855, 374] on input "پیتزای پەنیر و مەکسیکی" at bounding box center [1007, 375] width 501 height 24
click at [761, 376] on input "پەنیر و مەکسیکی" at bounding box center [1007, 375] width 501 height 24
type input "پەنیر و مەکسیکی"
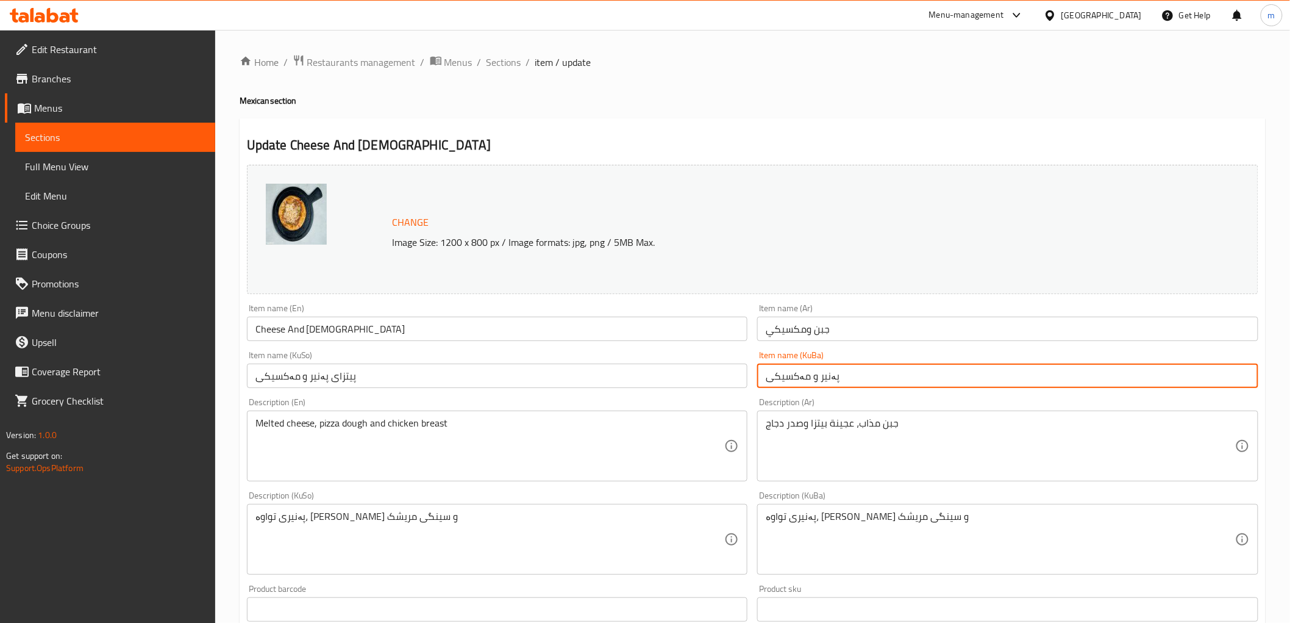
click at [665, 376] on input "پیتزای پەنیر و مەکسیکی" at bounding box center [497, 375] width 501 height 24
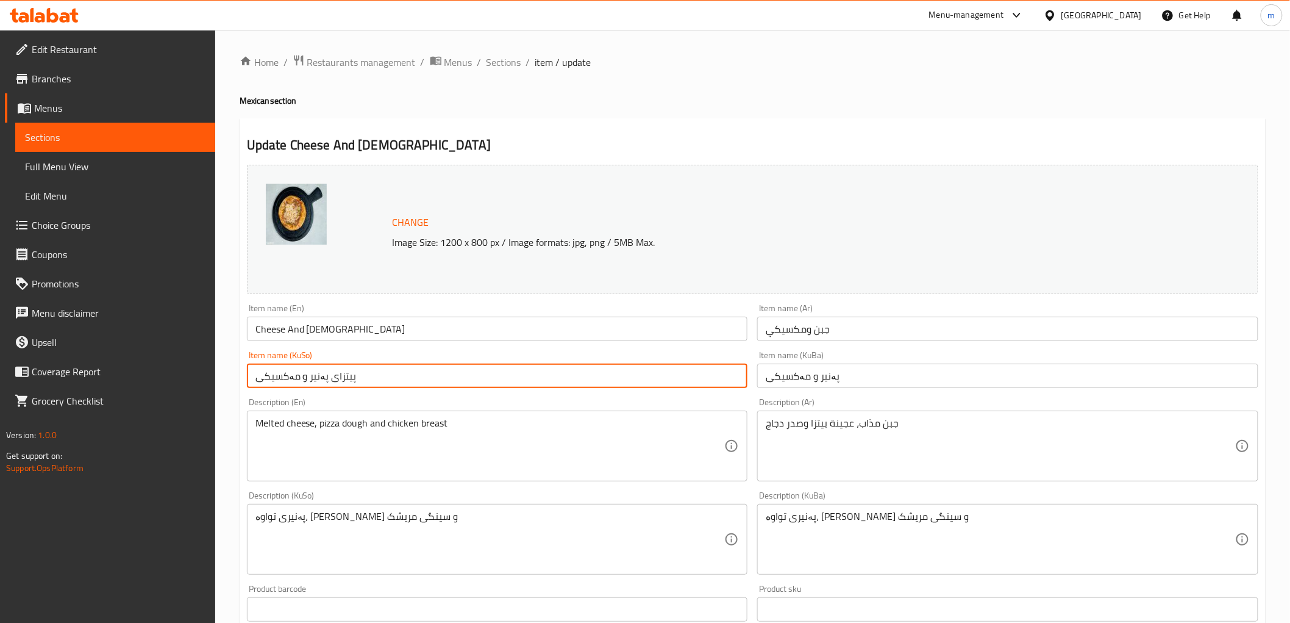
click at [665, 376] on input "پیتزای پەنیر و مەکسیکی" at bounding box center [497, 375] width 501 height 24
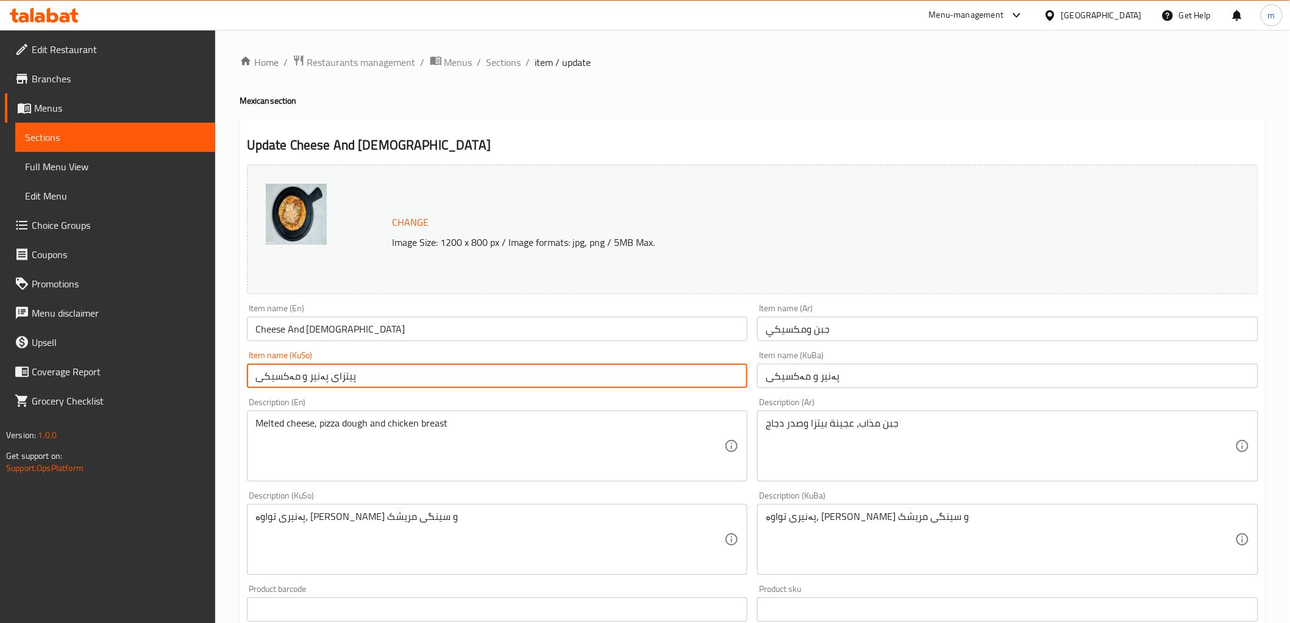
click at [665, 376] on input "پیتزای پەنیر و مەکسیکی" at bounding box center [497, 375] width 501 height 24
paste input "text"
type input "پەنیر و مەکسیکی"
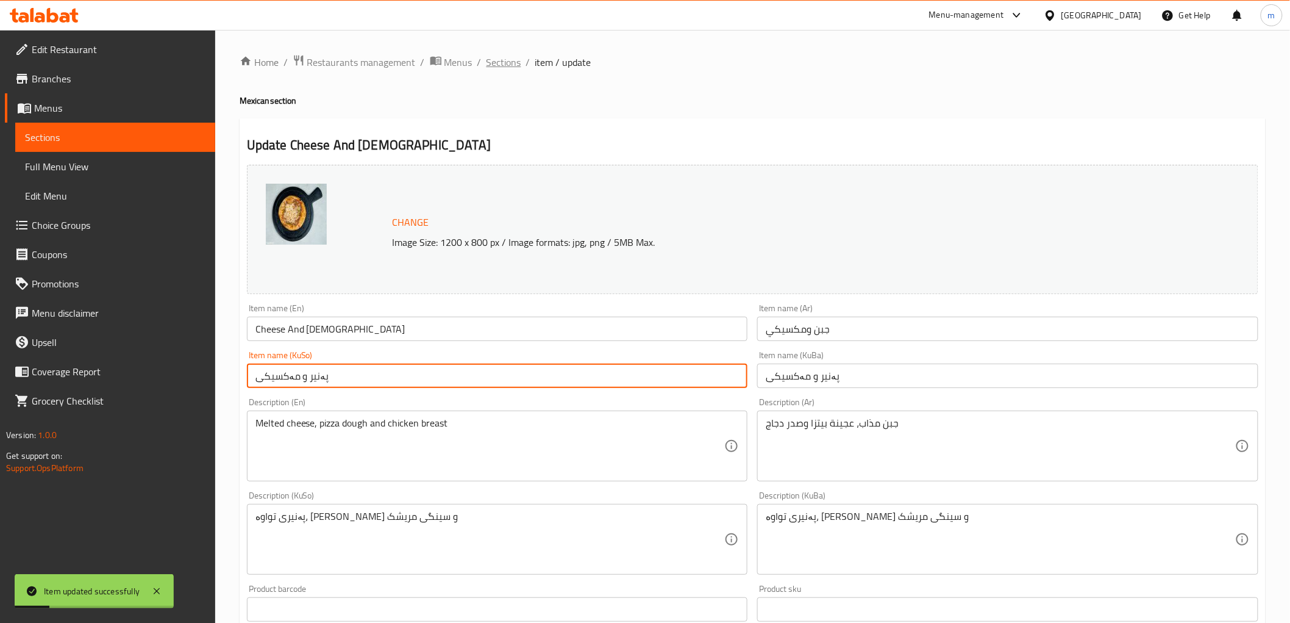
click at [516, 64] on span "Sections" at bounding box center [504, 62] width 35 height 15
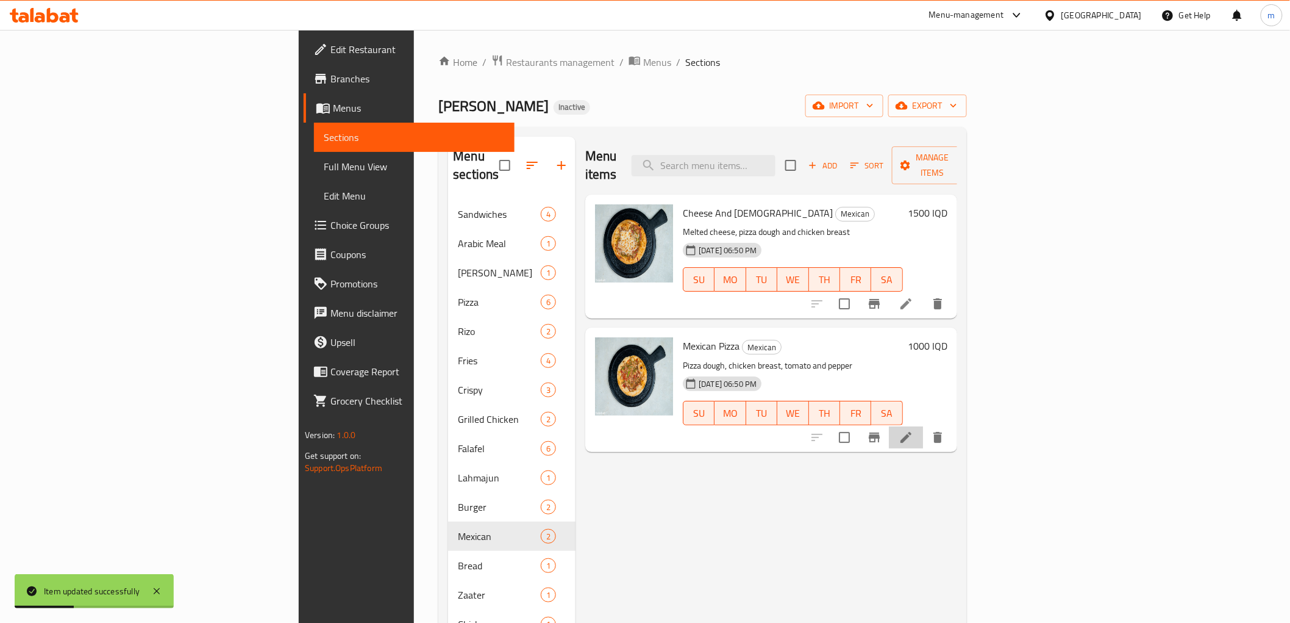
click at [923, 426] on li at bounding box center [906, 437] width 34 height 22
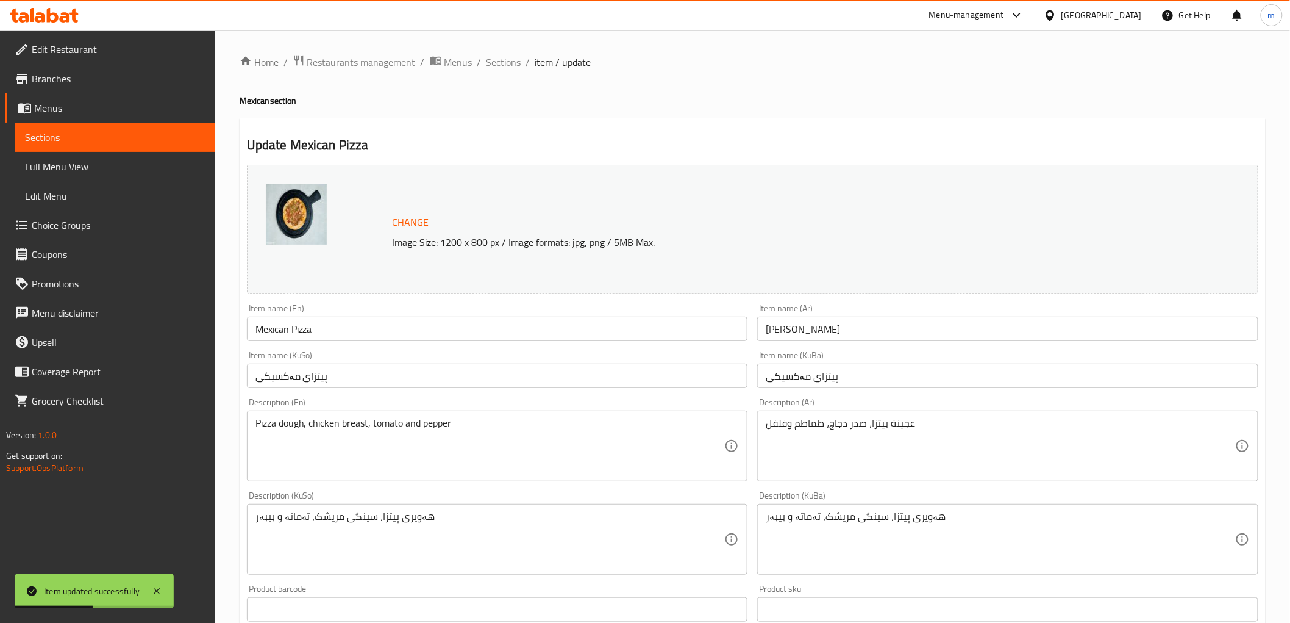
click at [307, 324] on input "Mexican Pizza" at bounding box center [497, 328] width 501 height 24
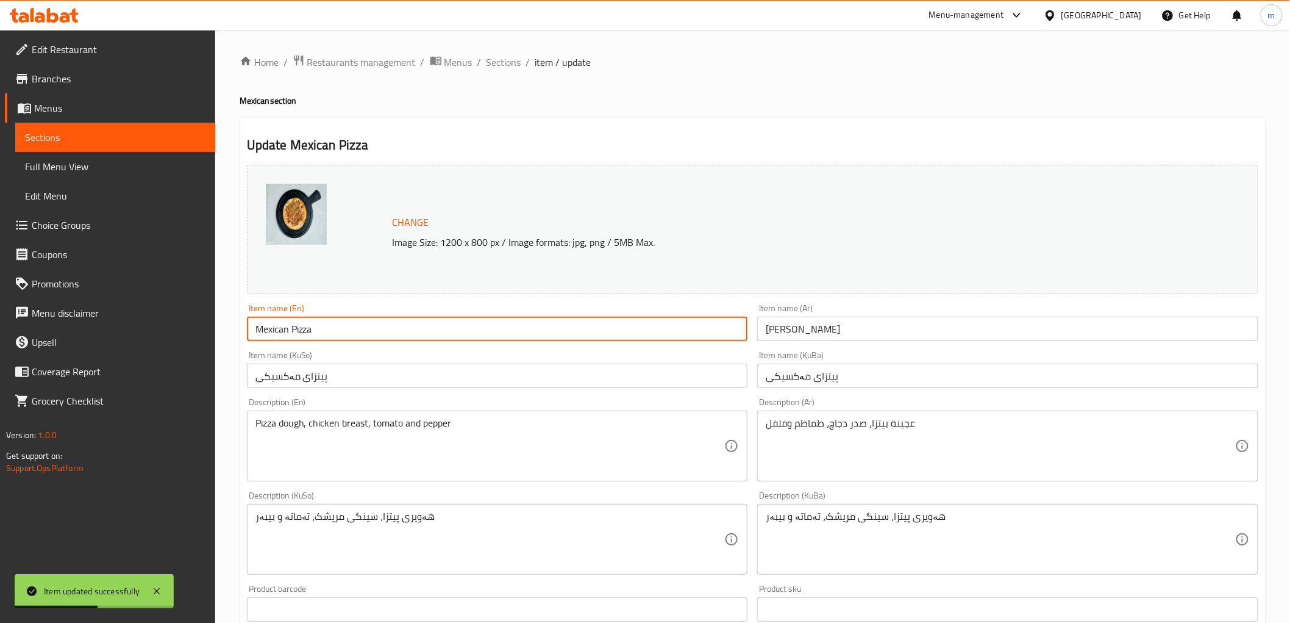
click at [307, 324] on input "Mexican Pizza" at bounding box center [497, 328] width 501 height 24
type input "Mexican"
click at [824, 331] on input "بينزا مكسيكي" at bounding box center [1007, 328] width 501 height 24
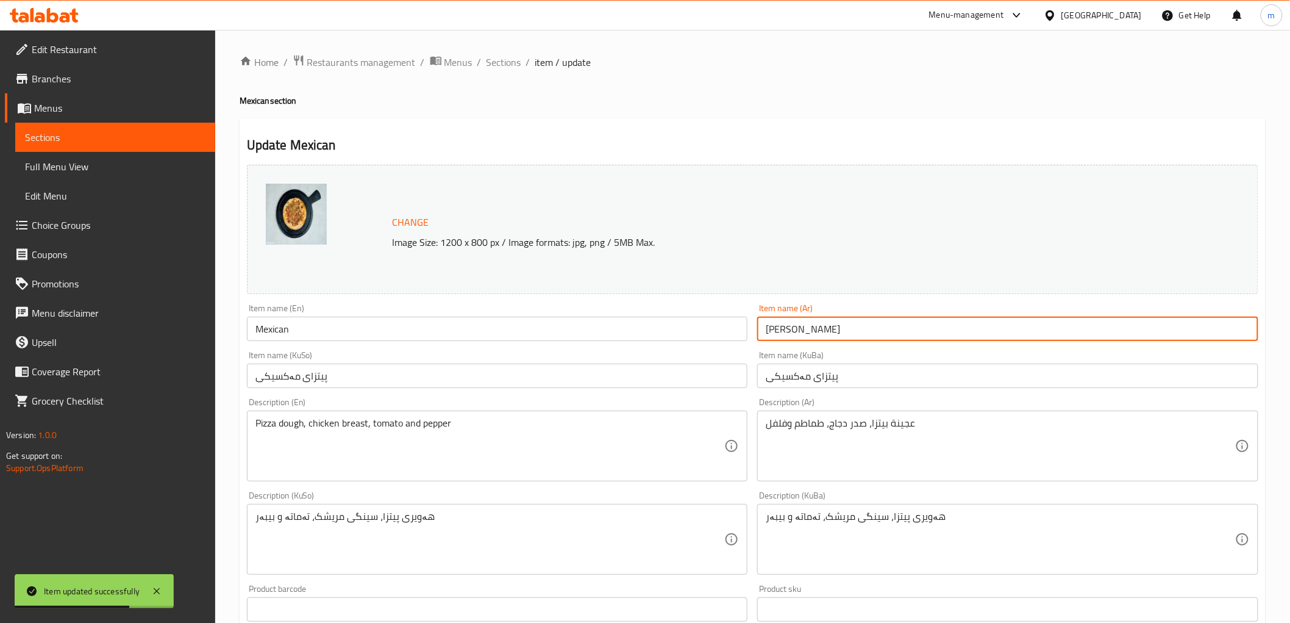
click at [824, 331] on input "بينزا مكسيكي" at bounding box center [1007, 328] width 501 height 24
click at [811, 330] on input "بينزا مكسيكي" at bounding box center [1007, 328] width 501 height 24
type input "مكسيكي"
click at [819, 373] on input "پیتزای مەکسیکی" at bounding box center [1007, 375] width 501 height 24
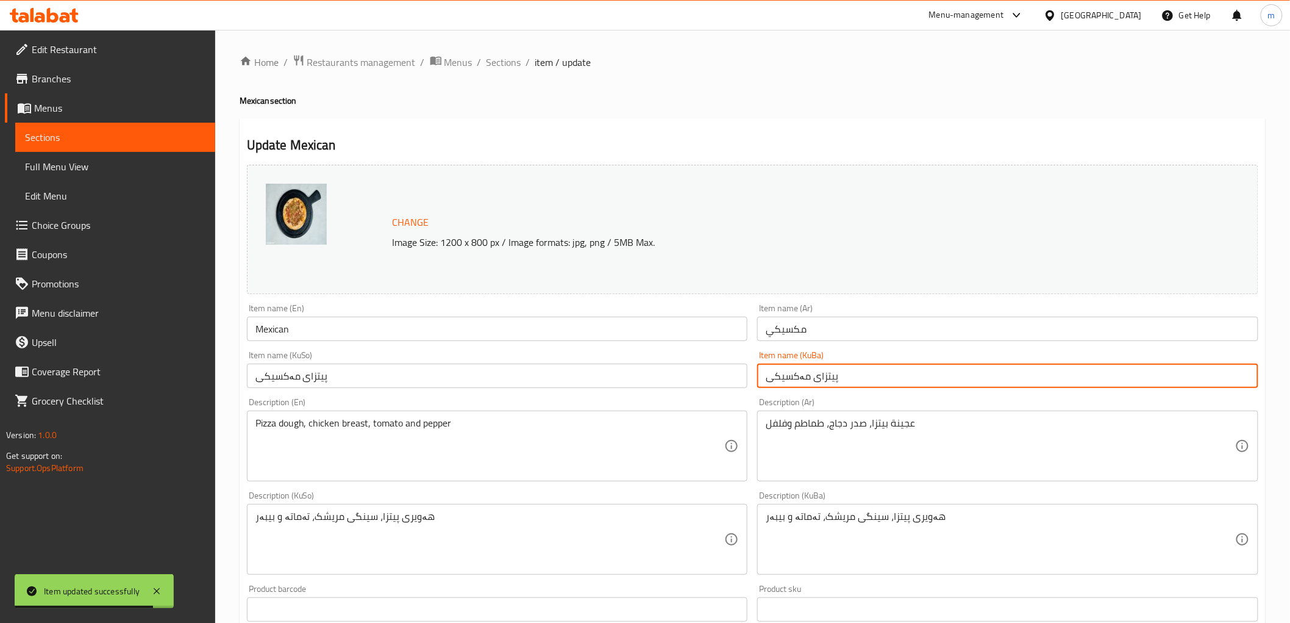
click at [819, 373] on input "پیتزای مەکسیکی" at bounding box center [1007, 375] width 501 height 24
click at [801, 378] on input "مەکسیکی" at bounding box center [1007, 375] width 501 height 24
click at [800, 378] on input "مەکسیکی" at bounding box center [1007, 375] width 501 height 24
type input "مەکسیکی"
click at [598, 375] on input "پیتزای مەکسیکی" at bounding box center [497, 375] width 501 height 24
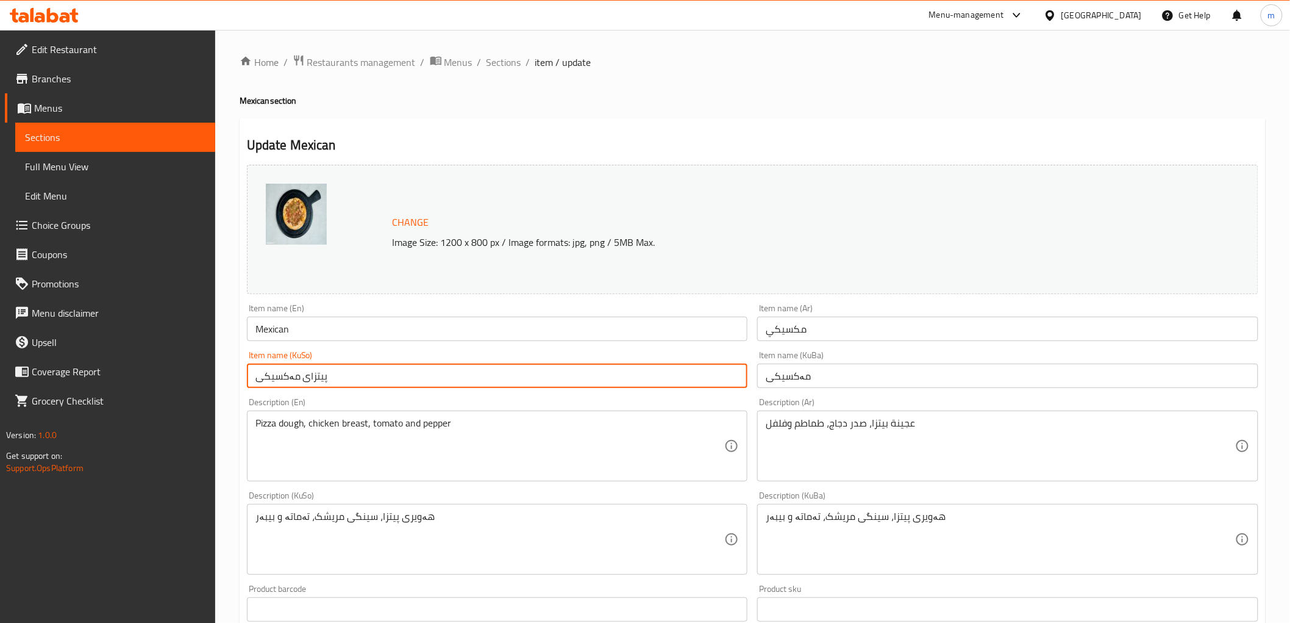
click at [598, 375] on input "پیتزای مەکسیکی" at bounding box center [497, 375] width 501 height 24
paste input "text"
click at [598, 375] on input "مەکسیکی" at bounding box center [497, 375] width 501 height 24
type input "مەکسیکی"
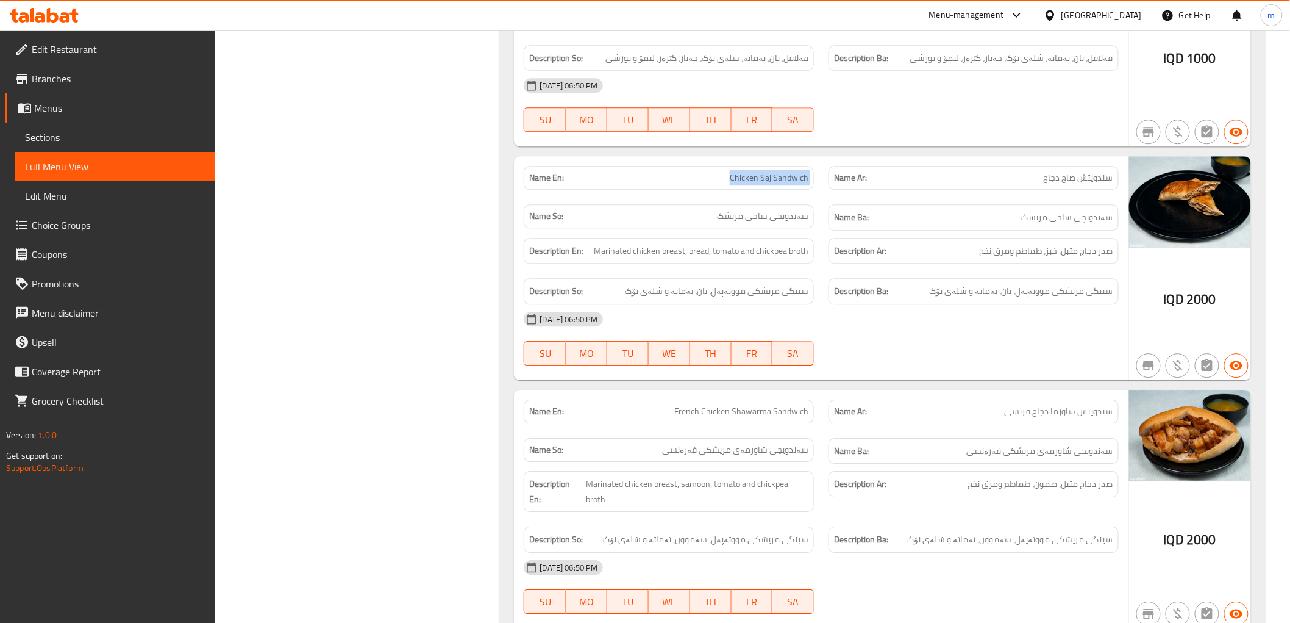
click at [765, 184] on span "Chicken Saj Sandwich" at bounding box center [769, 177] width 79 height 13
copy span "Chicken Saj Sandwich"
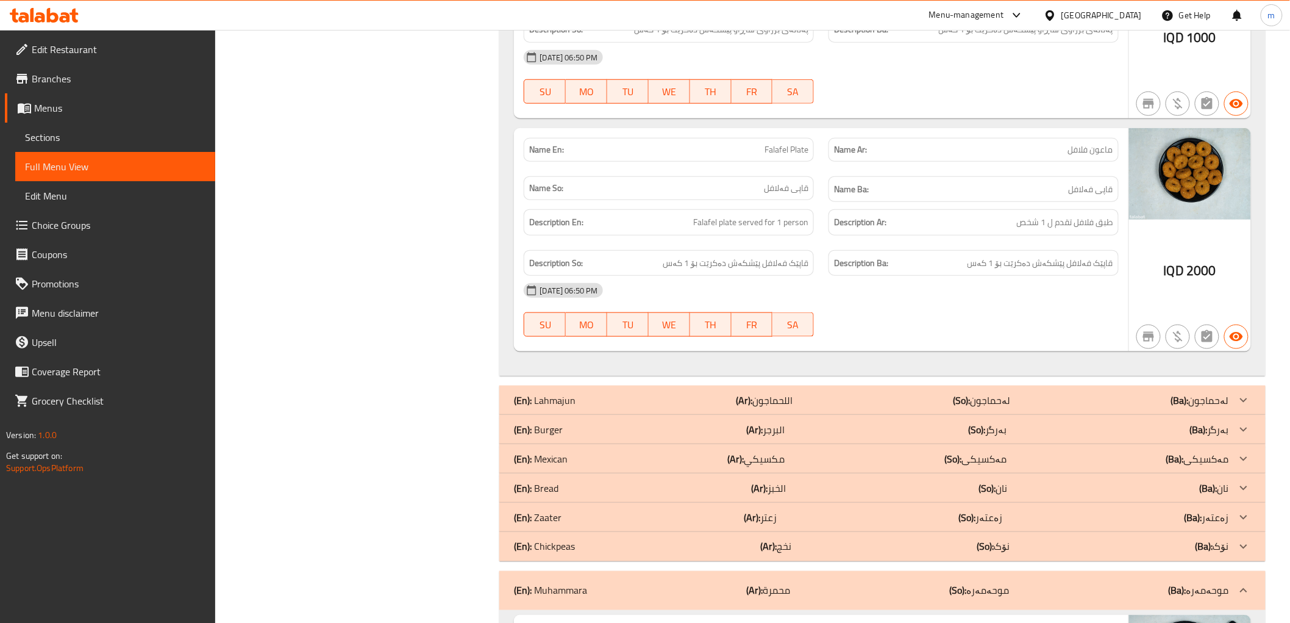
scroll to position [2480, 0]
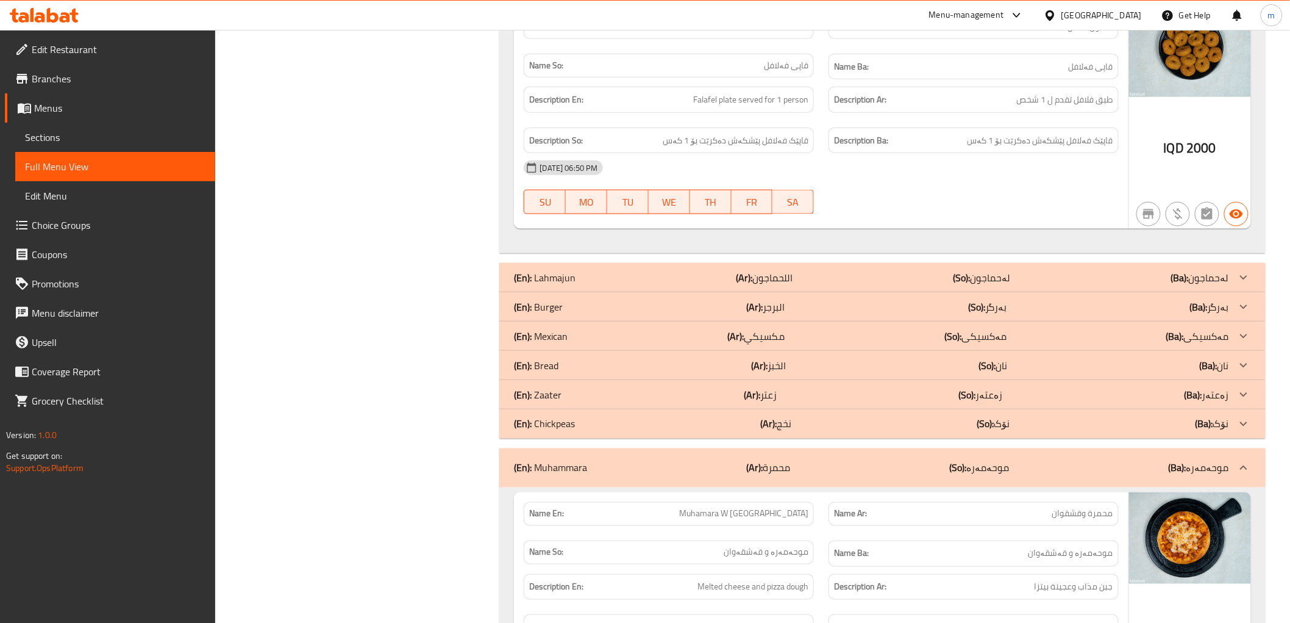
drag, startPoint x: 563, startPoint y: 384, endPoint x: 575, endPoint y: 382, distance: 11.7
click at [563, 387] on div "(En): Zaater (Ar): زعتر (So): زەعتەر (Ba): زەعتەر" at bounding box center [871, 394] width 715 height 15
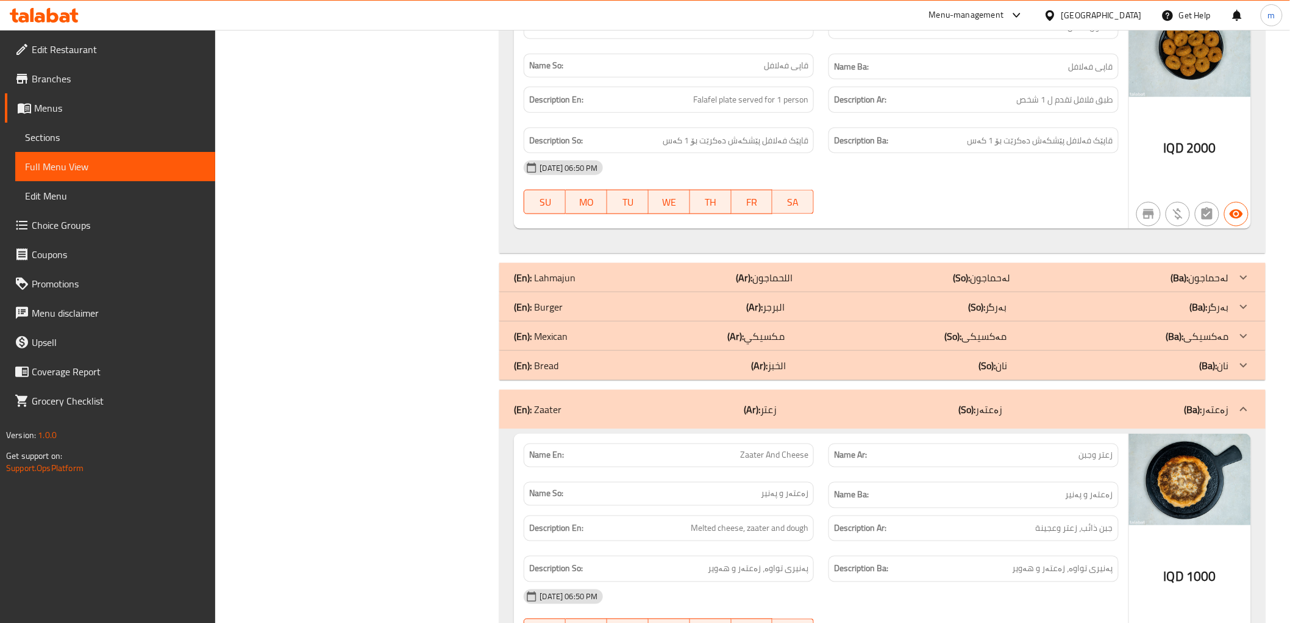
scroll to position [2707, 0]
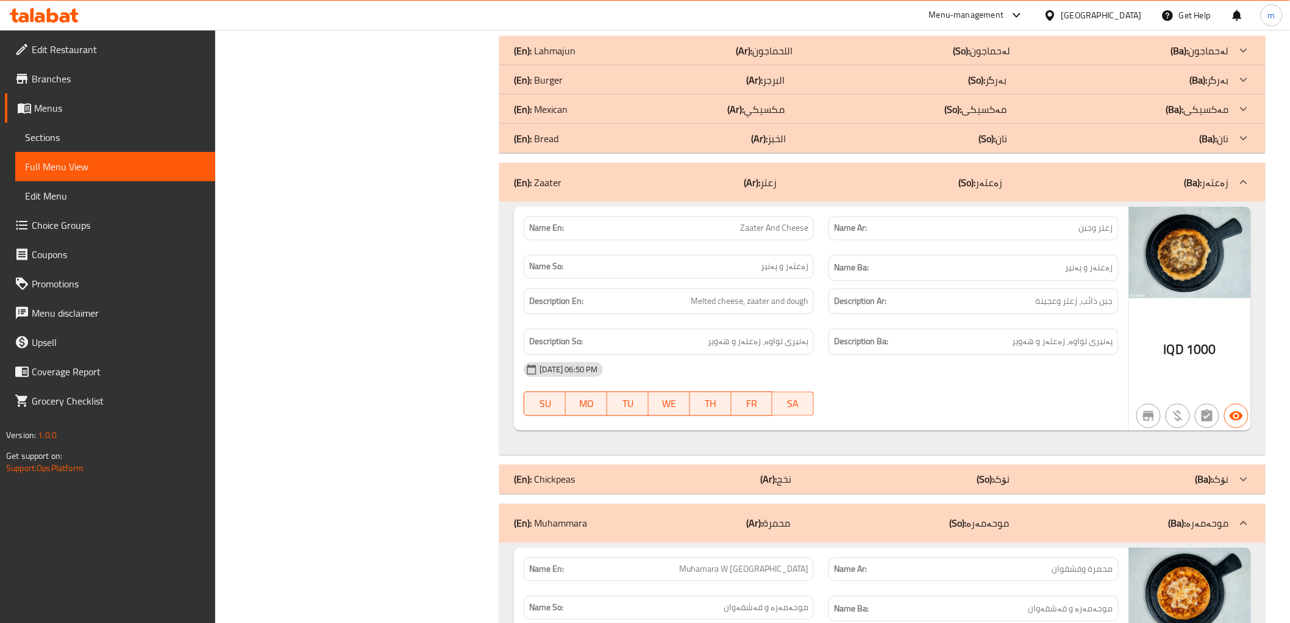
click at [755, 222] on span "Zaater And Cheese" at bounding box center [774, 228] width 68 height 13
copy span "Zaater"
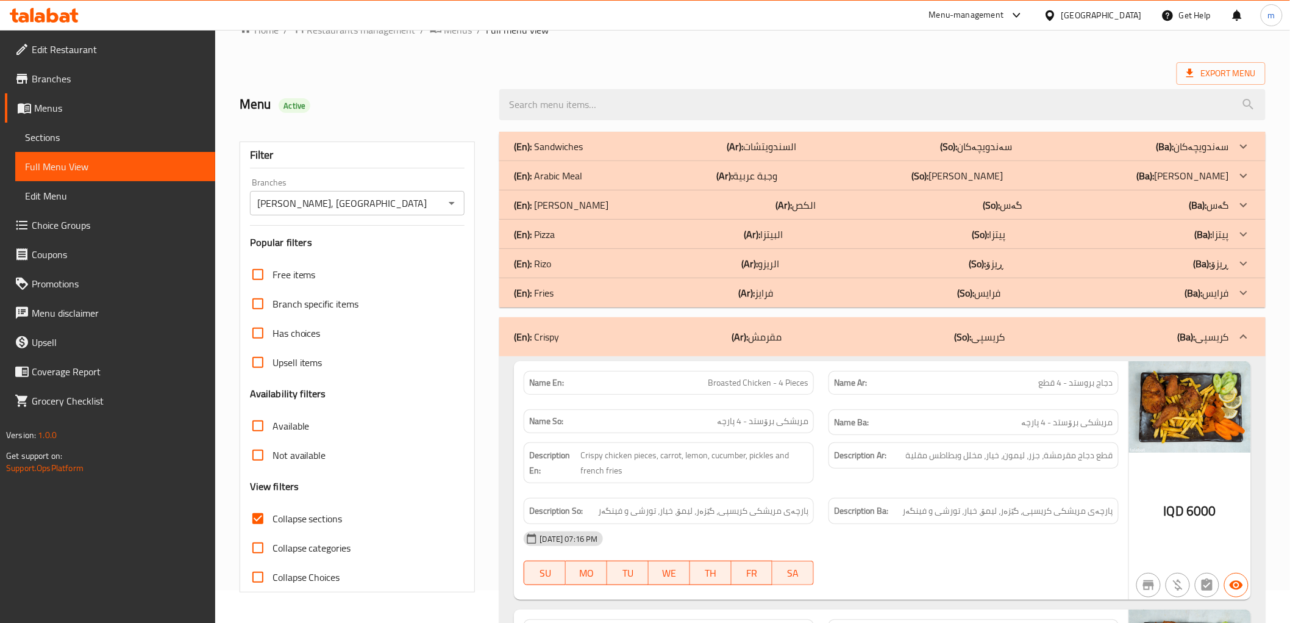
scroll to position [0, 0]
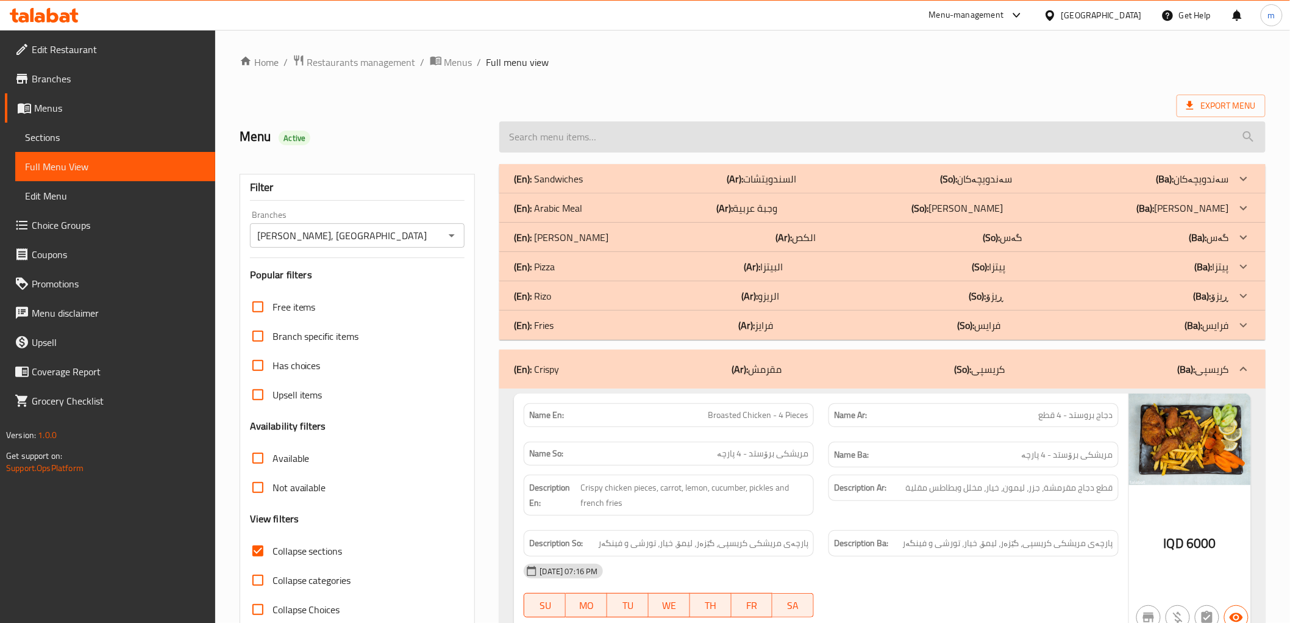
click at [570, 151] on input "search" at bounding box center [882, 136] width 766 height 31
paste input "Zaater"
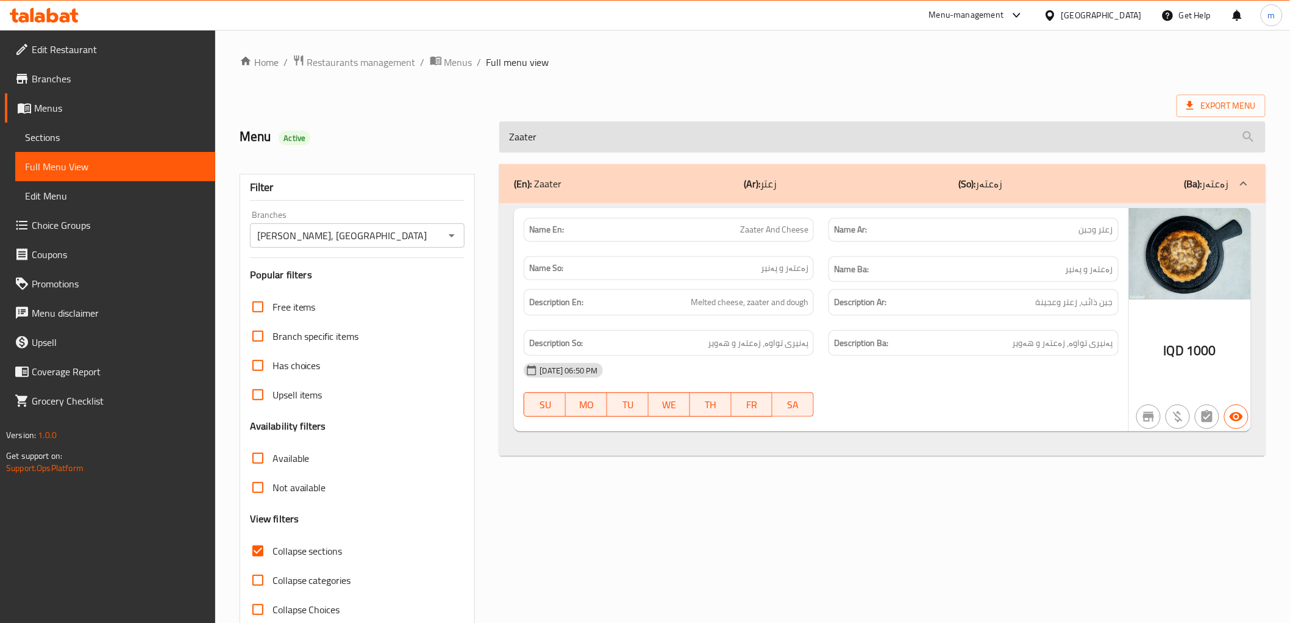
click at [620, 141] on input "Zaater" at bounding box center [882, 136] width 766 height 31
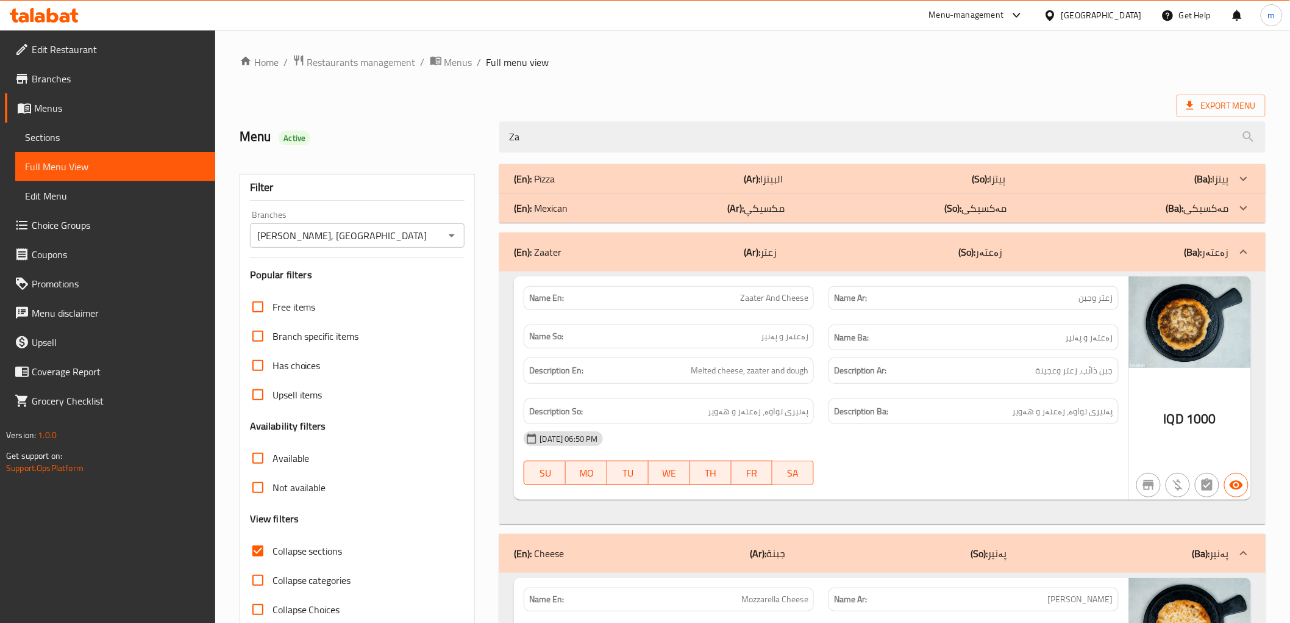
click at [687, 220] on div "(En): Mexican (Ar): مكسيكي (So): مەکسیکی (Ba): مەکسیکی" at bounding box center [882, 207] width 766 height 29
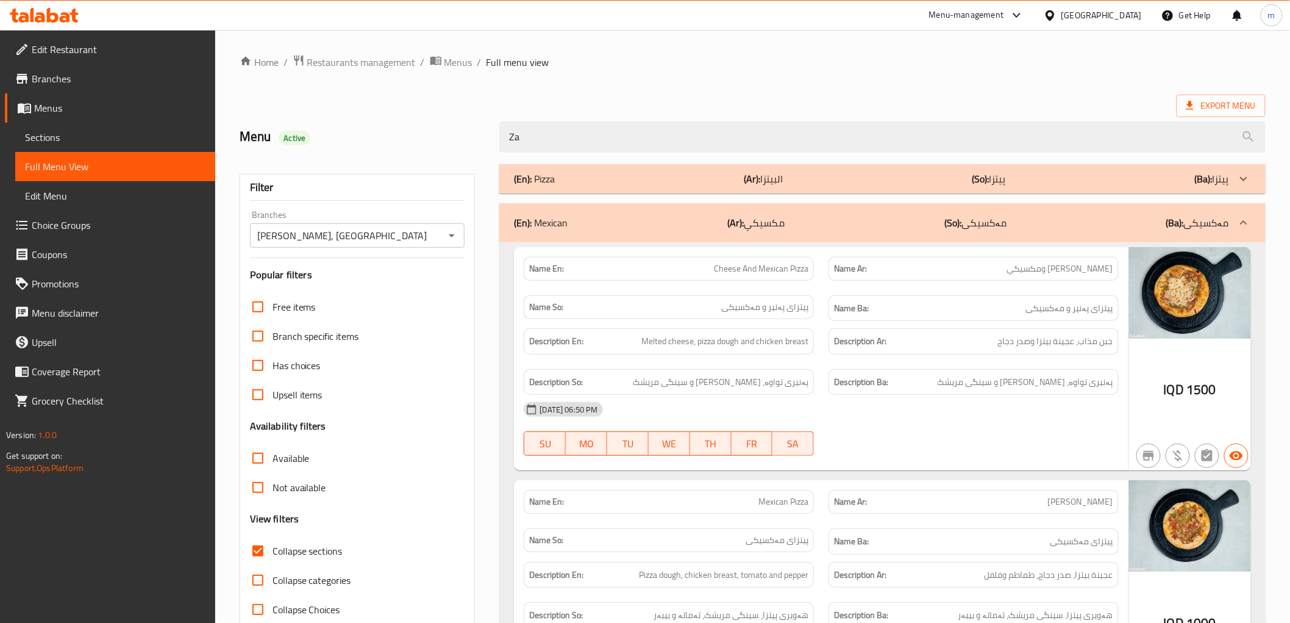
click at [702, 192] on div "(En): Pizza (Ar): البيتزا (So): پیتزا (Ba): پیتزا" at bounding box center [882, 178] width 766 height 29
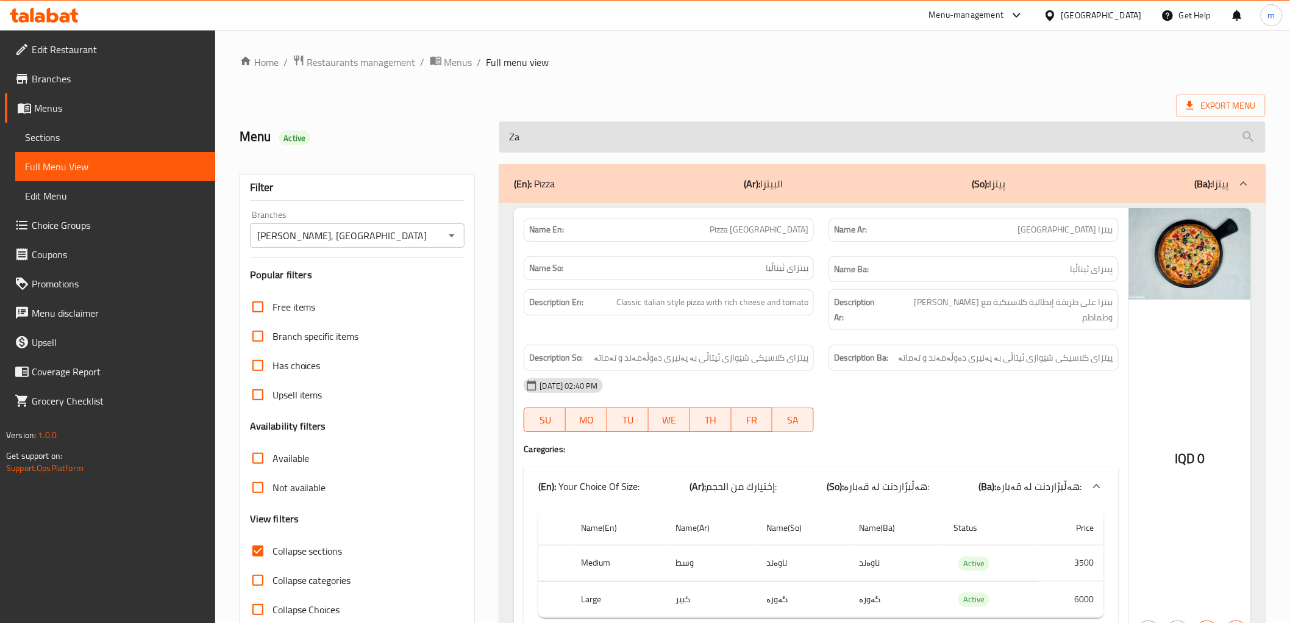
click at [586, 146] on input "Za" at bounding box center [882, 136] width 766 height 31
paste input "ater"
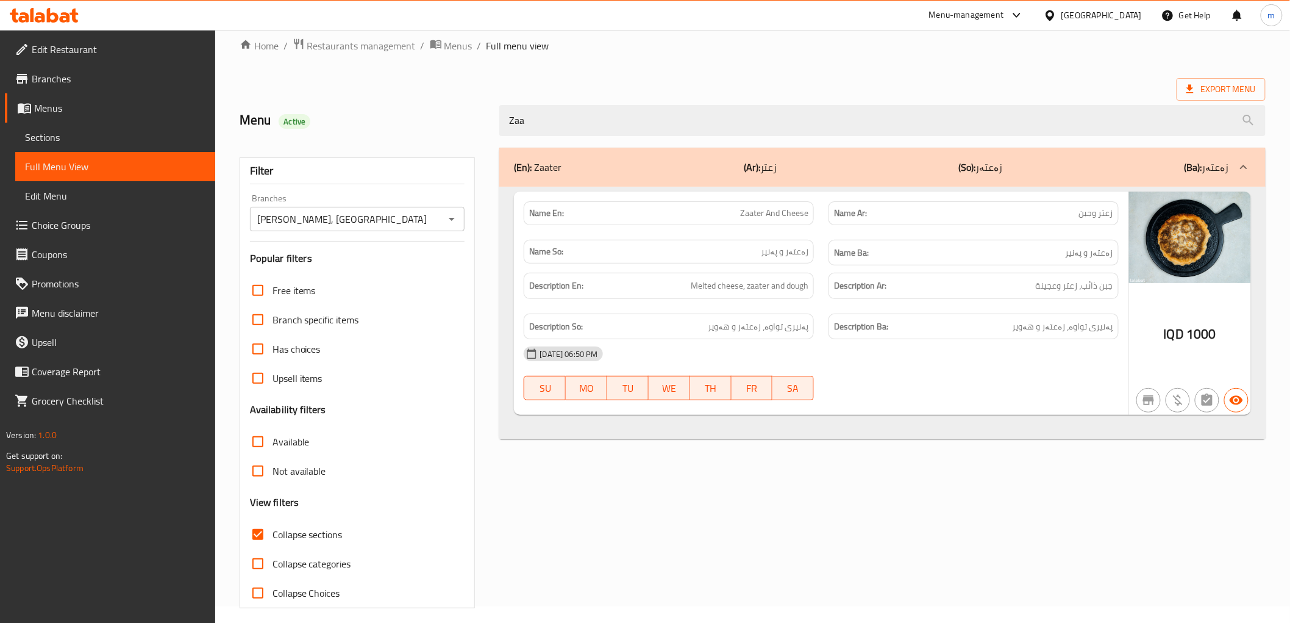
scroll to position [26, 0]
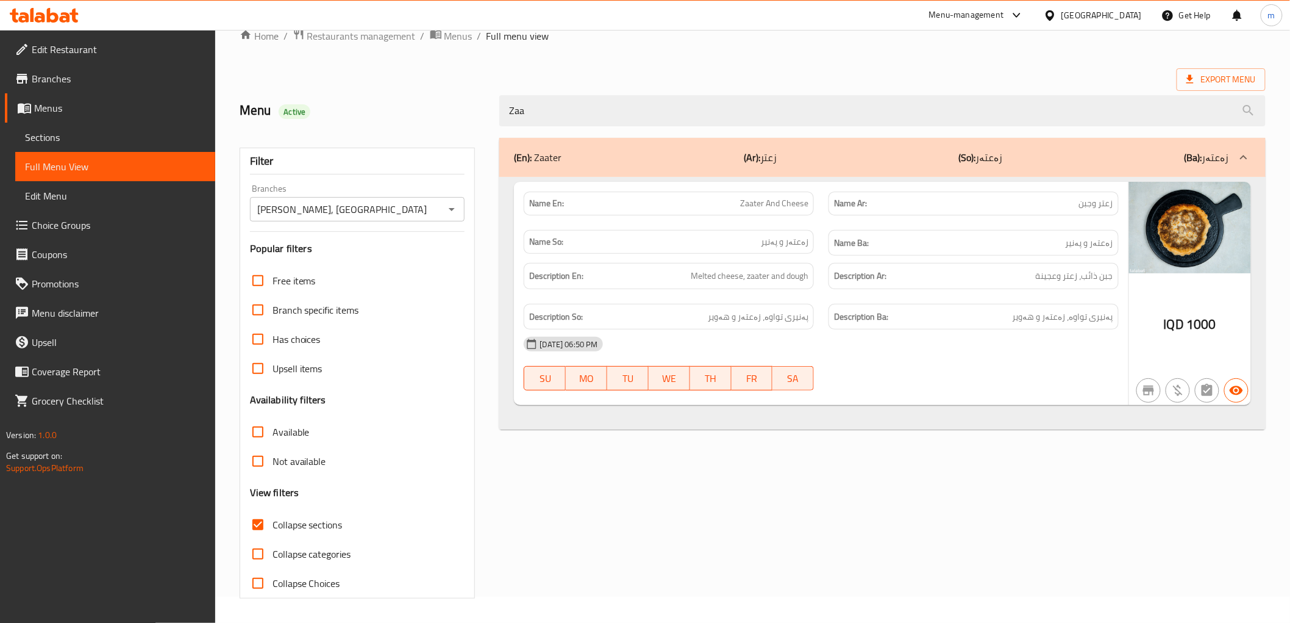
type input "Zaa"
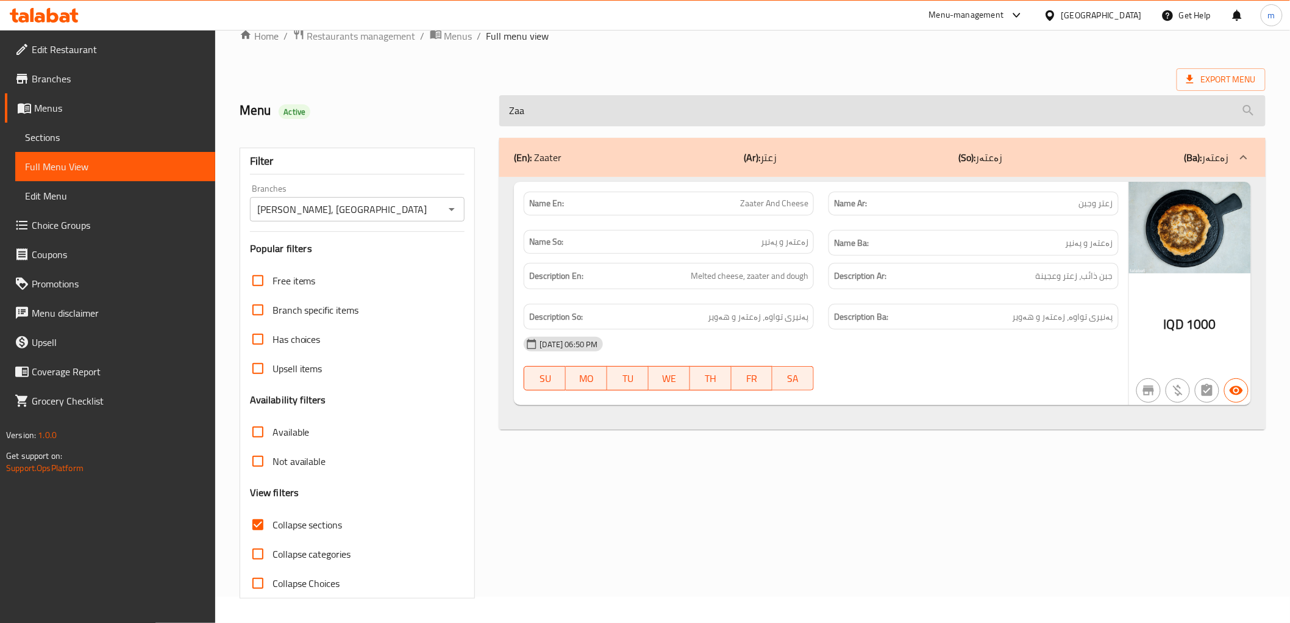
drag, startPoint x: 563, startPoint y: 80, endPoint x: 574, endPoint y: 112, distance: 33.8
click at [563, 81] on div "Export Menu" at bounding box center [753, 79] width 1026 height 23
click at [574, 112] on input "Zaa" at bounding box center [882, 110] width 766 height 31
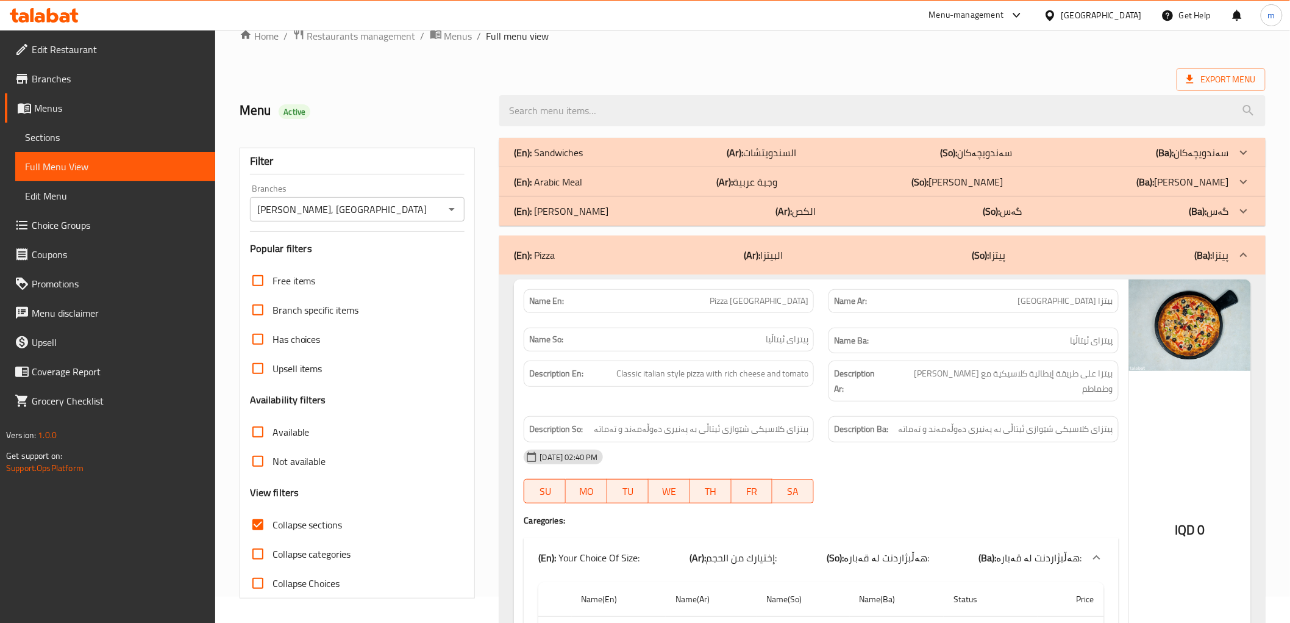
click at [318, 519] on span "Collapse sections" at bounding box center [308, 524] width 70 height 15
click at [273, 519] on input "Collapse sections" at bounding box center [257, 524] width 29 height 29
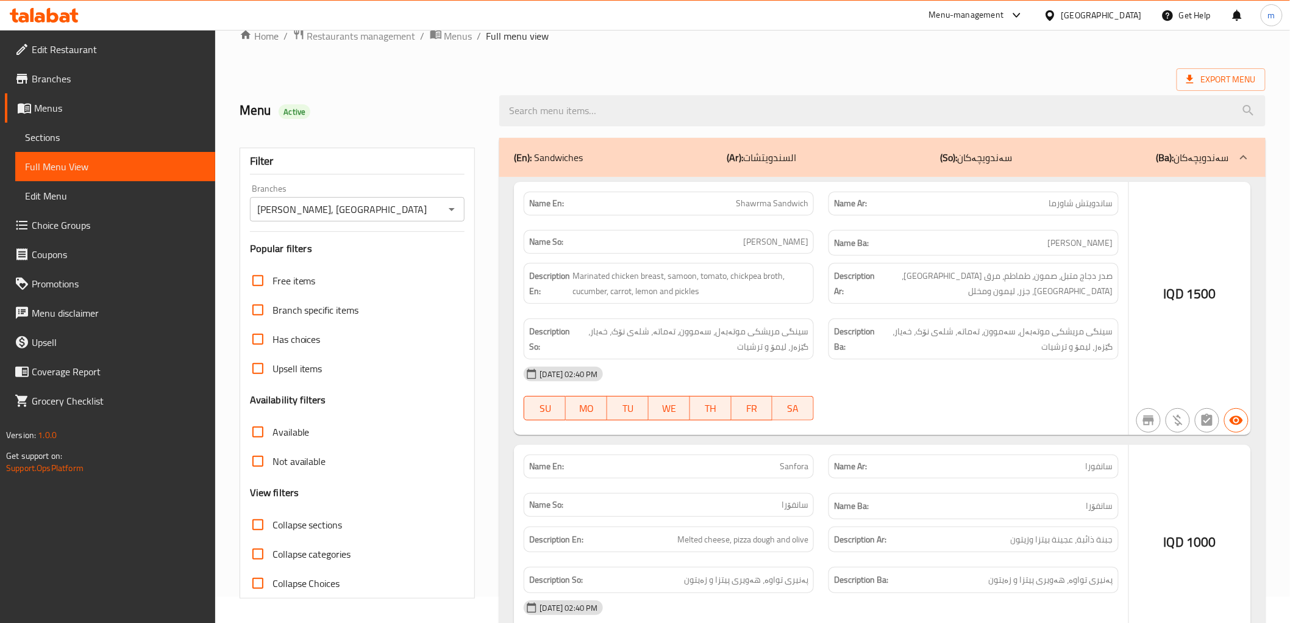
click at [318, 519] on span "Collapse sections" at bounding box center [308, 524] width 70 height 15
click at [273, 519] on input "Collapse sections" at bounding box center [257, 524] width 29 height 29
checkbox input "true"
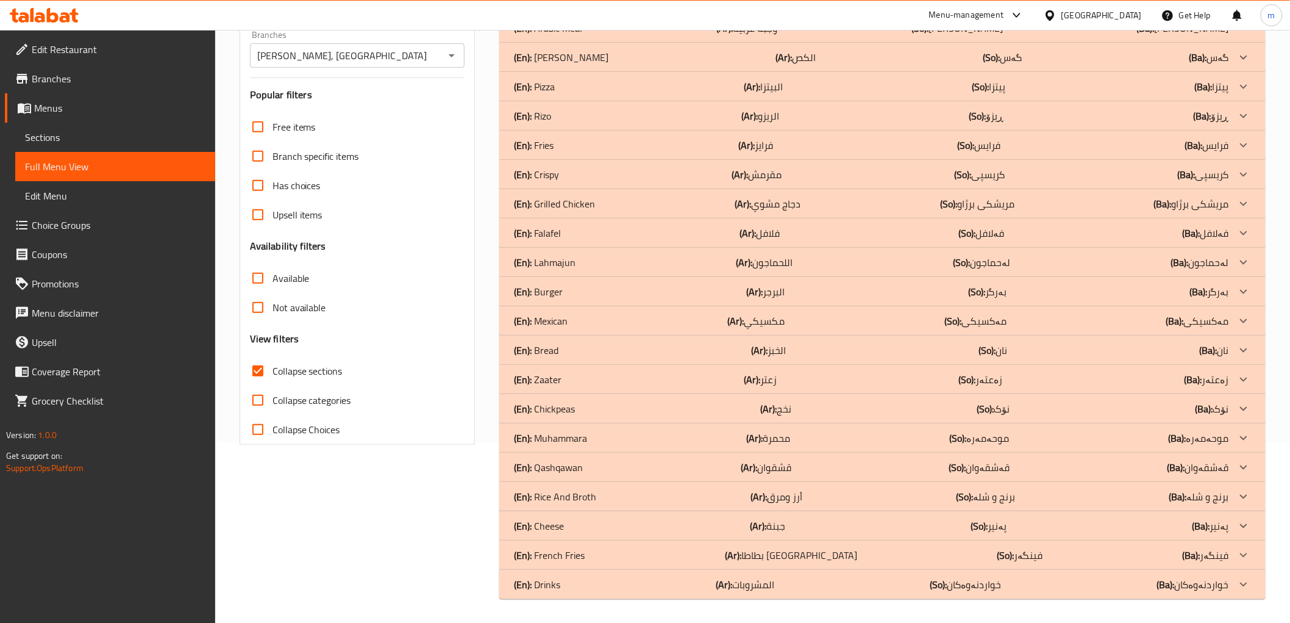
scroll to position [180, 0]
click at [605, 550] on div "(En): French Fries (Ar): بطاطا مقلية (So): فینگەر (Ba): فینگەر" at bounding box center [871, 554] width 715 height 15
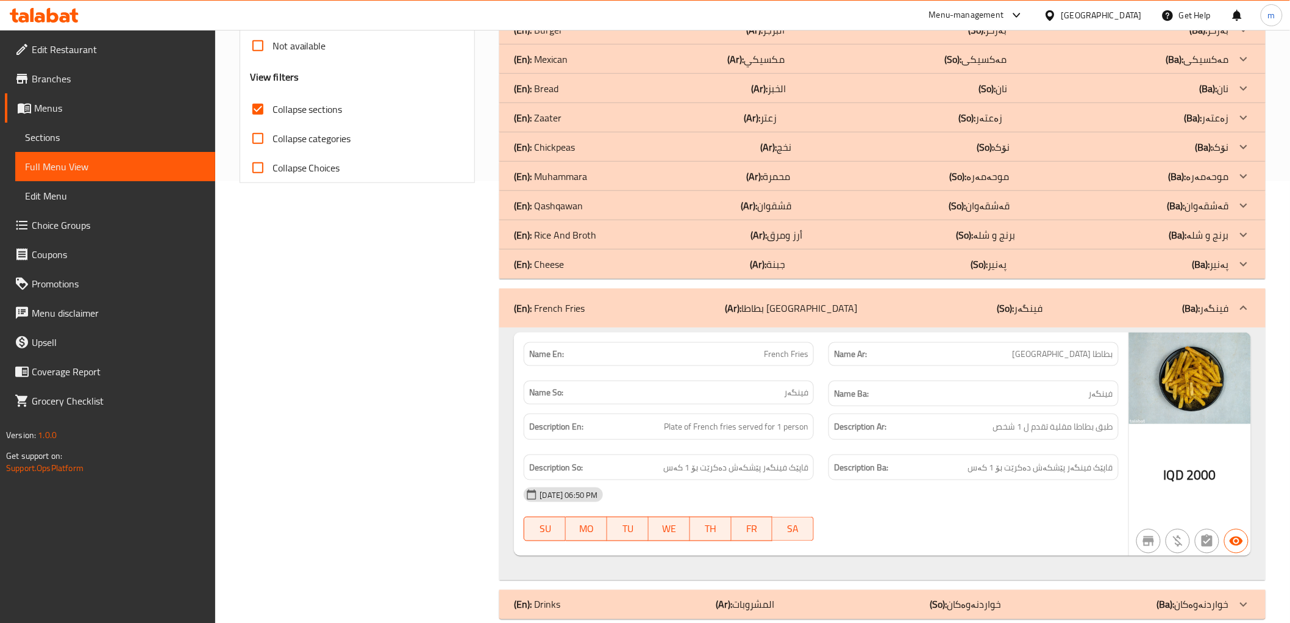
scroll to position [462, 0]
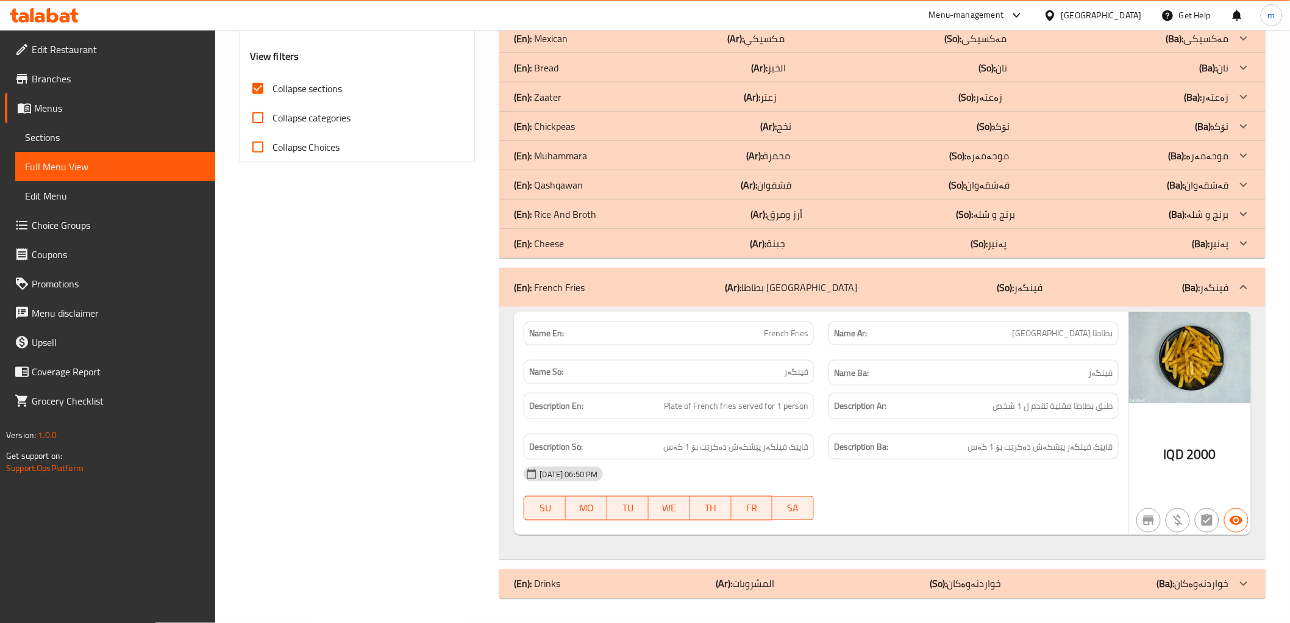
click at [586, 132] on div "(En): Chickpeas (Ar): نخج (So): نۆک (Ba): نۆک" at bounding box center [871, 126] width 715 height 15
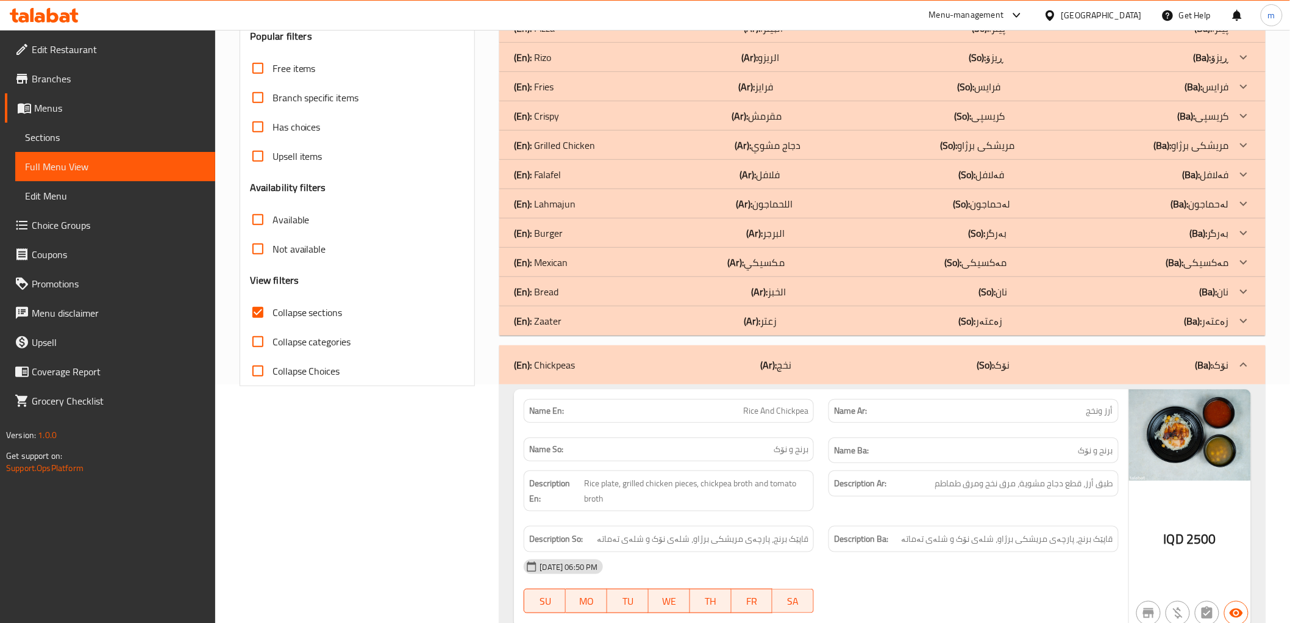
scroll to position [237, 0]
click at [576, 254] on div "(En): Mexican (Ar): مكسيكي (So): مەکسیکی (Ba): مەکسیکی" at bounding box center [882, 263] width 766 height 29
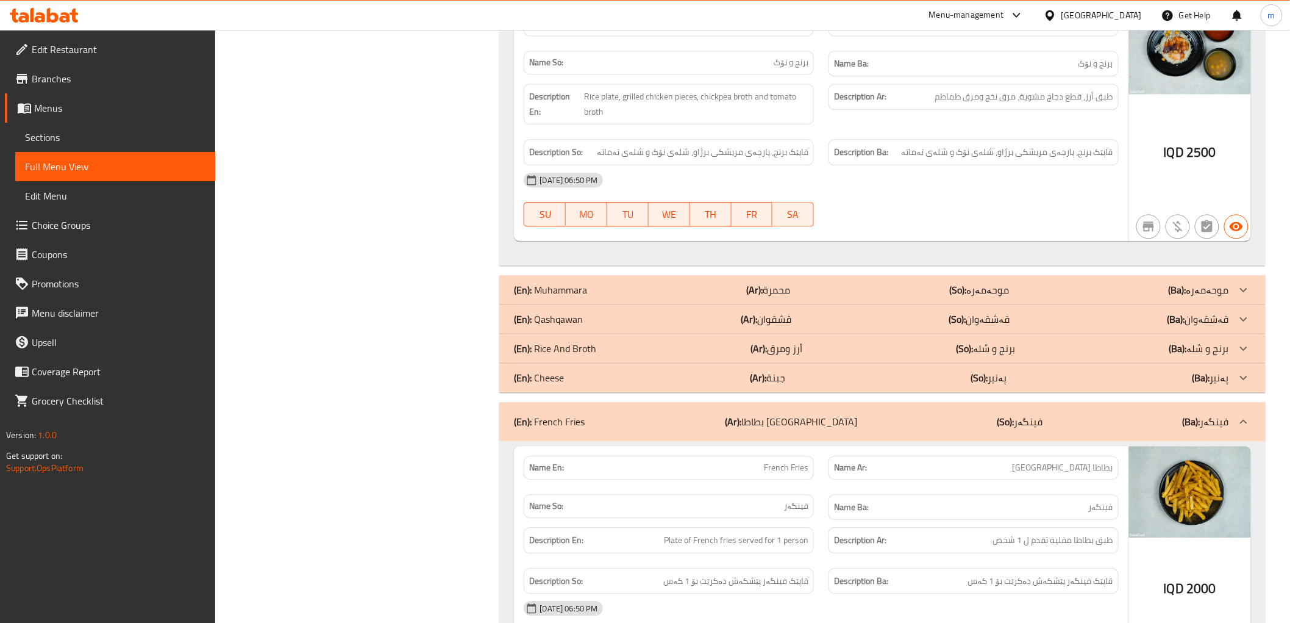
scroll to position [1276, 0]
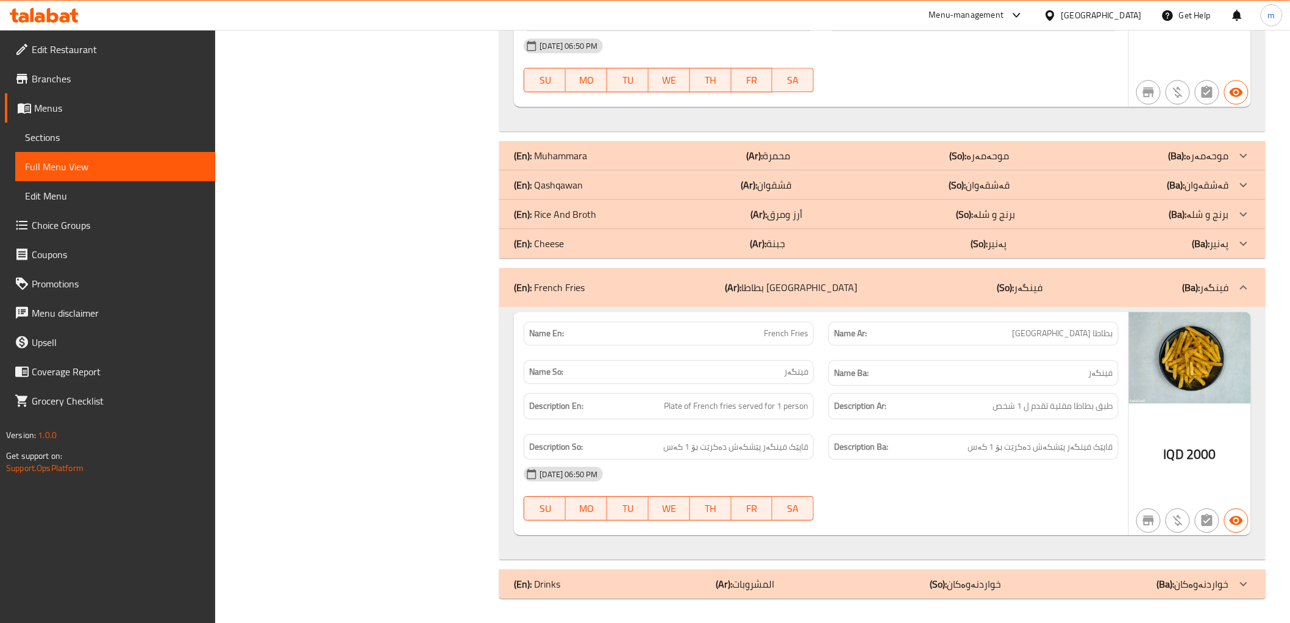
click at [583, 185] on div "(En): Qashqawan (Ar): قشقوان (So): قەشقەوان (Ba): قەشقەوان" at bounding box center [871, 184] width 715 height 15
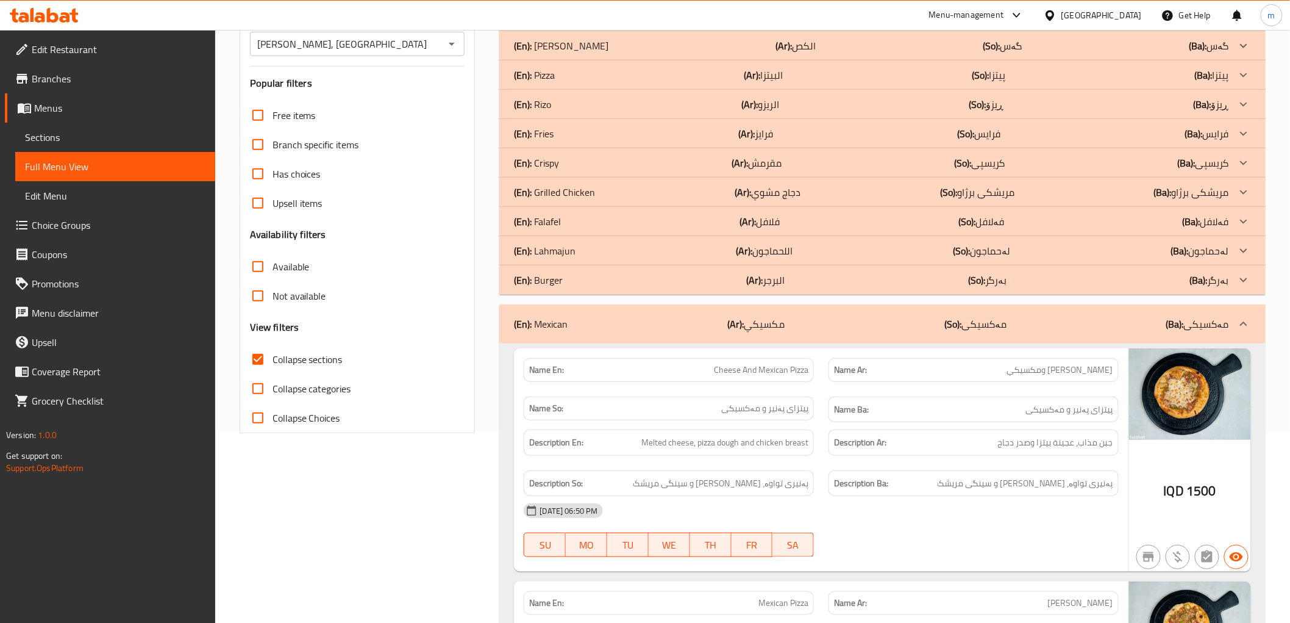
scroll to position [90, 0]
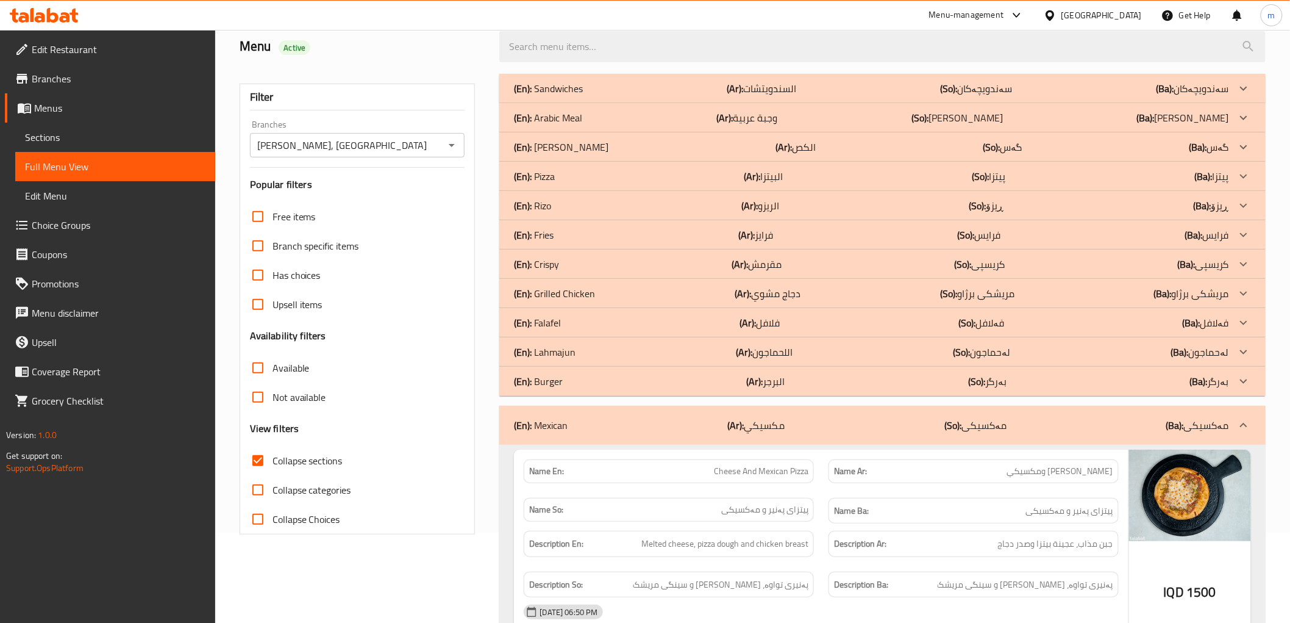
drag, startPoint x: 576, startPoint y: 350, endPoint x: 578, endPoint y: 377, distance: 26.9
click at [576, 350] on div "(En): Lahmajun (Ar): اللحماجون (So): لەحماجون (Ba): لەحماجون" at bounding box center [871, 352] width 715 height 15
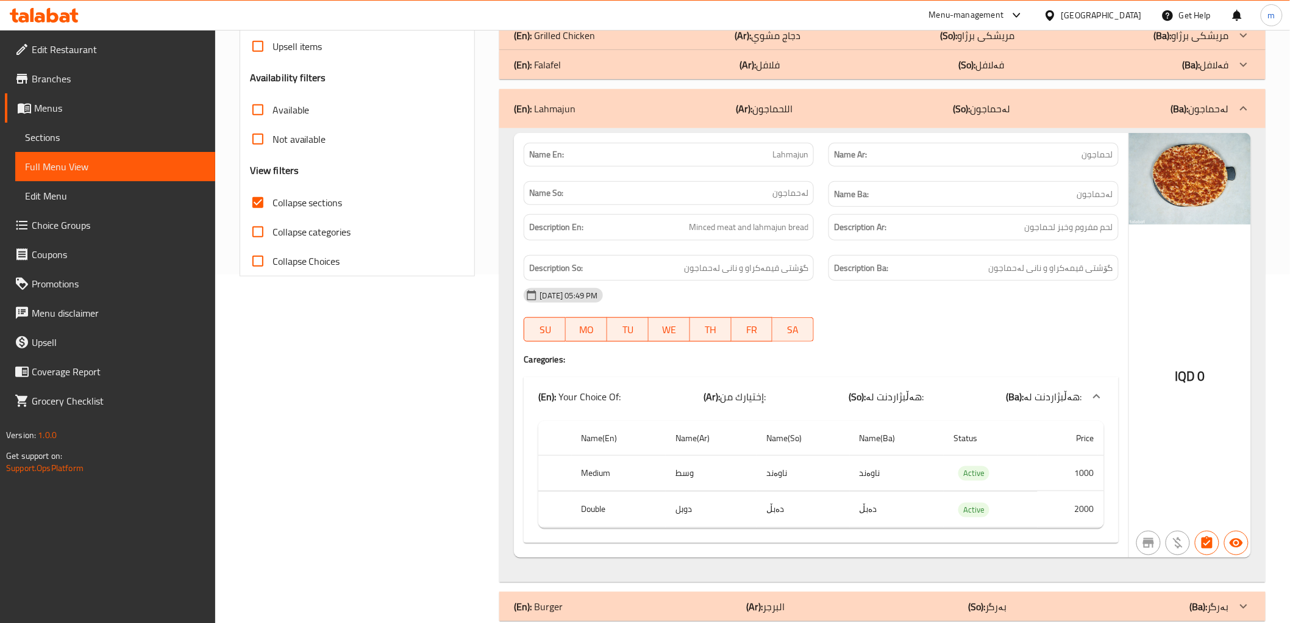
scroll to position [0, 0]
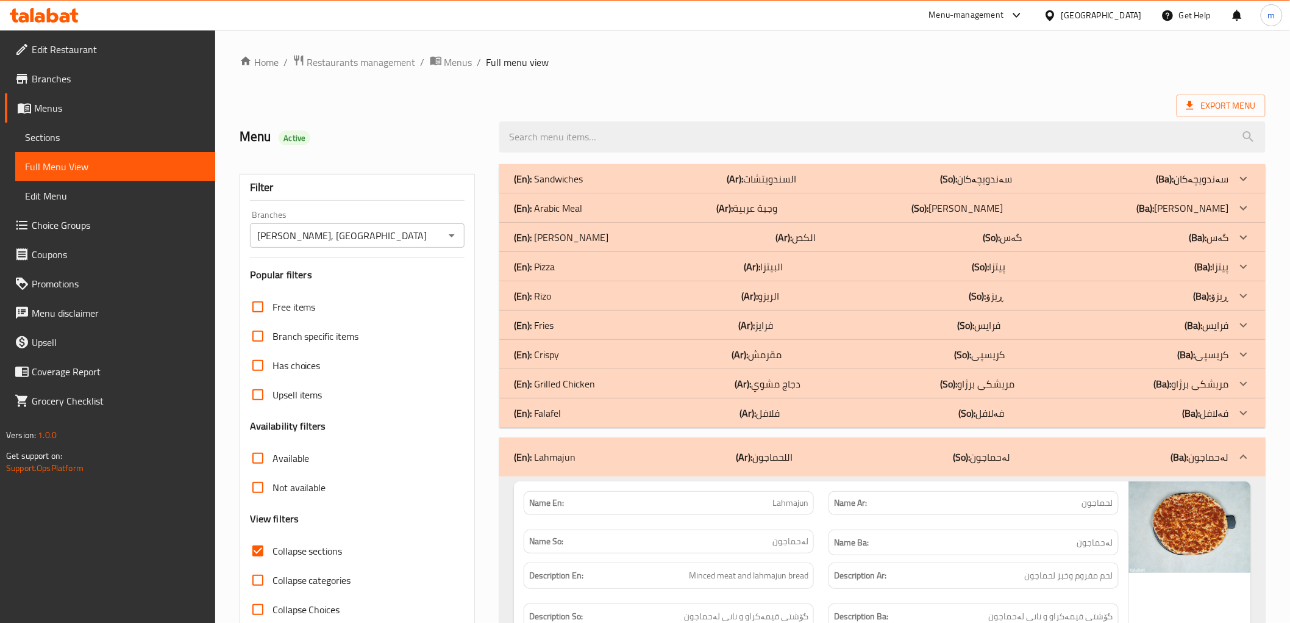
click at [558, 229] on div "(En): Gus (Ar): الكص (So): گەس (Ba): گەس" at bounding box center [882, 237] width 766 height 29
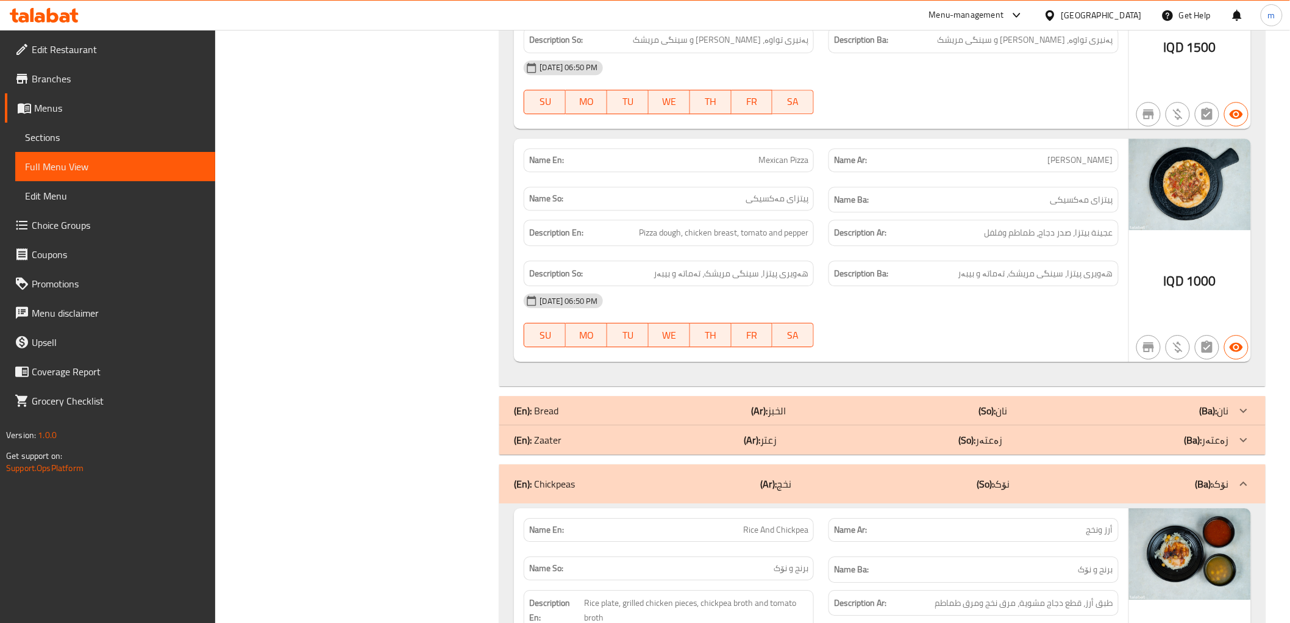
scroll to position [1468, 0]
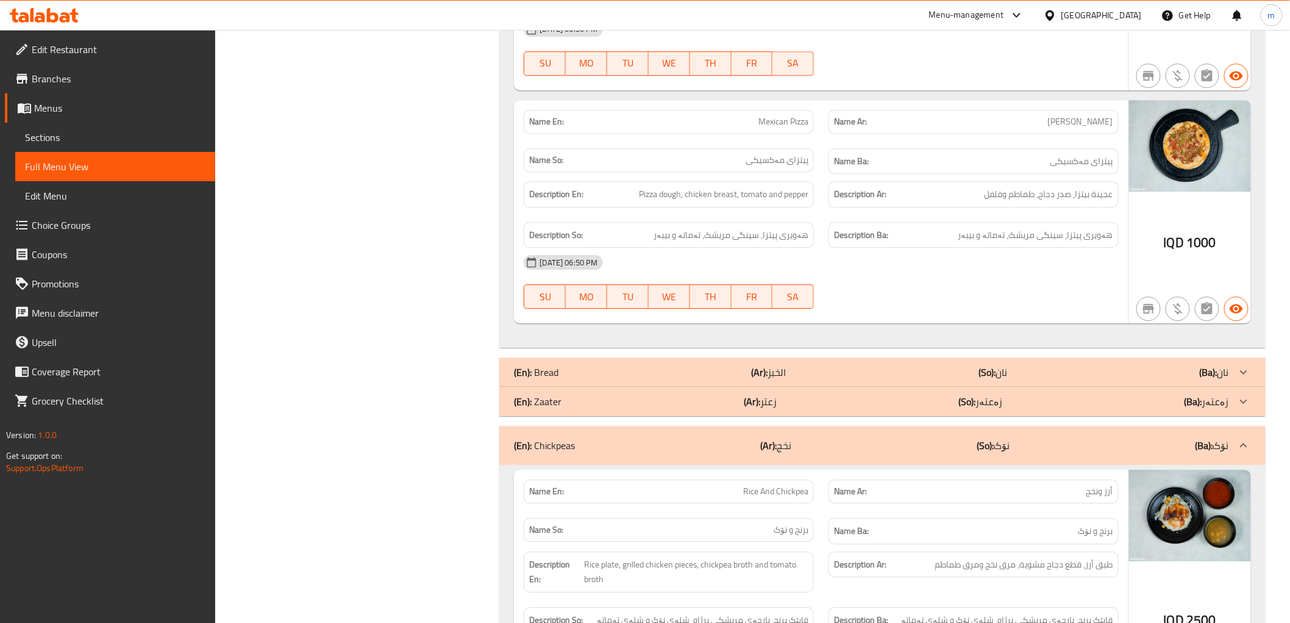
click at [584, 377] on div "(En): Bread (Ar): الخبز (So): نان (Ba): نان" at bounding box center [871, 372] width 715 height 15
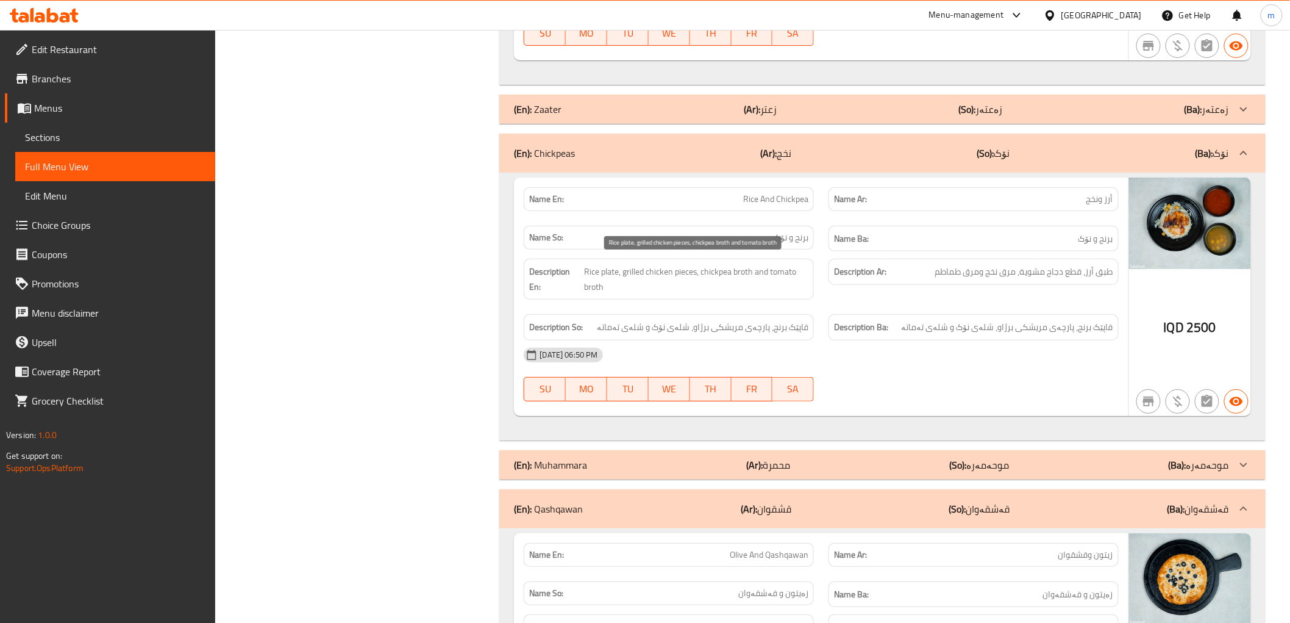
scroll to position [2484, 0]
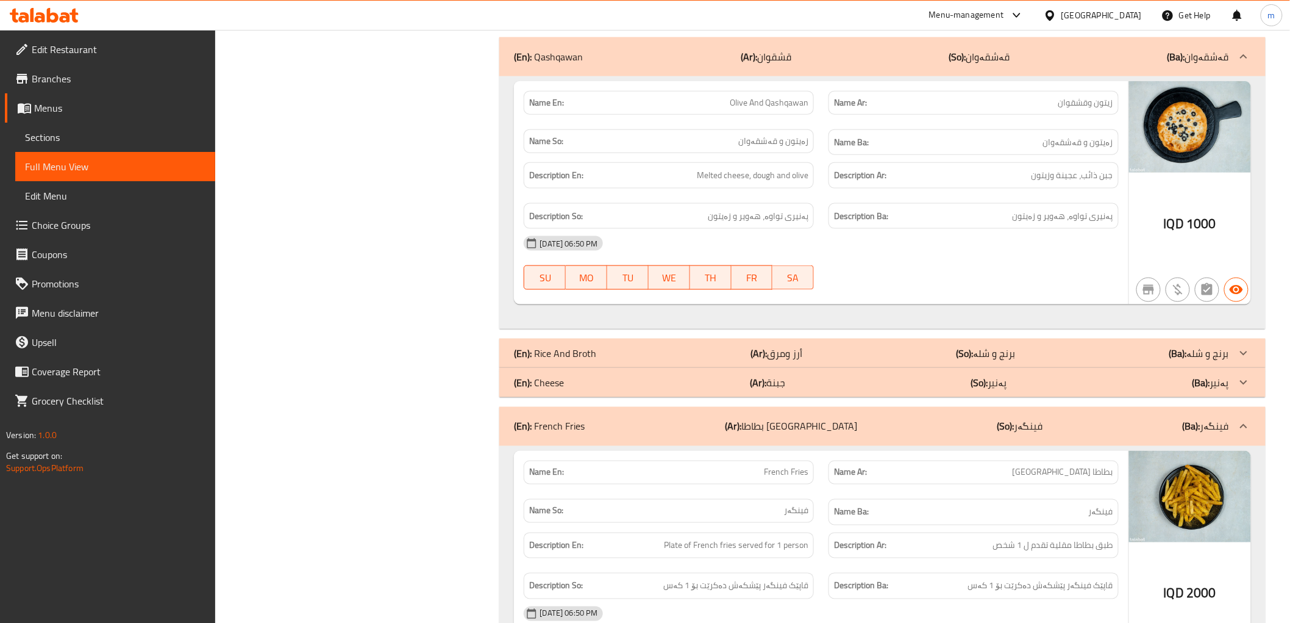
drag, startPoint x: 623, startPoint y: 359, endPoint x: 657, endPoint y: 380, distance: 41.1
click at [623, 359] on div "(En): Rice And Broth (Ar): أرز ومرق (So): برنج و شلە (Ba): برنج و شلە" at bounding box center [871, 353] width 715 height 15
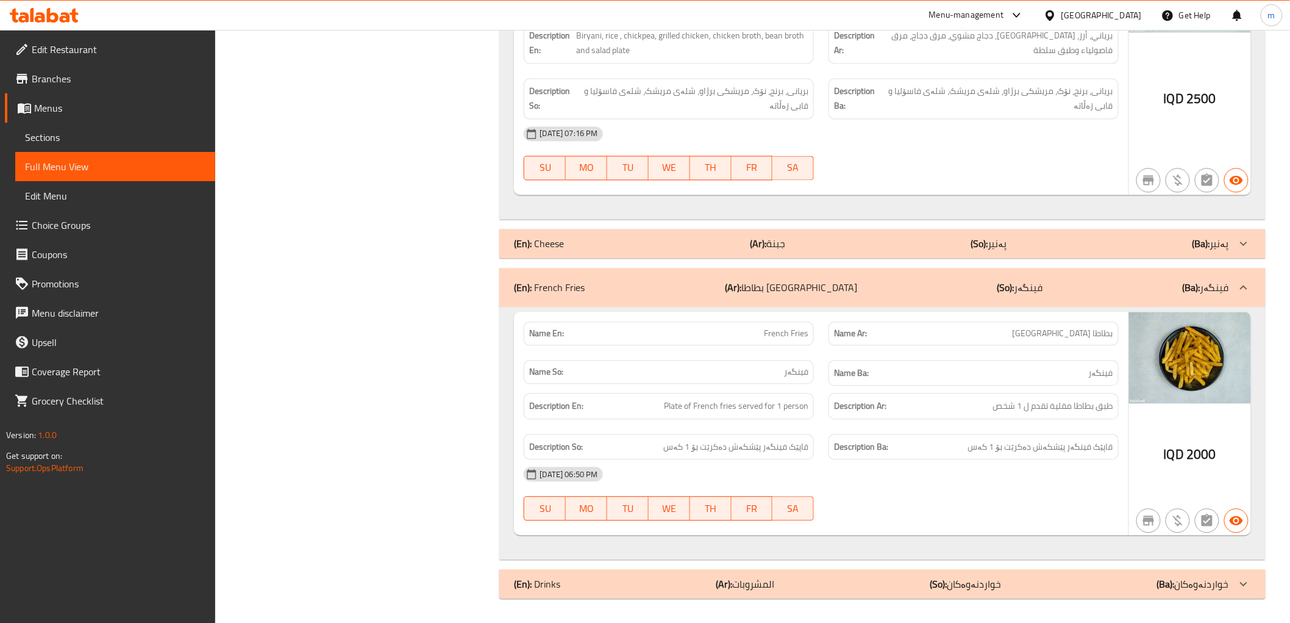
scroll to position [2929, 0]
drag, startPoint x: 717, startPoint y: 577, endPoint x: 738, endPoint y: 561, distance: 26.5
click at [717, 577] on div "(En): Drinks (Ar): المشروبات (So): خواردنەوەکان (Ba): خواردنەوەکان" at bounding box center [871, 583] width 715 height 15
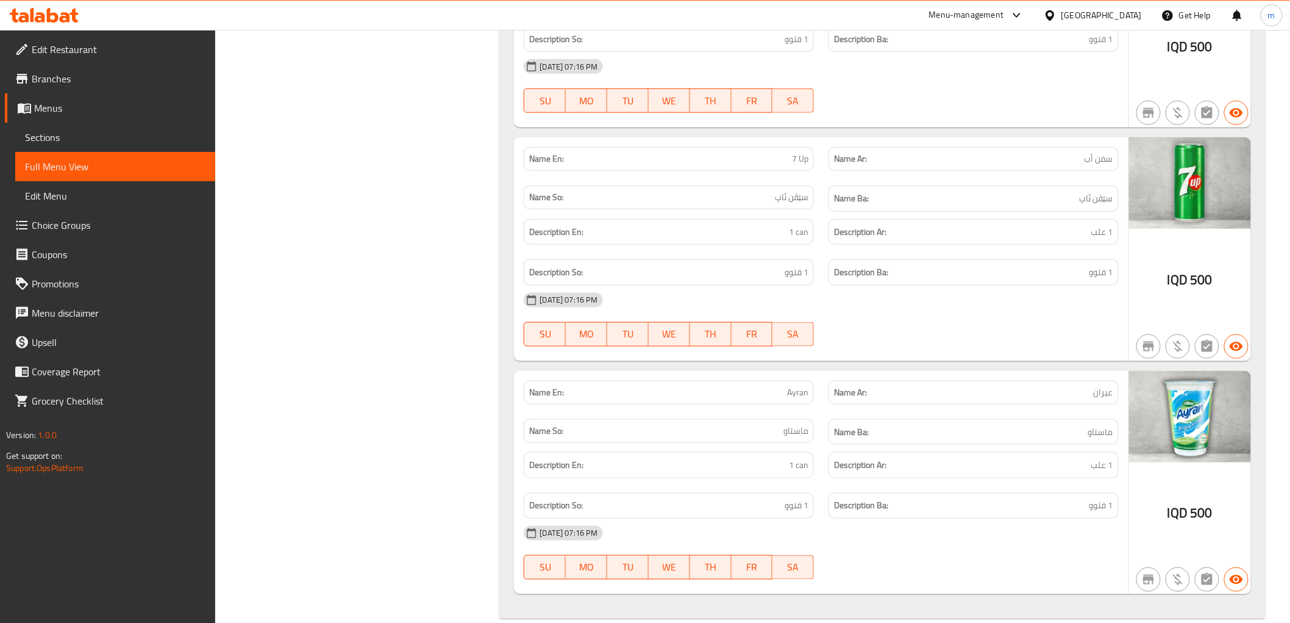
scroll to position [4360, 0]
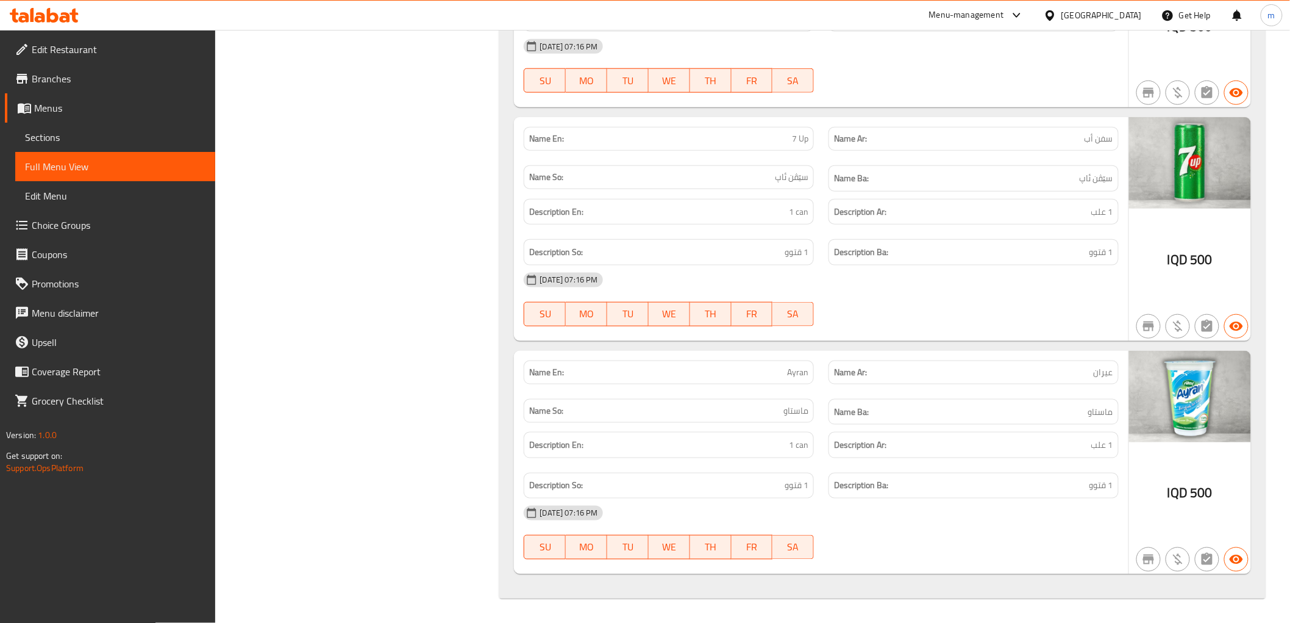
click at [1015, 288] on div "[DATE] 07:16 PM" at bounding box center [820, 279] width 609 height 29
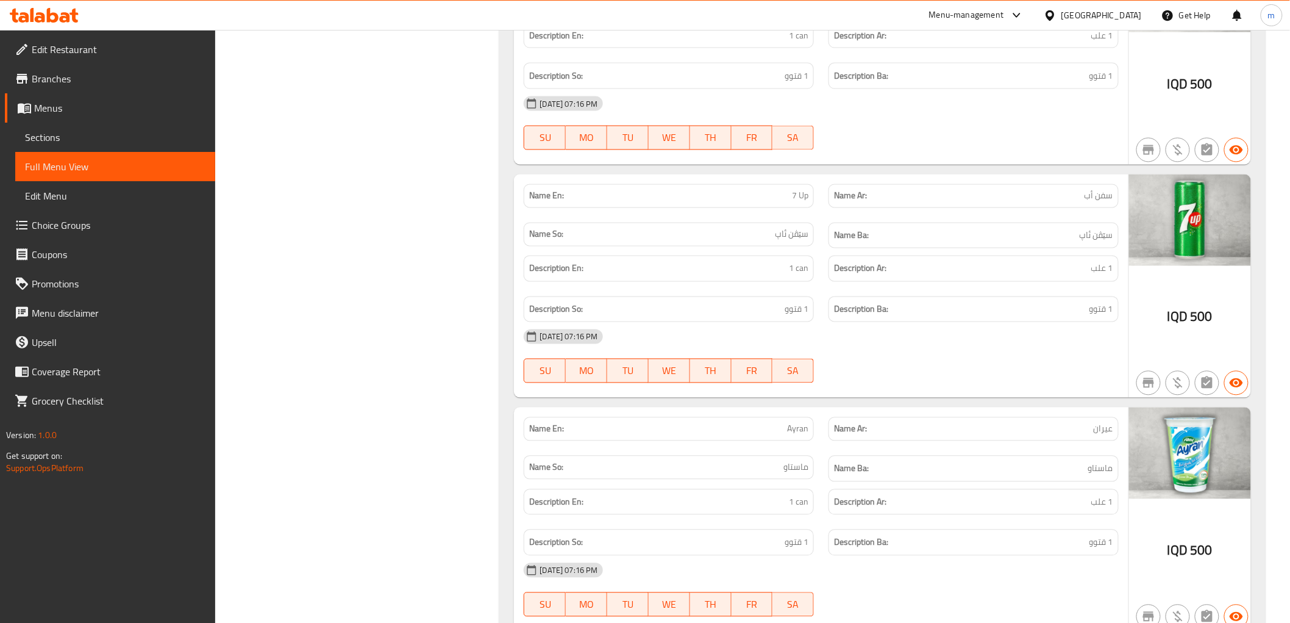
click at [63, 57] on span "Edit Restaurant" at bounding box center [119, 49] width 174 height 15
